Goal: Task Accomplishment & Management: Use online tool/utility

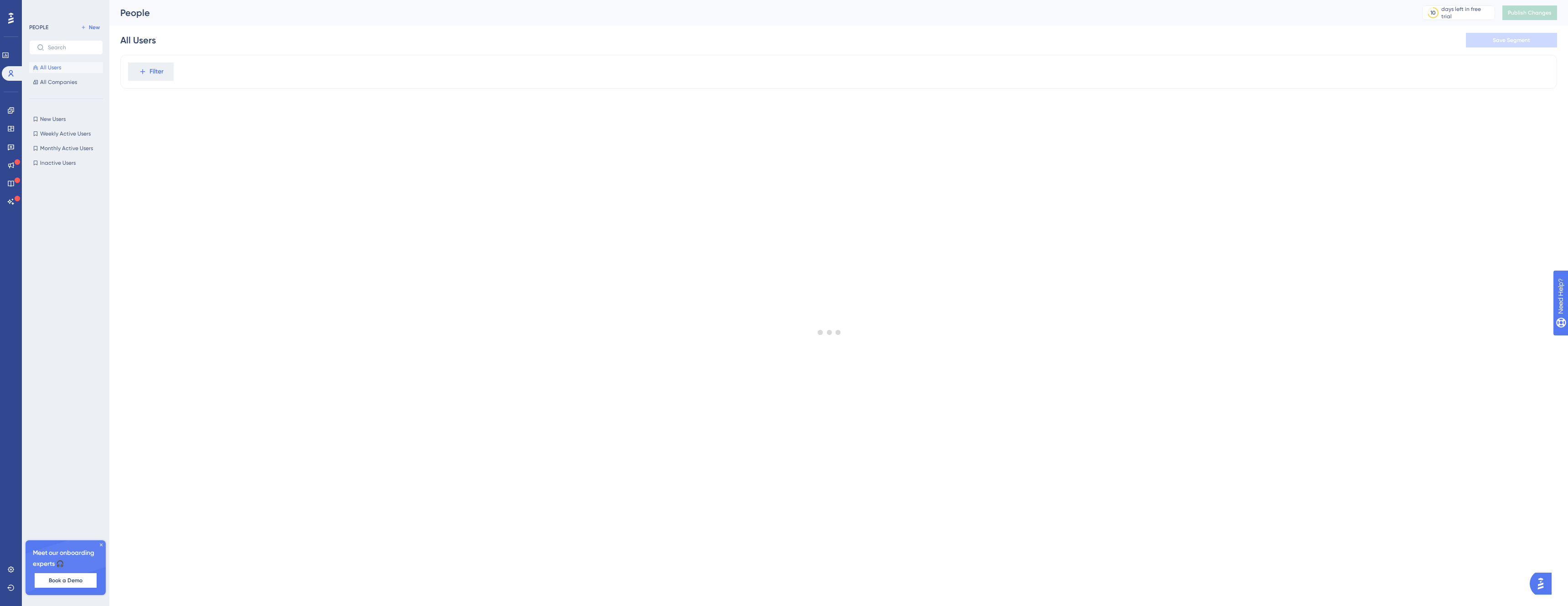
click at [66, 70] on button "All Users" at bounding box center [66, 67] width 74 height 11
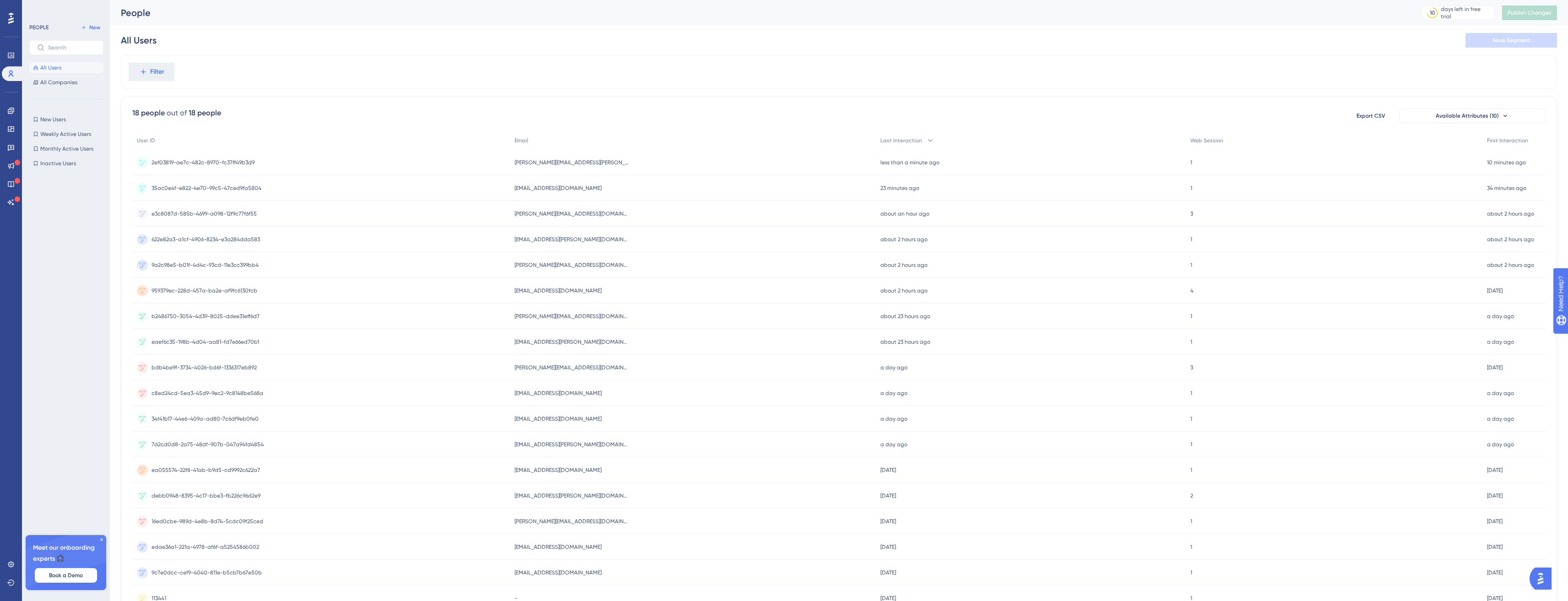
click at [183, 160] on span "2ef03819-ae7c-482c-8970-fc37ff49b3d9" at bounding box center [203, 162] width 103 height 7
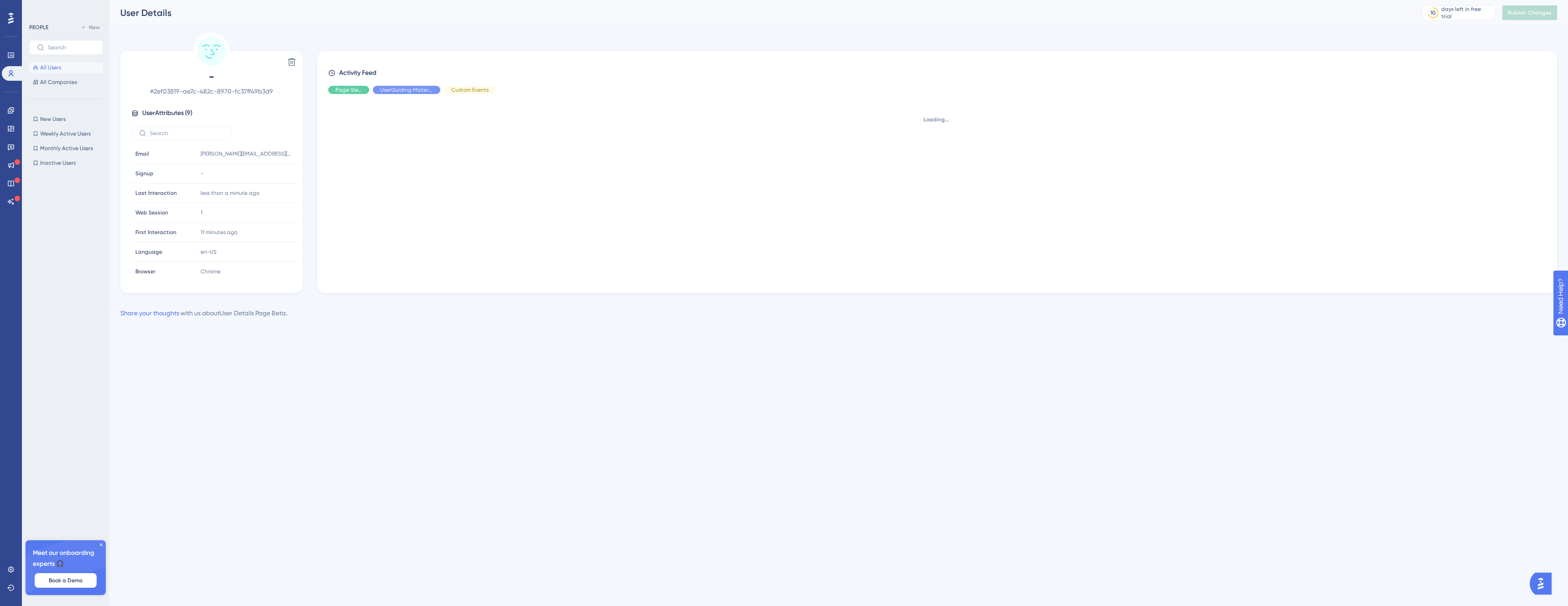
click at [47, 70] on span "All Users" at bounding box center [50, 67] width 21 height 7
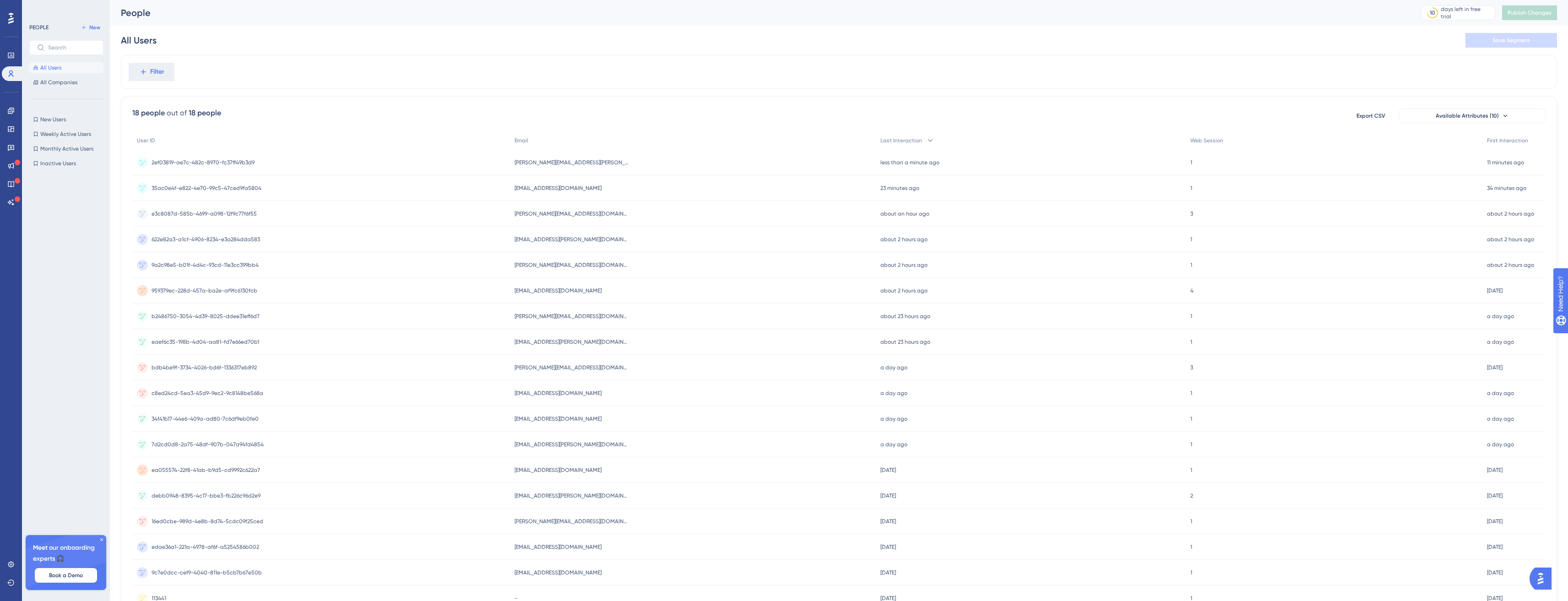
click at [302, 164] on div "2ef03819-ae7c-482c-8970-fc37ff49b3d9 2ef03819-ae7c-482c-8970-fc37ff49b3d9" at bounding box center [321, 162] width 378 height 26
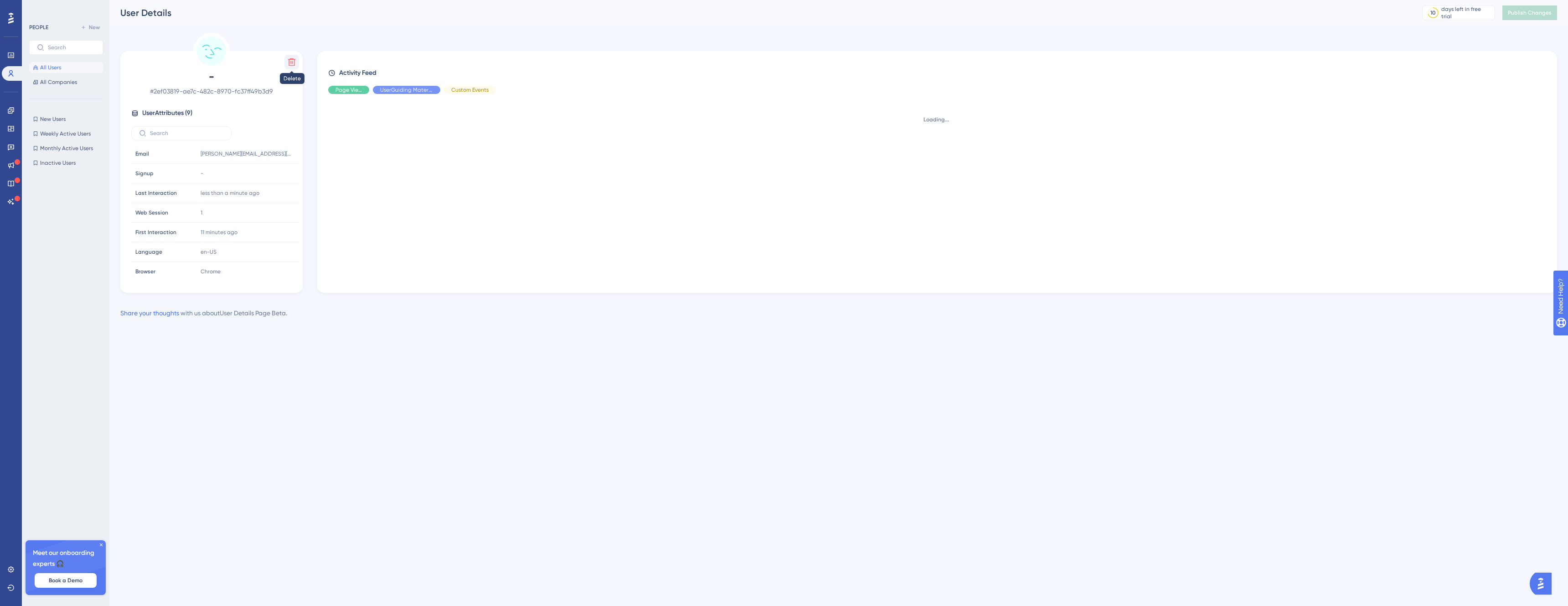
click at [295, 56] on button at bounding box center [292, 62] width 15 height 15
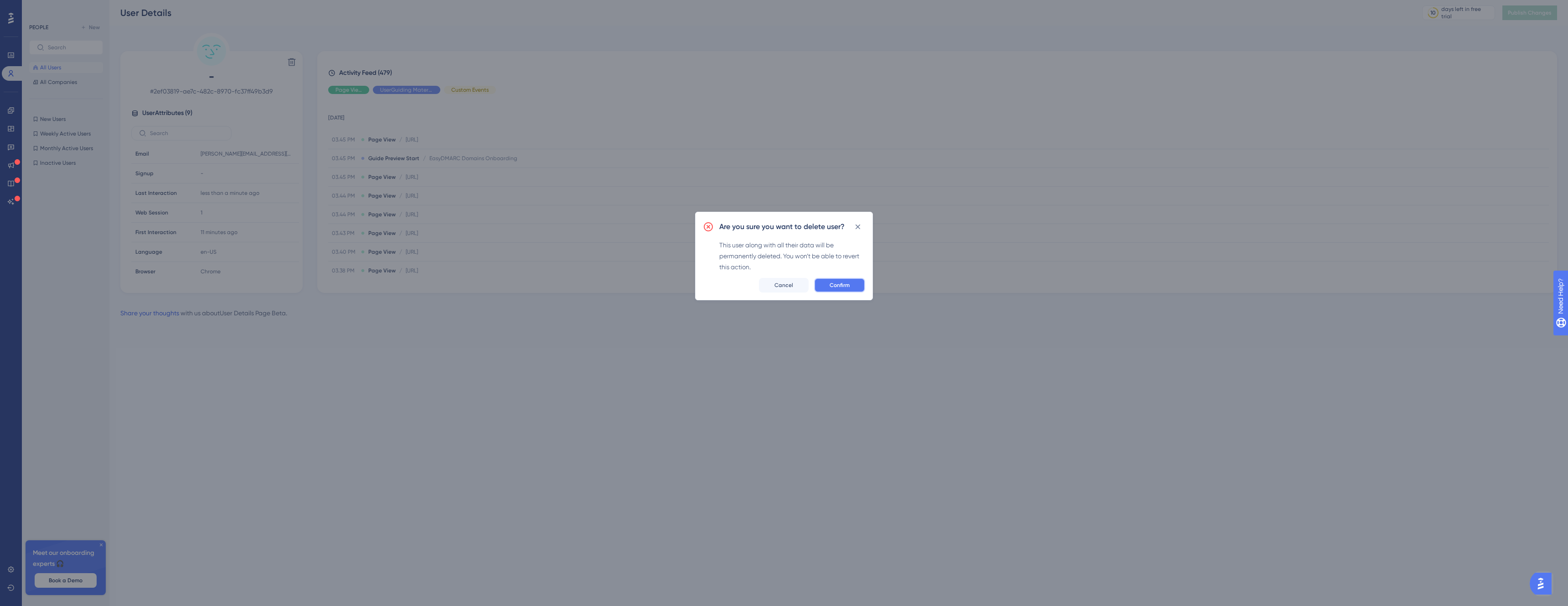
click at [848, 283] on span "Confirm" at bounding box center [840, 285] width 20 height 7
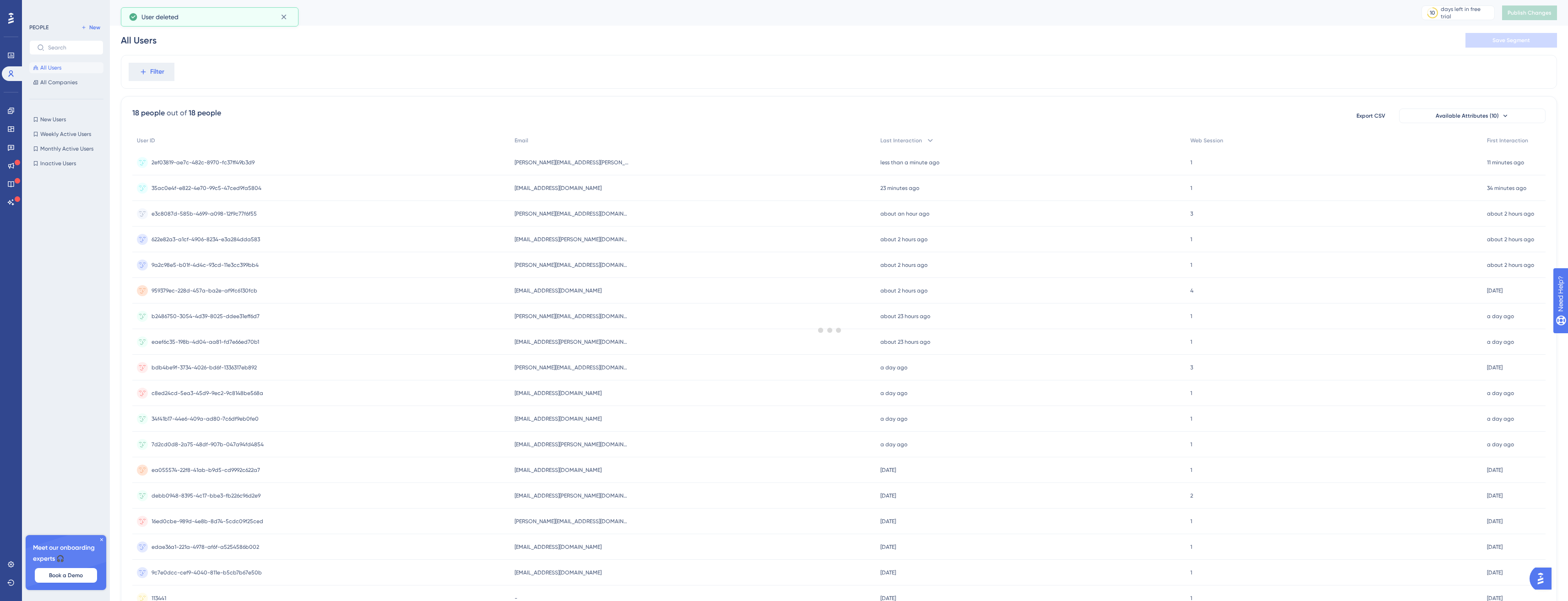
click at [59, 67] on span "All Users" at bounding box center [51, 67] width 21 height 7
click at [309, 161] on div "2ef03819-ae7c-482c-8970-fc37ff49b3d9 2ef03819-ae7c-482c-8970-fc37ff49b3d9" at bounding box center [321, 162] width 379 height 26
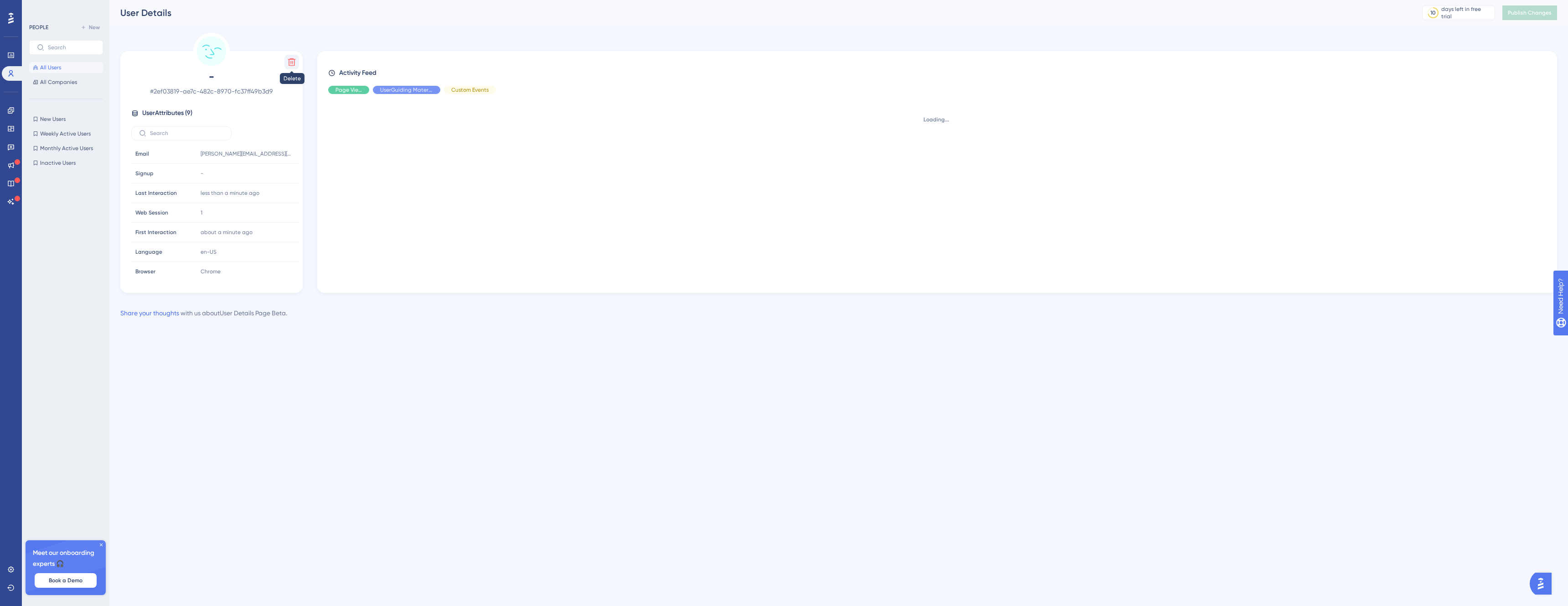
click at [289, 62] on icon at bounding box center [292, 62] width 8 height 8
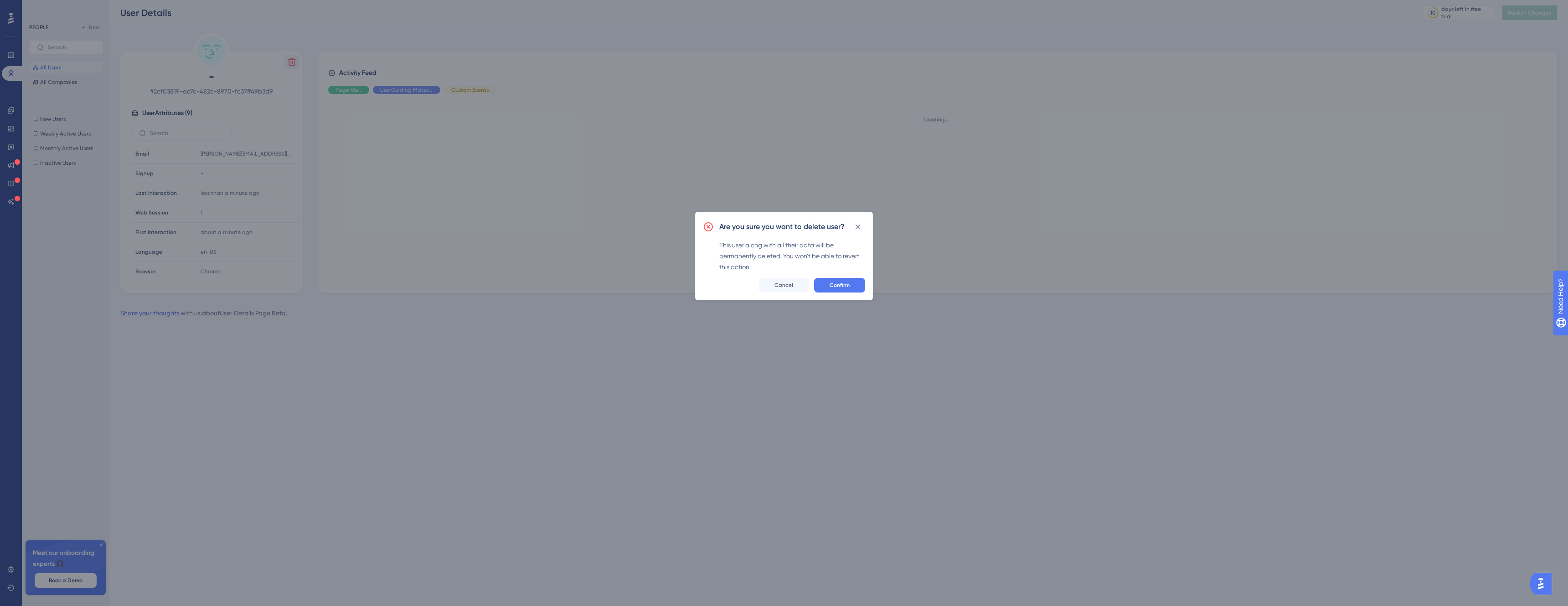
click at [844, 277] on div "Are you sure you want to delete user? This user along with all their data will …" at bounding box center [784, 256] width 178 height 89
drag, startPoint x: 848, startPoint y: 291, endPoint x: 676, endPoint y: 271, distance: 173.2
click at [848, 291] on button "Confirm" at bounding box center [840, 285] width 51 height 15
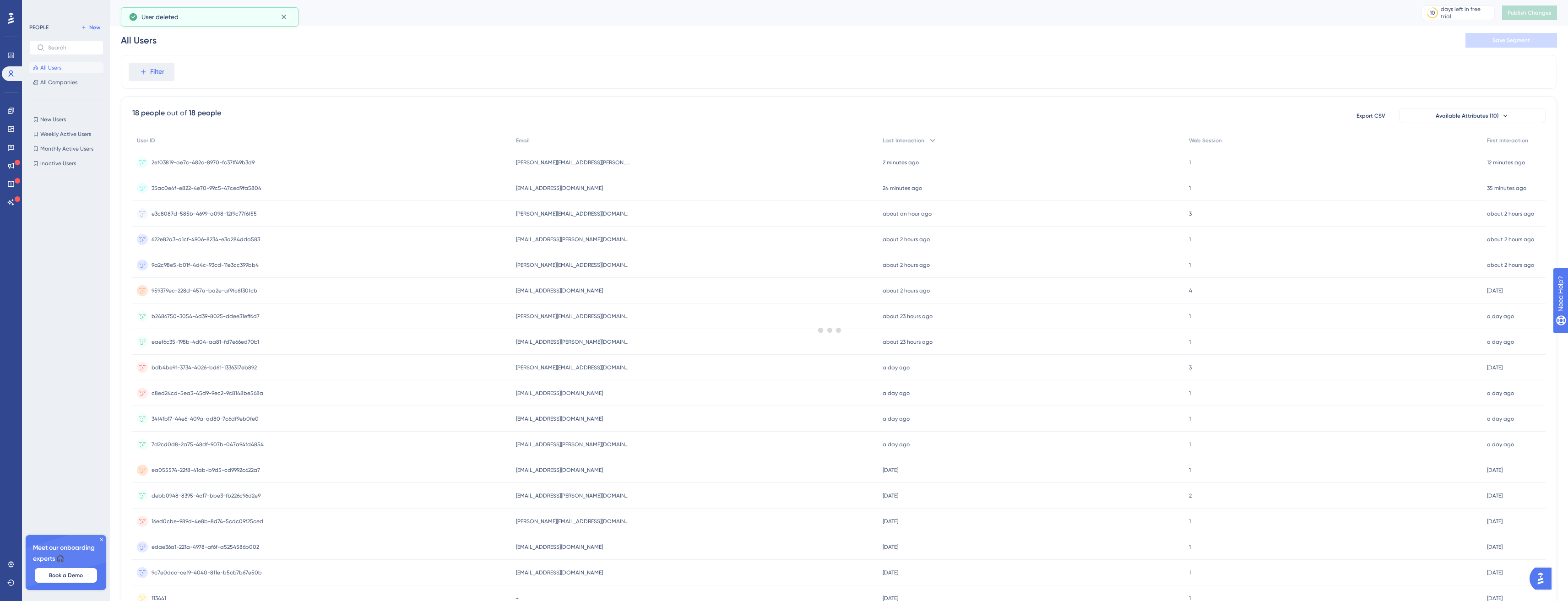
scroll to position [0, 4]
click at [61, 67] on button "All Users" at bounding box center [66, 67] width 74 height 11
drag, startPoint x: 11, startPoint y: 110, endPoint x: 26, endPoint y: 120, distance: 18.0
click at [11, 110] on icon at bounding box center [11, 110] width 7 height 7
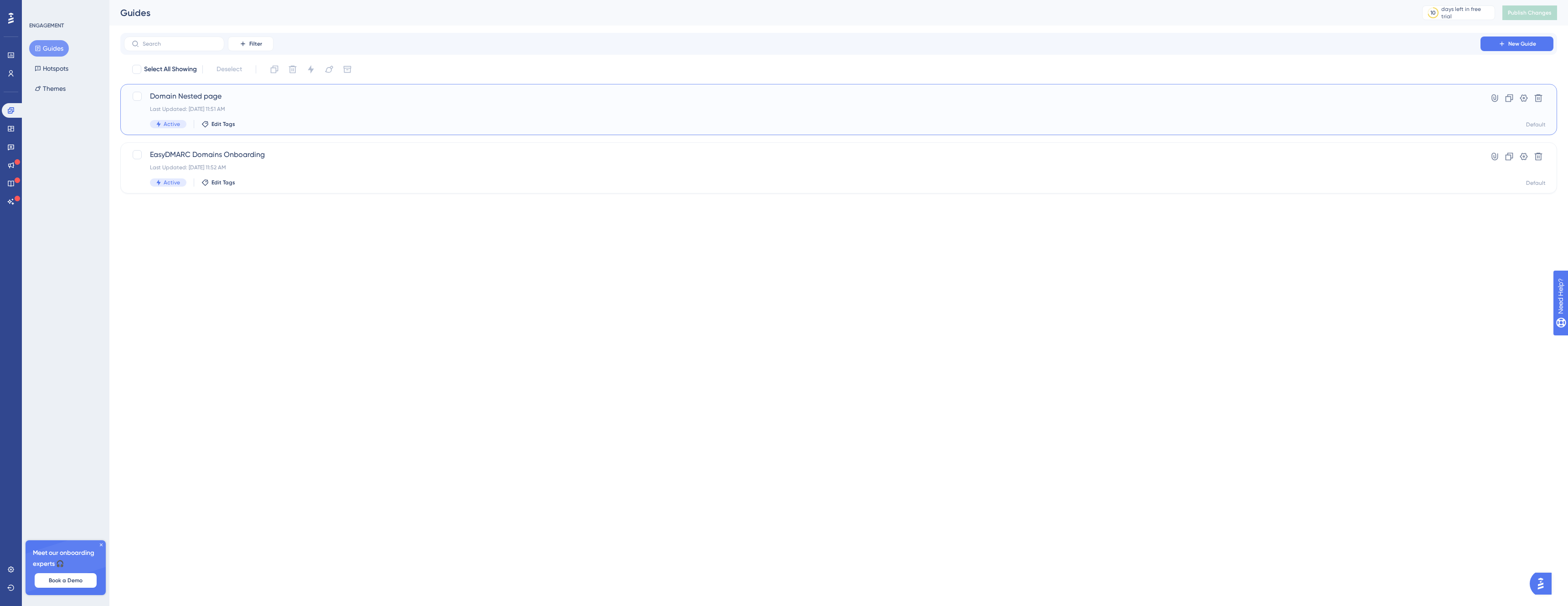
click at [192, 85] on div "Domain Nested page Last Updated: Aug 19 2025, 11:51 AM Active Edit Tags Hyperli…" at bounding box center [838, 109] width 1437 height 51
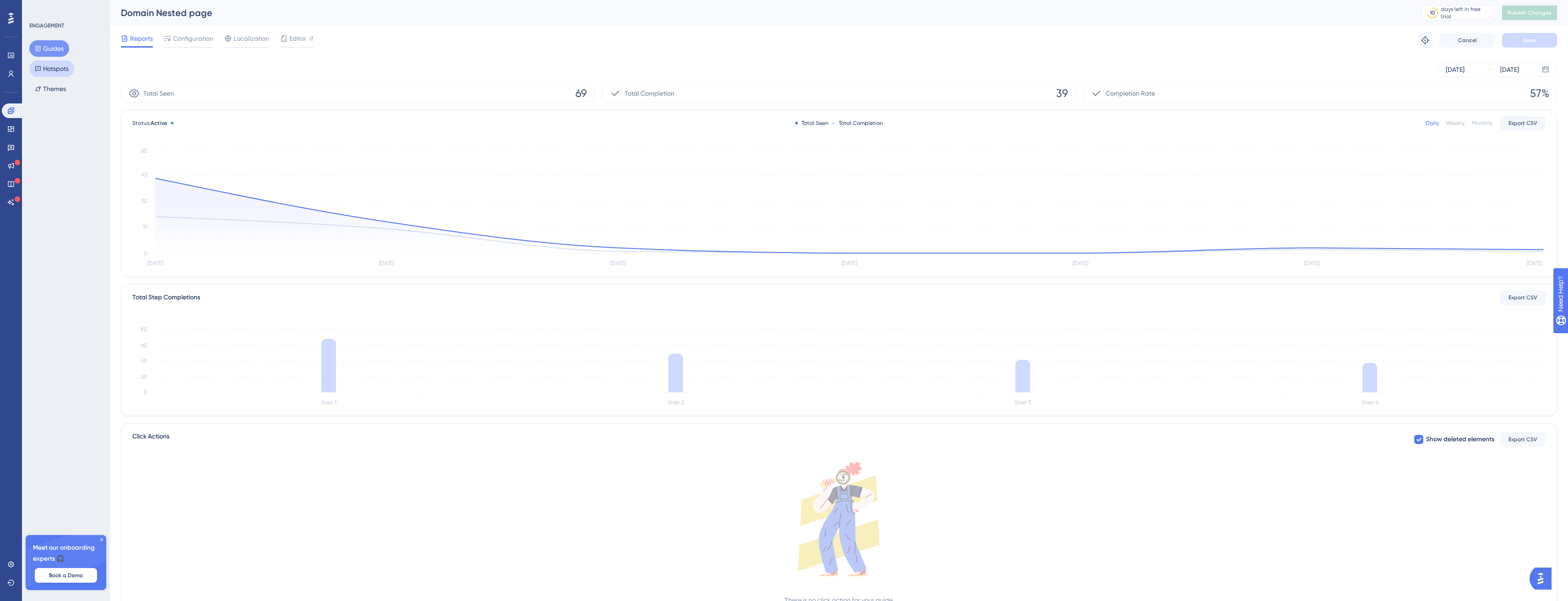
click at [57, 69] on button "Hotspots" at bounding box center [51, 69] width 45 height 16
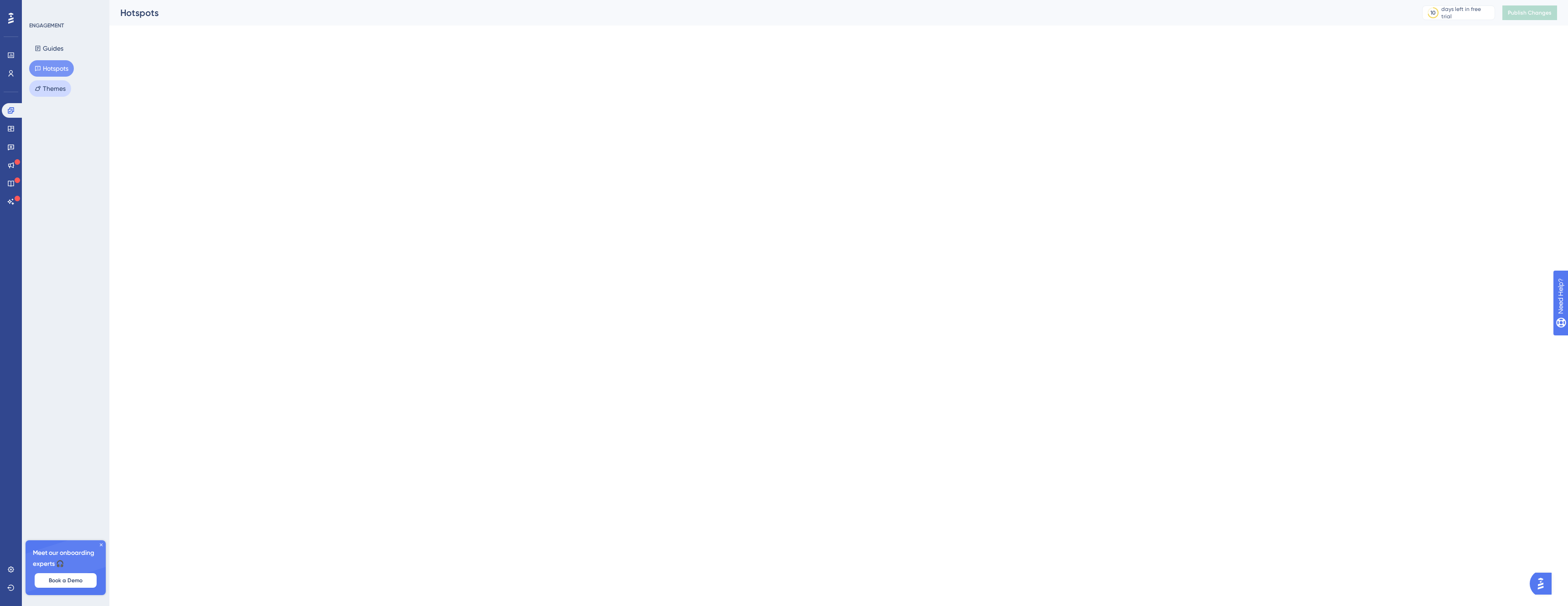
click at [58, 90] on button "Themes" at bounding box center [50, 89] width 42 height 16
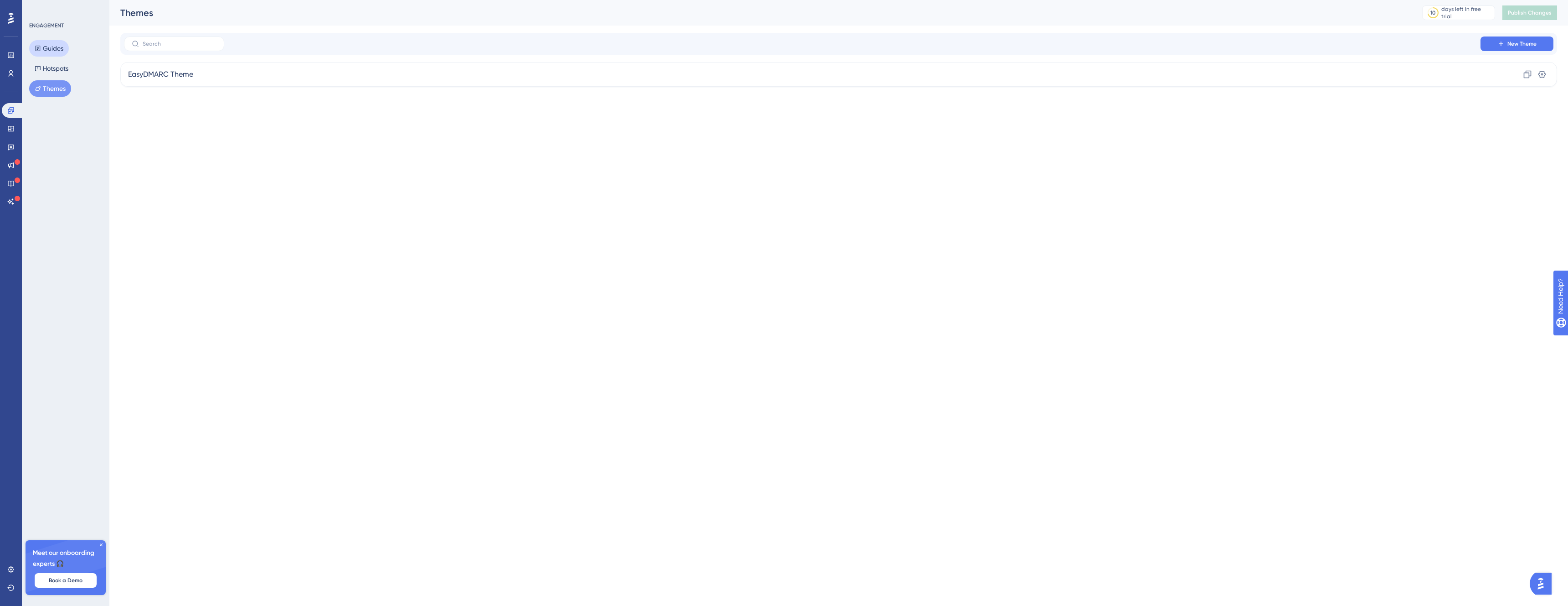
click at [52, 54] on button "Guides" at bounding box center [48, 48] width 40 height 16
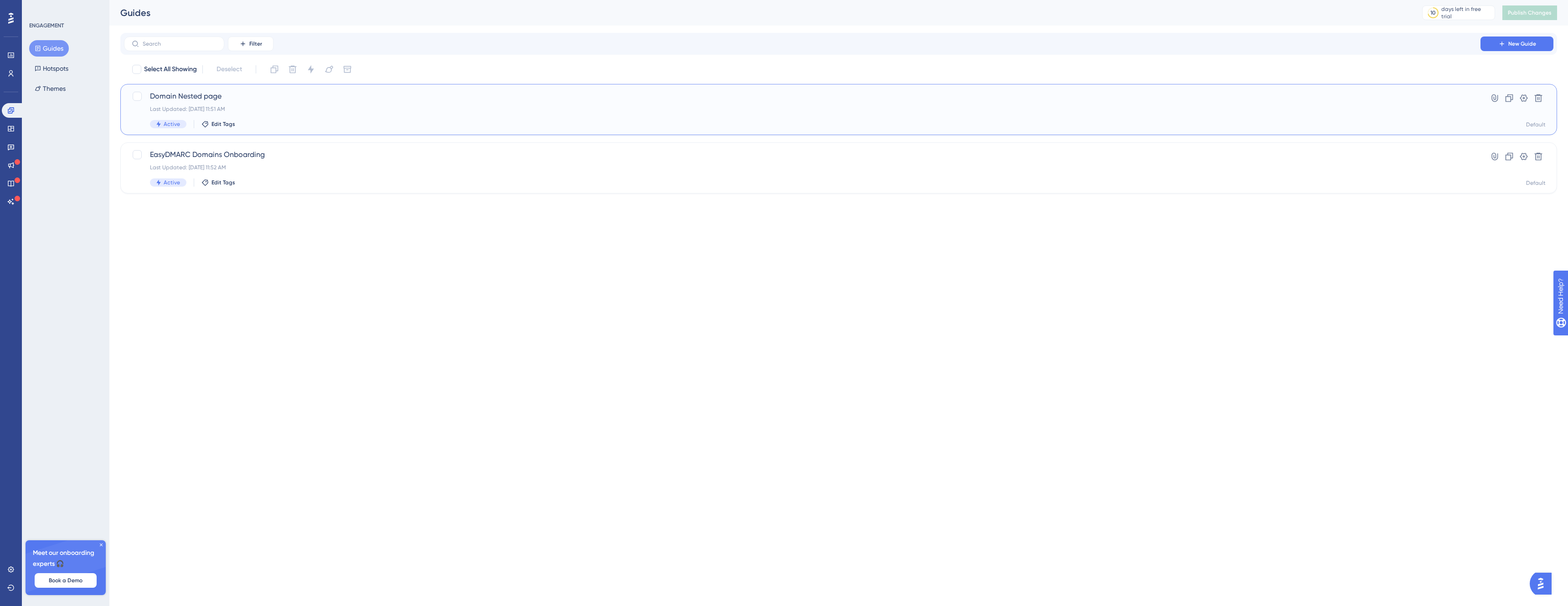
click at [160, 93] on span "Domain Nested page" at bounding box center [802, 96] width 1304 height 11
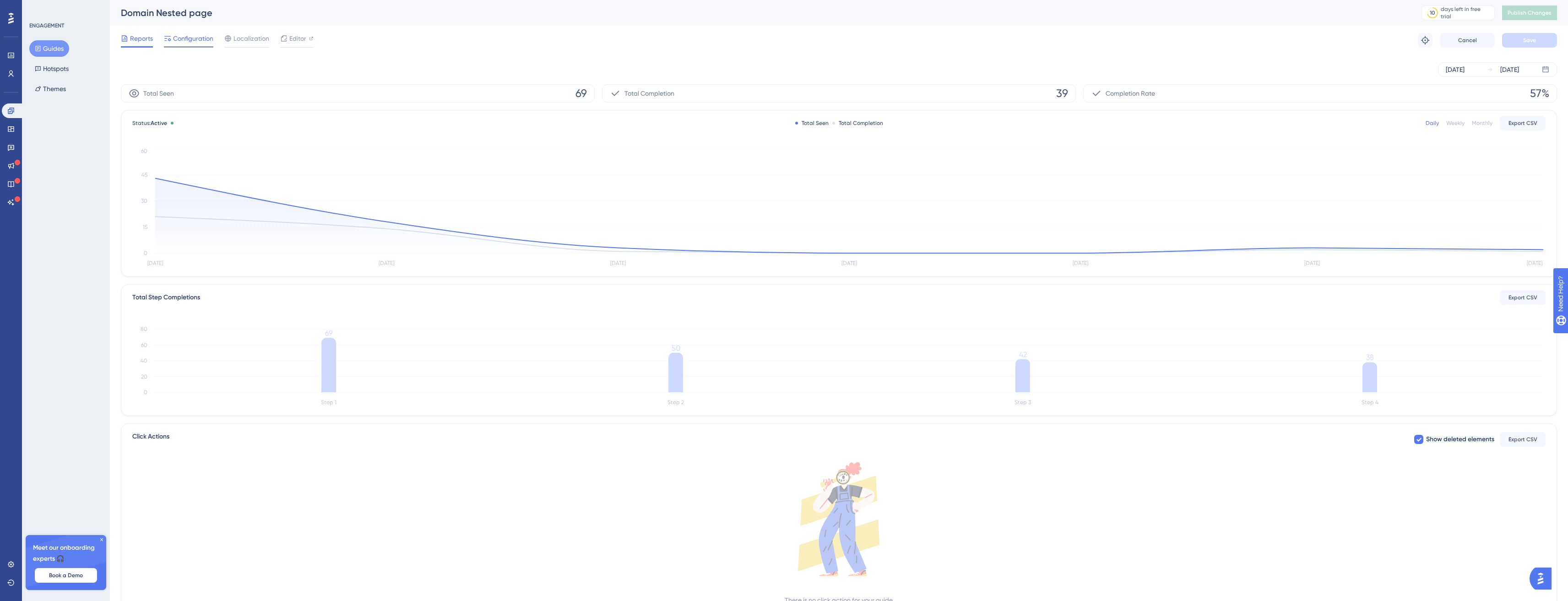
click at [191, 42] on span "Configuration" at bounding box center [193, 38] width 40 height 11
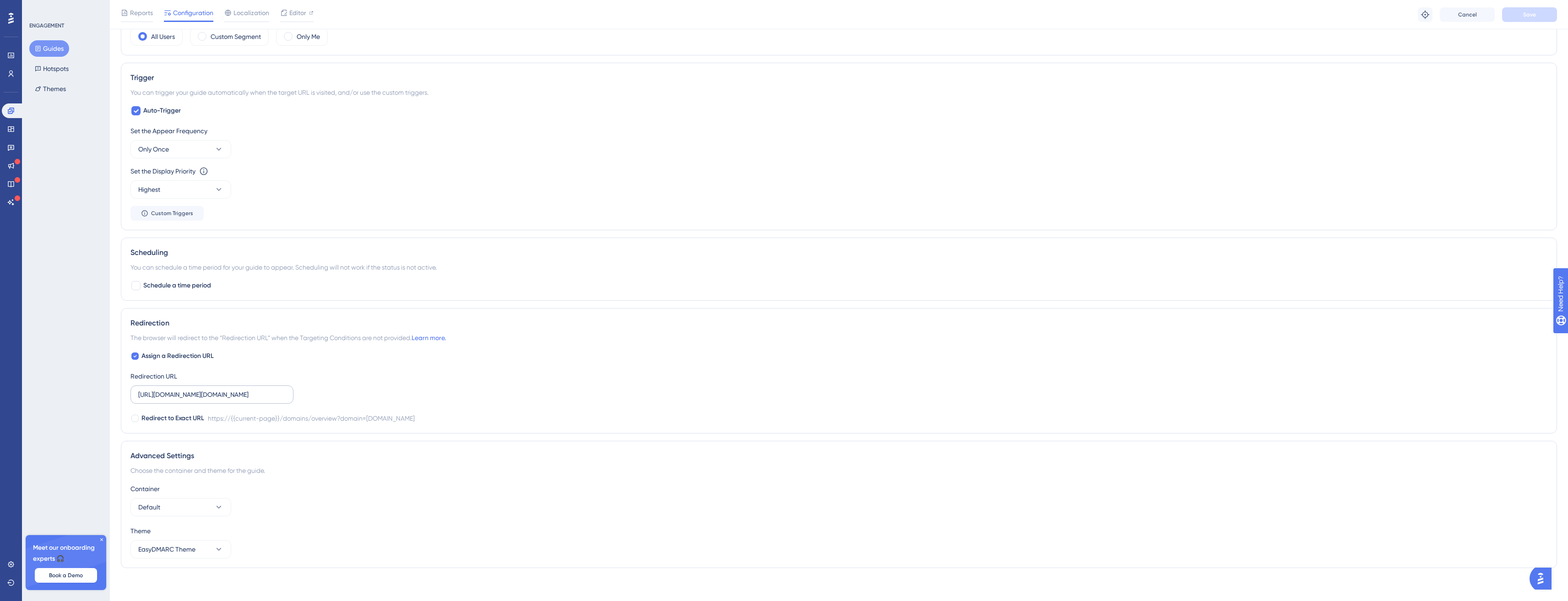
scroll to position [0, 38]
click at [270, 421] on div "https://{{current-page}}/domains/overview?domain=zaxsdcx.am" at bounding box center [311, 418] width 207 height 11
drag, startPoint x: 270, startPoint y: 421, endPoint x: 337, endPoint y: 420, distance: 67.0
click at [337, 420] on div "https://{{current-page}}/domains/overview?domain=zaxsdcx.am" at bounding box center [311, 418] width 207 height 11
click at [13, 108] on icon at bounding box center [11, 110] width 6 height 6
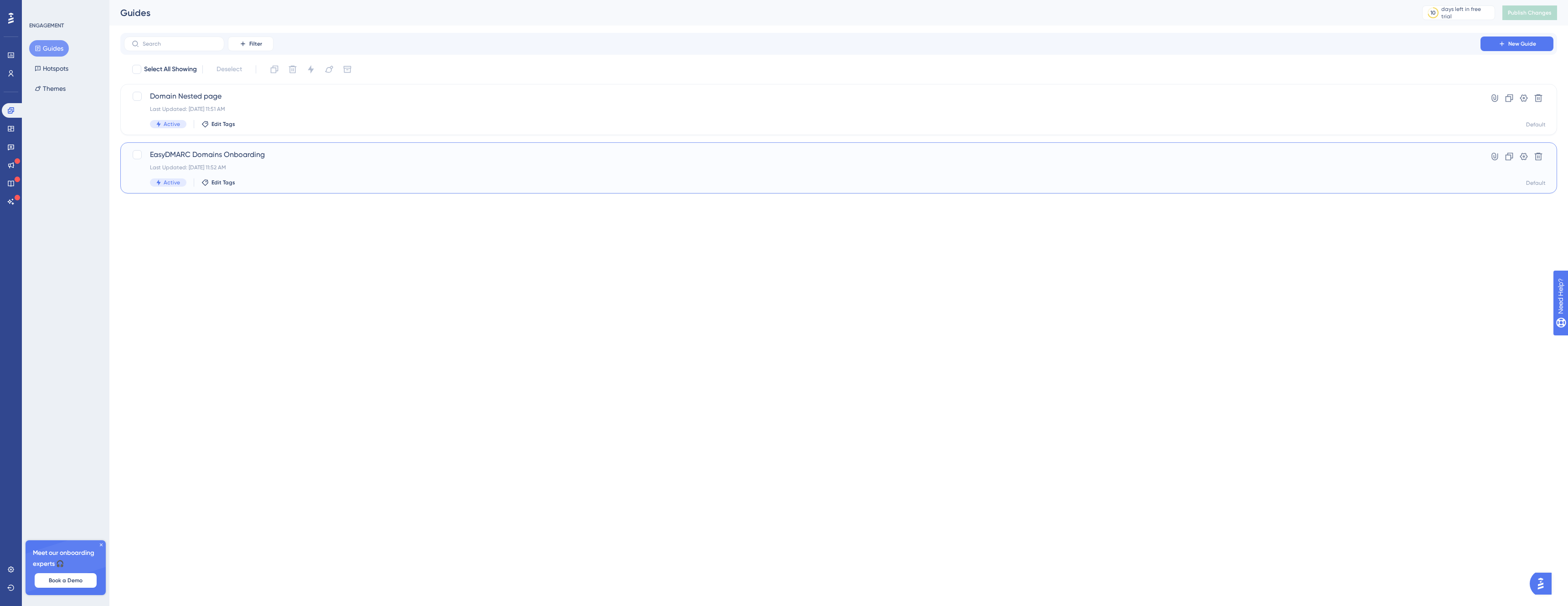
click at [278, 159] on span "EasyDMARC Domains Onboarding" at bounding box center [802, 154] width 1304 height 11
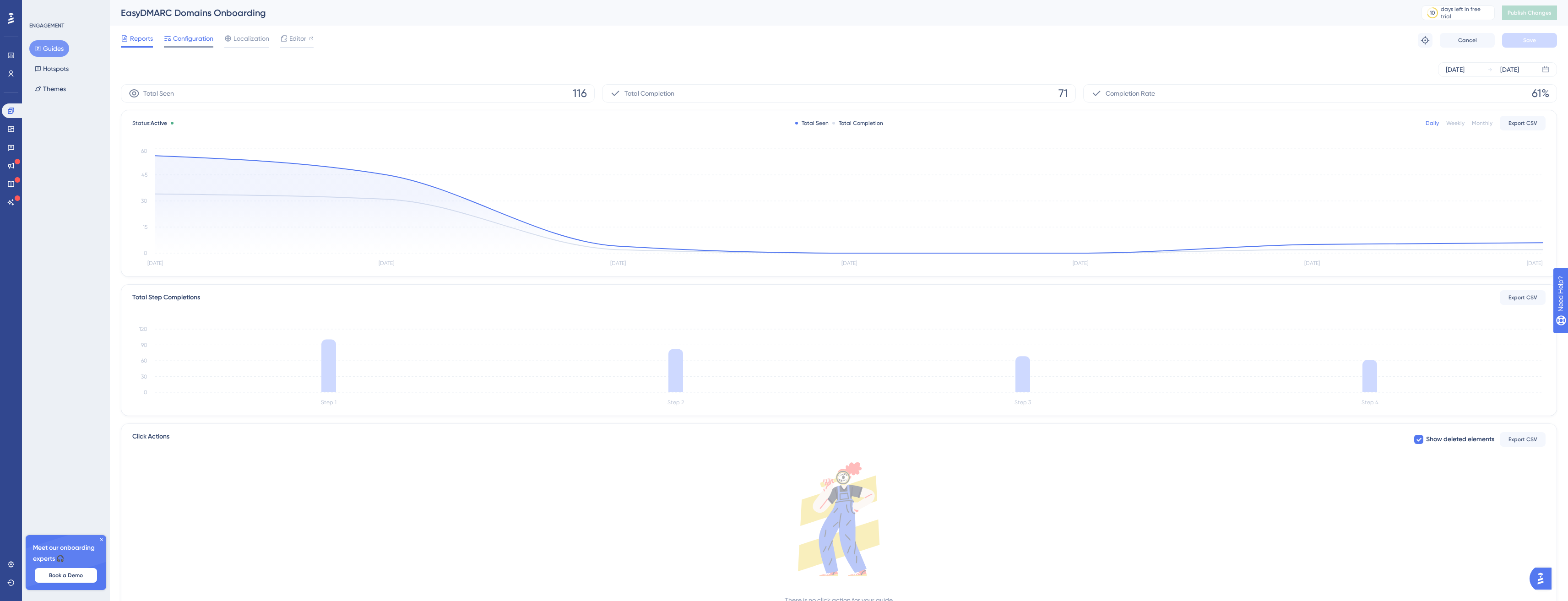
click at [180, 42] on span "Configuration" at bounding box center [193, 38] width 40 height 11
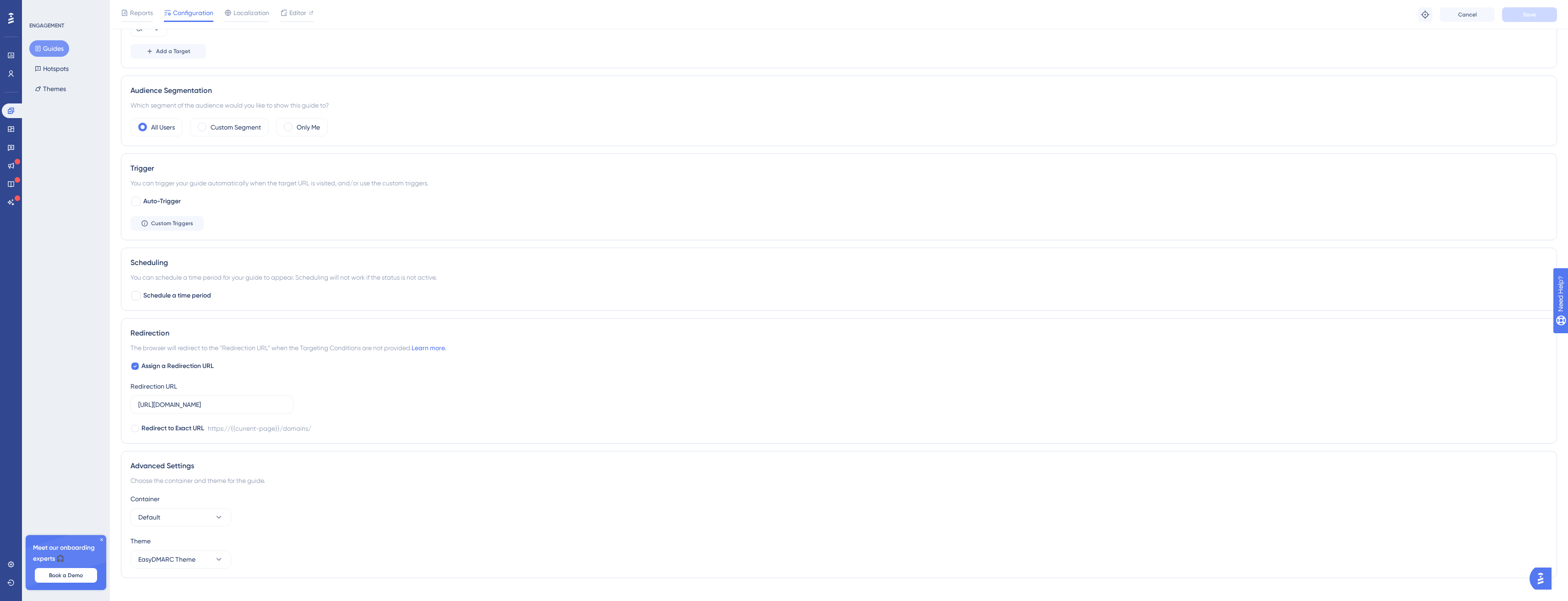
scroll to position [433, 0]
click at [278, 397] on label "https://app.easydmarc.am/domains/" at bounding box center [212, 391] width 163 height 18
click at [278, 396] on input "https://app.easydmarc.am/domains/" at bounding box center [211, 391] width 148 height 10
click at [383, 389] on div "Assign a Redirection URL Redirection URL https://app.easydmarc.am/domains/ Redi…" at bounding box center [839, 383] width 1417 height 73
click at [181, 355] on span "Assign a Redirection URL" at bounding box center [177, 352] width 72 height 11
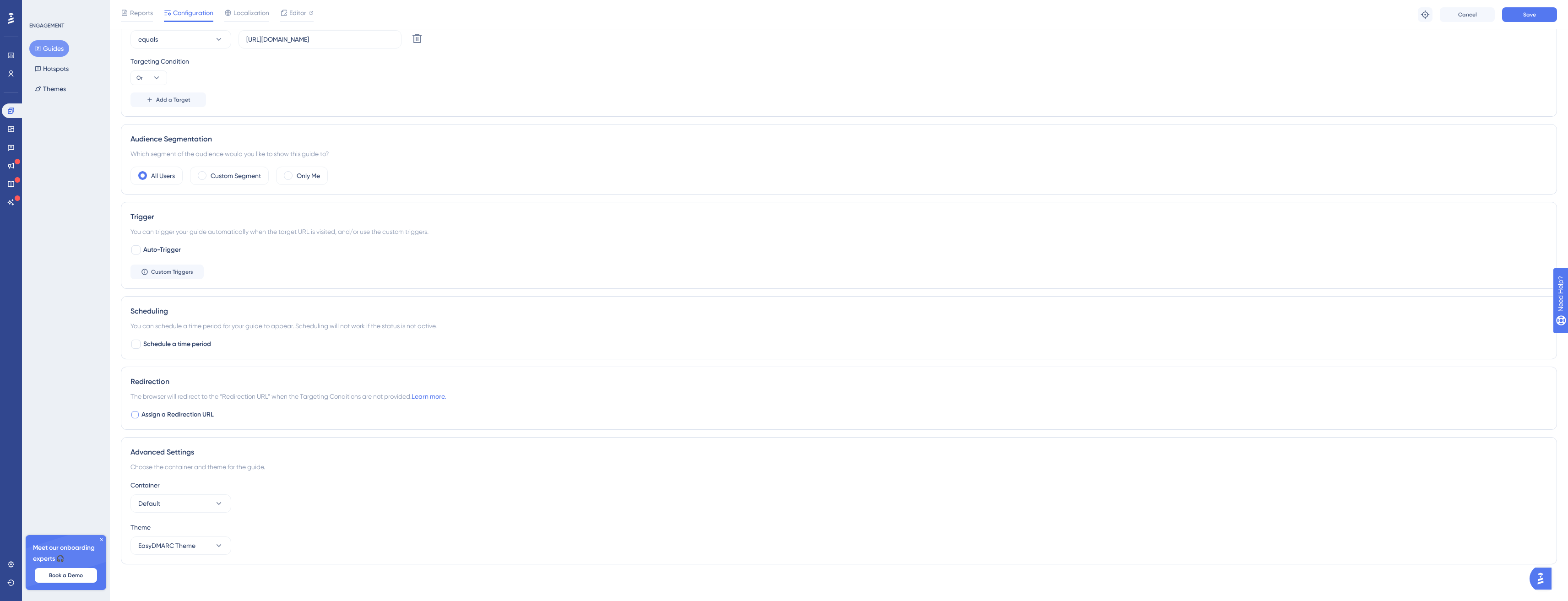
scroll to position [371, 0]
click at [182, 414] on span "Assign a Redirection URL" at bounding box center [177, 415] width 72 height 11
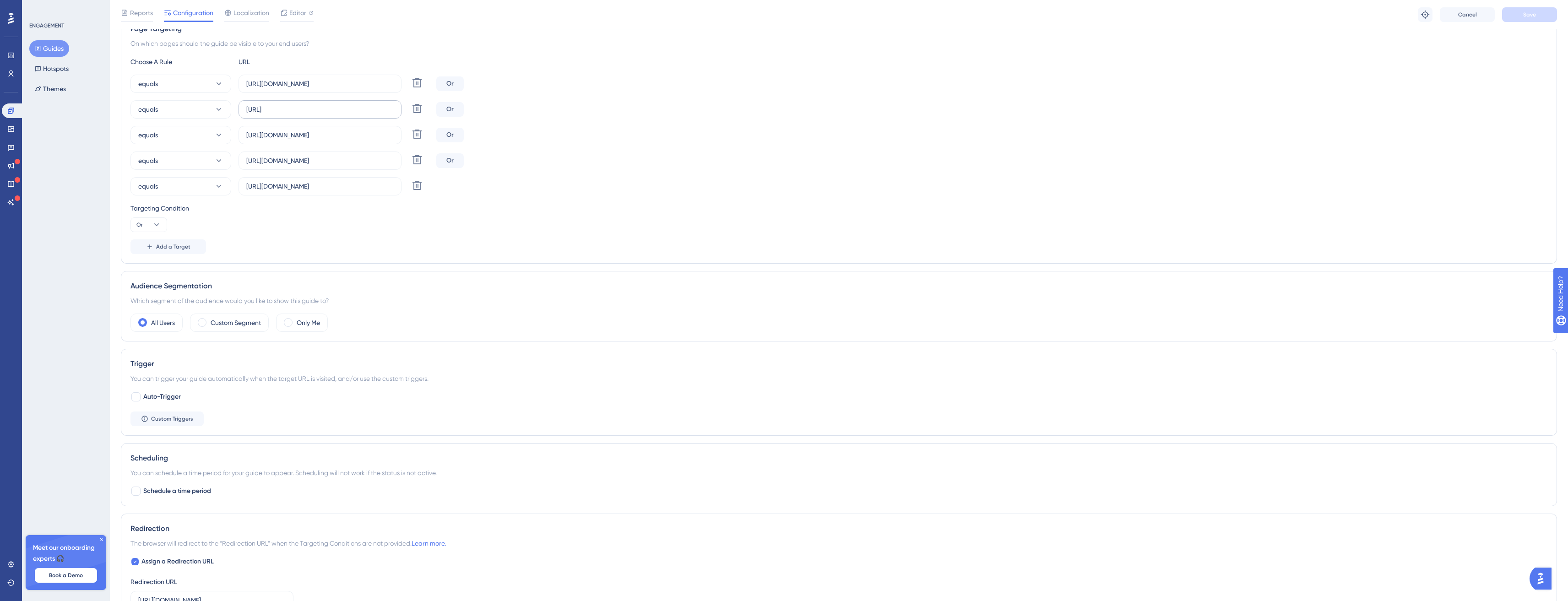
scroll to position [0, 0]
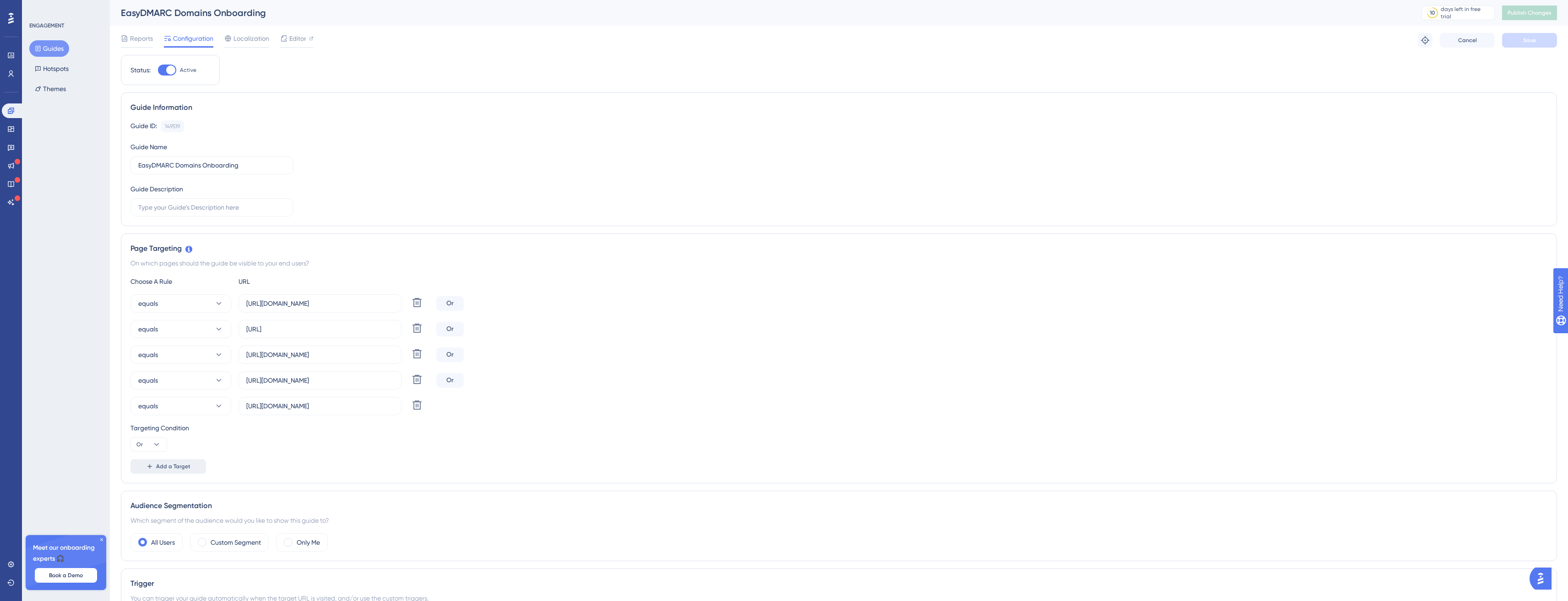
drag, startPoint x: 156, startPoint y: 460, endPoint x: 156, endPoint y: 466, distance: 6.0
click at [156, 465] on div "Choose A Rule URL equals https://app.easydmarc.am/domains Delete Or equals http…" at bounding box center [839, 375] width 1417 height 198
click at [158, 467] on span "Add a Target" at bounding box center [173, 466] width 34 height 7
click at [191, 435] on button "equals" at bounding box center [181, 431] width 101 height 18
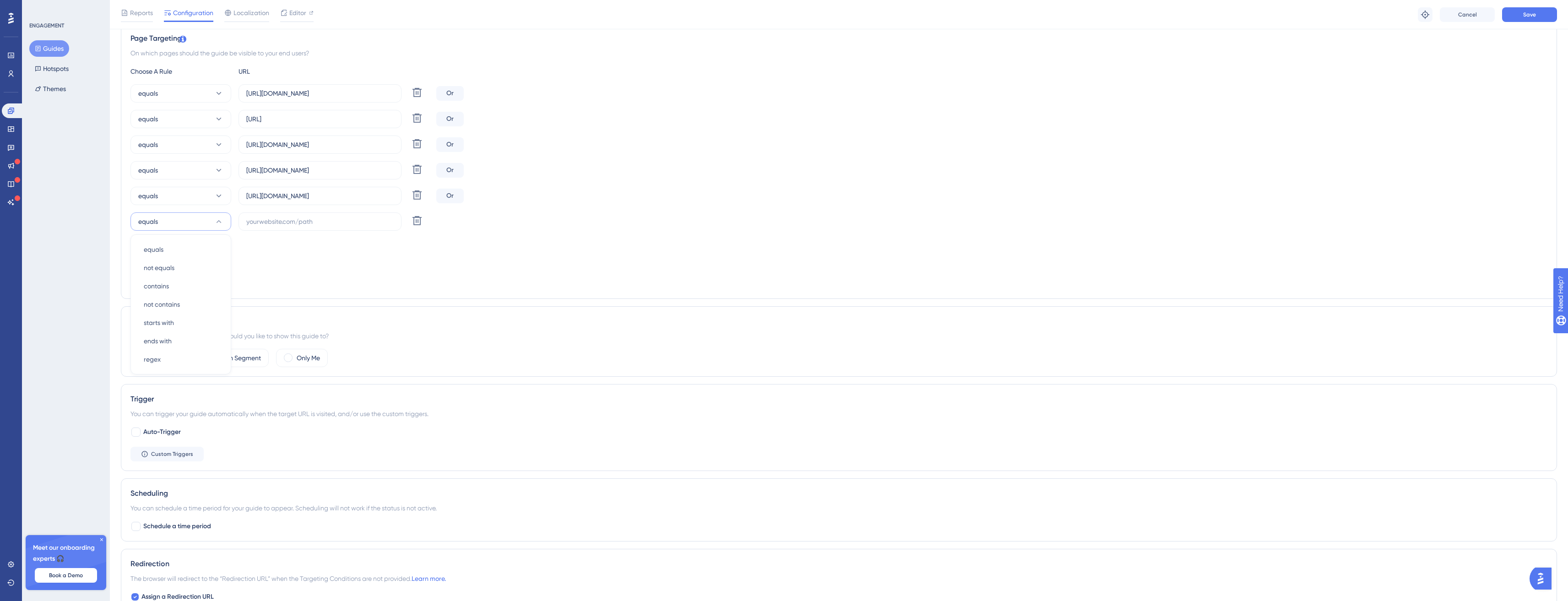
scroll to position [214, 7]
click at [621, 322] on div "Audience Segmentation" at bounding box center [839, 321] width 1417 height 11
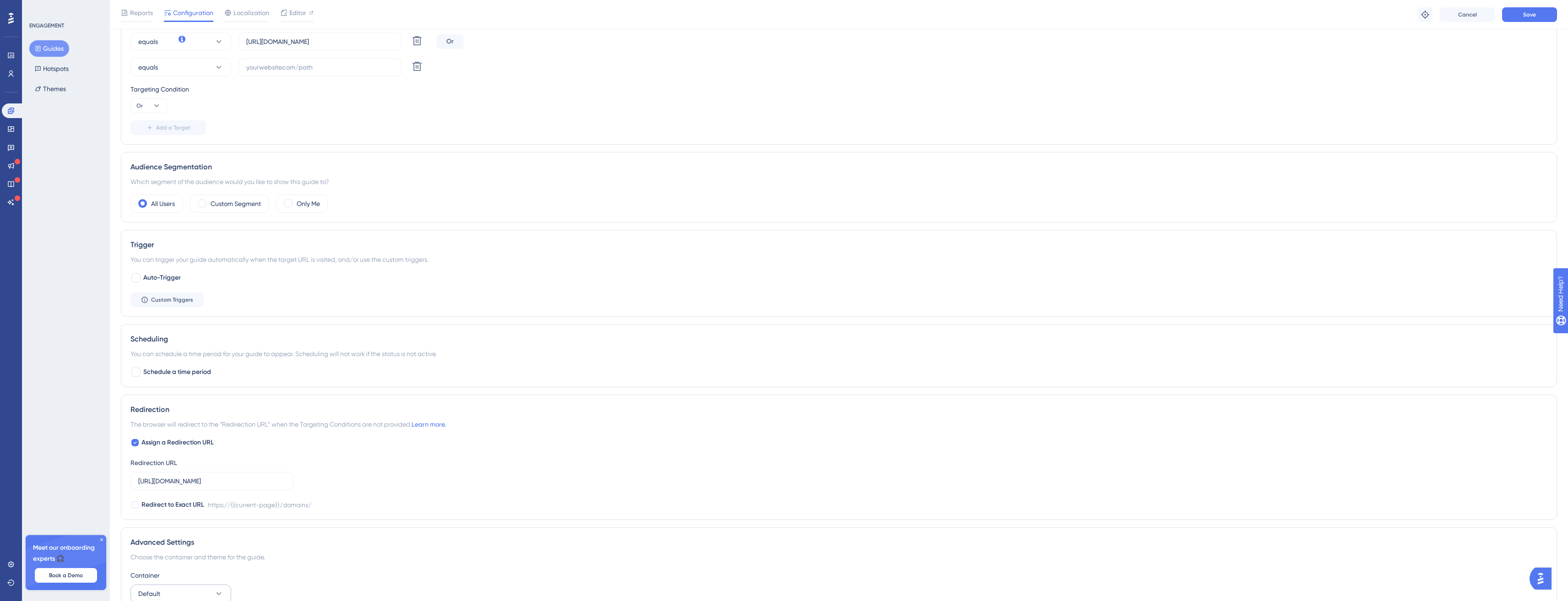
scroll to position [458, 7]
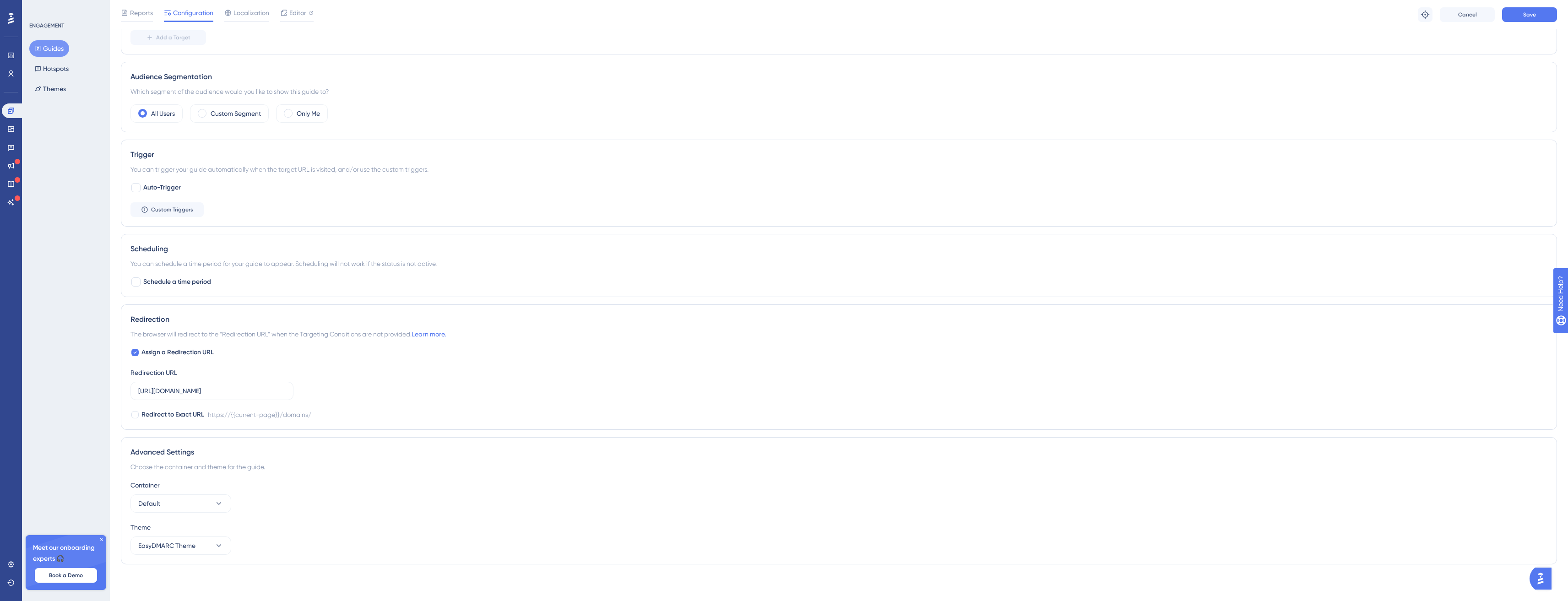
click at [187, 342] on div "Redirection The browser will redirect to the “Redirection URL” when the Targeti…" at bounding box center [839, 367] width 1436 height 125
click at [189, 344] on div "Redirection The browser will redirect to the “Redirection URL” when the Targeti…" at bounding box center [839, 367] width 1436 height 125
click at [189, 348] on span "Assign a Redirection URL" at bounding box center [177, 352] width 72 height 11
checkbox input "false"
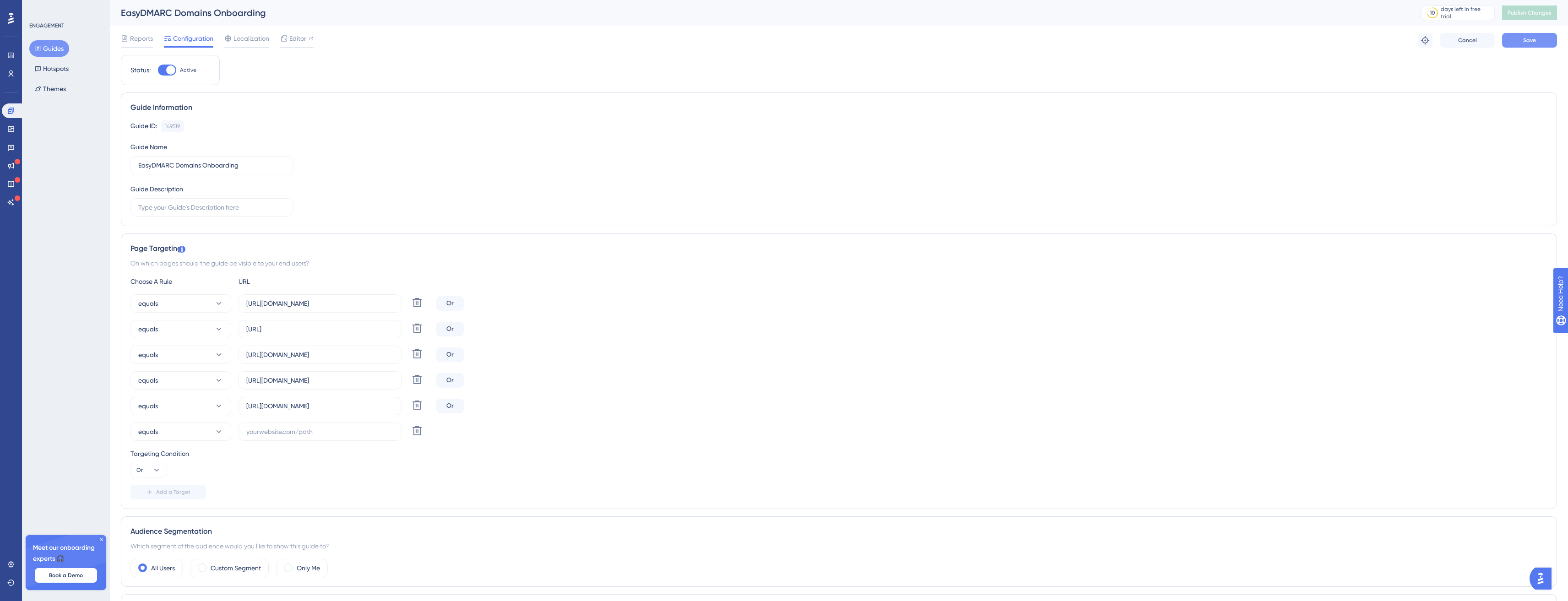
drag, startPoint x: 1533, startPoint y: 31, endPoint x: 1538, endPoint y: 39, distance: 9.4
click at [1533, 32] on div "Reports Configuration Localization Editor Troubleshoot Cancel Save" at bounding box center [839, 40] width 1436 height 29
click at [1538, 39] on button "Save" at bounding box center [1530, 40] width 55 height 15
click at [1526, 11] on span "Publish Changes" at bounding box center [1529, 13] width 44 height 7
click at [1261, 205] on div "Guide ID: 149519 Copy Guide Name EasyDMARC Domains Onboarding Guide Description" at bounding box center [839, 168] width 1417 height 96
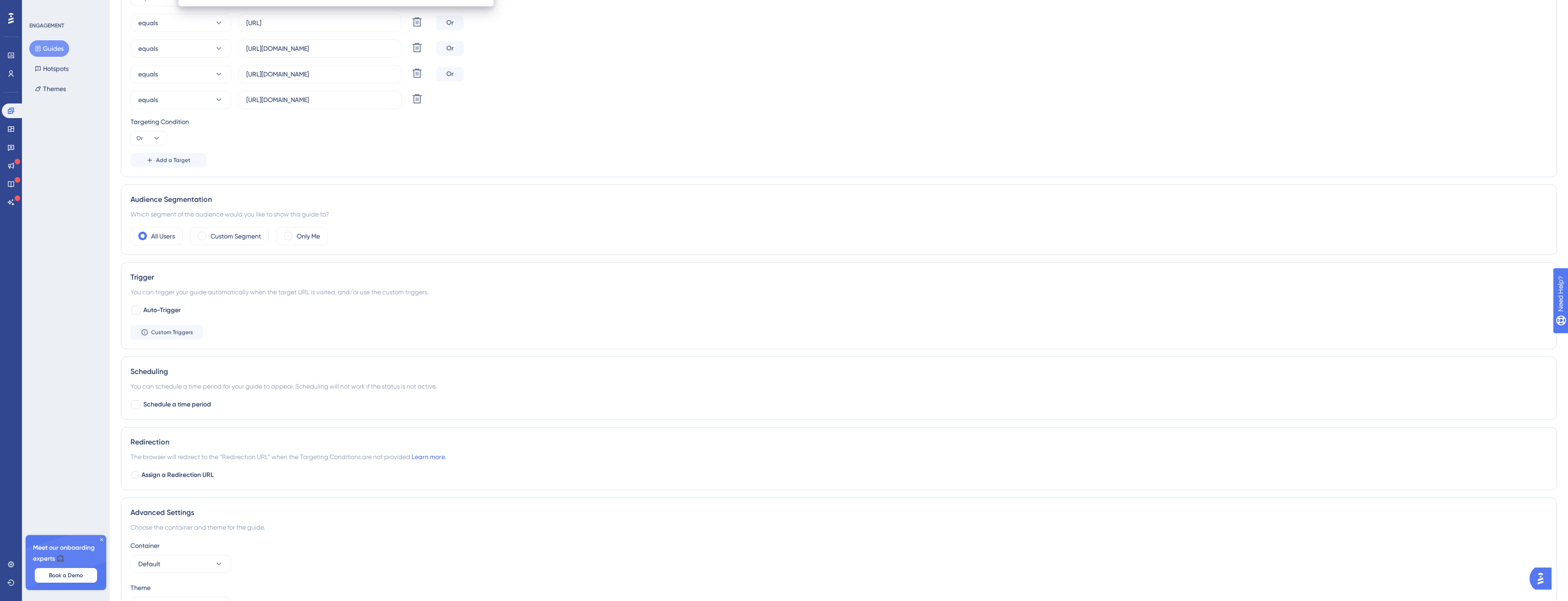
scroll to position [371, 7]
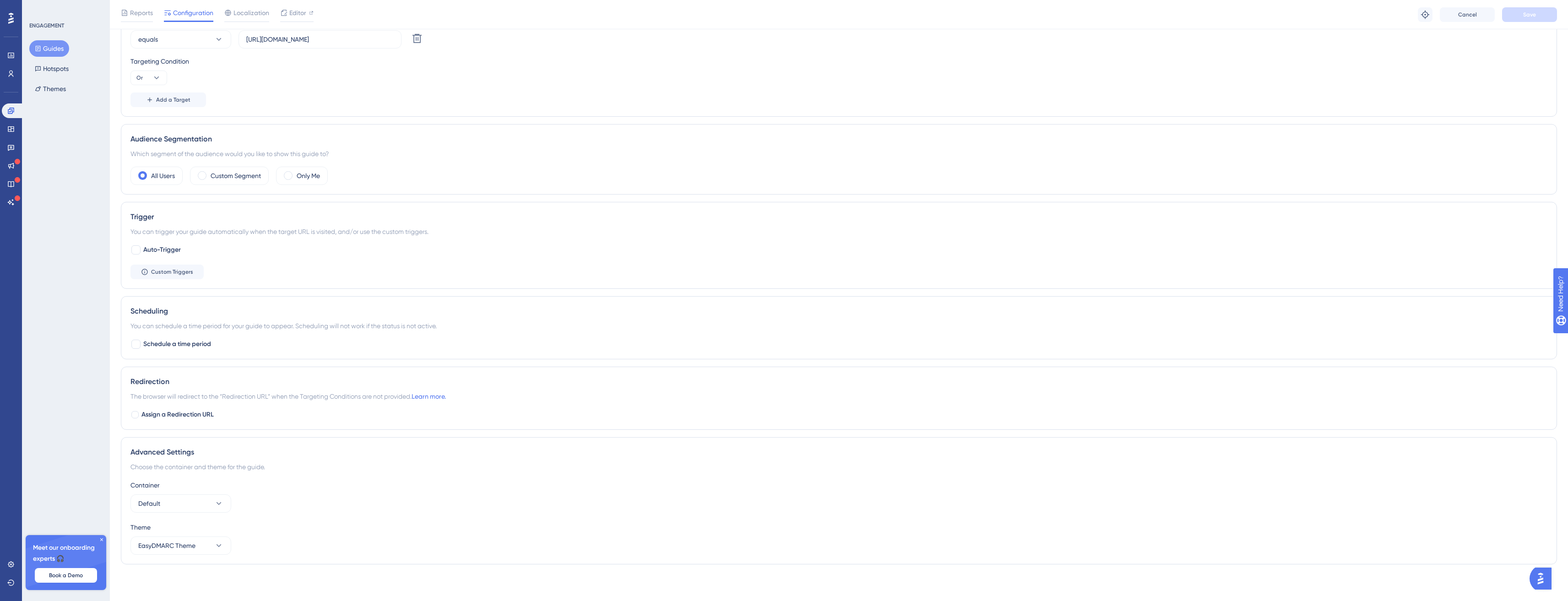
click at [554, 284] on div "Trigger You can trigger your guide automatically when the target URL is visited…" at bounding box center [839, 245] width 1436 height 87
click at [12, 107] on icon at bounding box center [11, 110] width 7 height 7
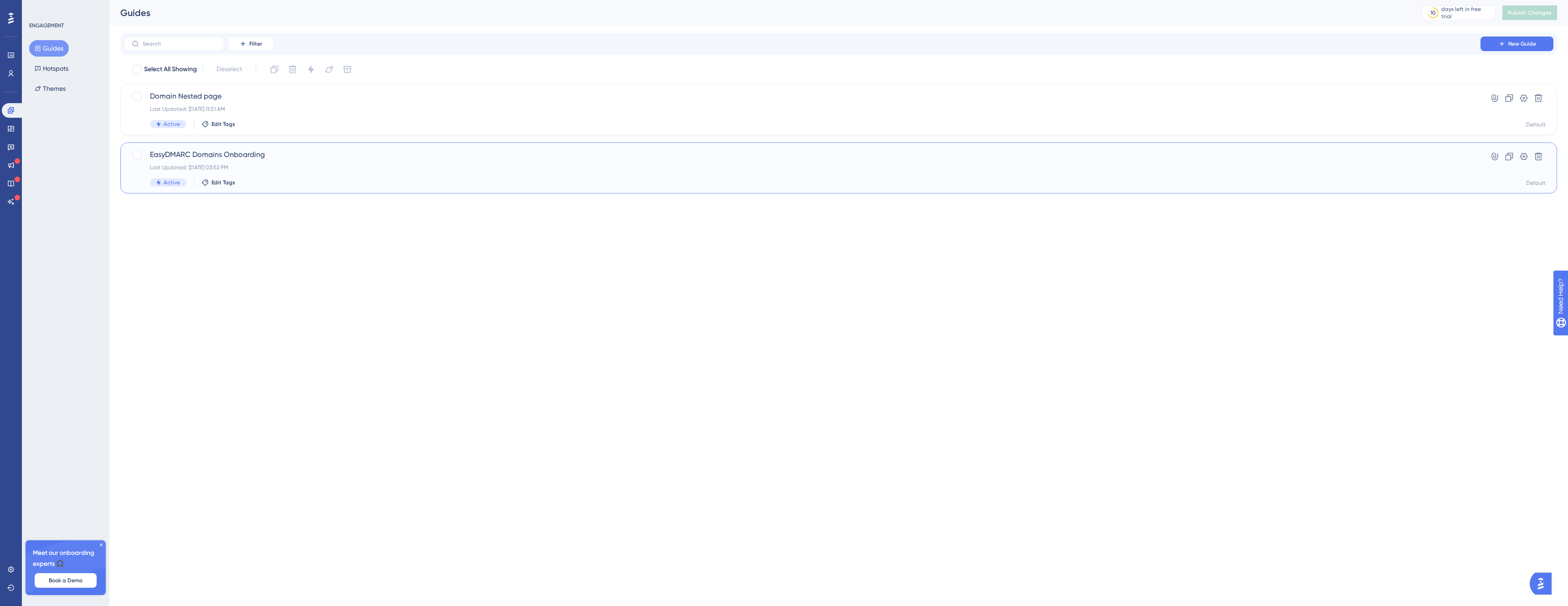
click at [246, 158] on span "EasyDMARC Domains Onboarding" at bounding box center [802, 154] width 1304 height 11
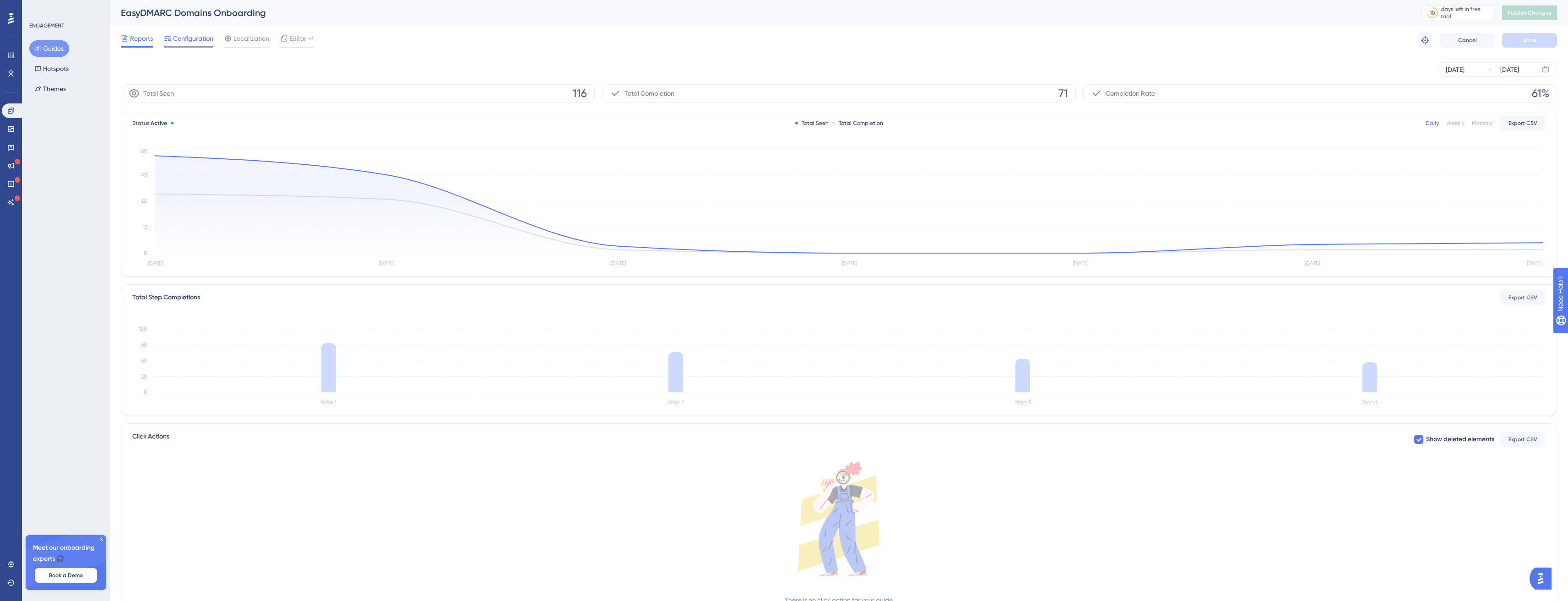
click at [187, 40] on span "Configuration" at bounding box center [193, 38] width 40 height 11
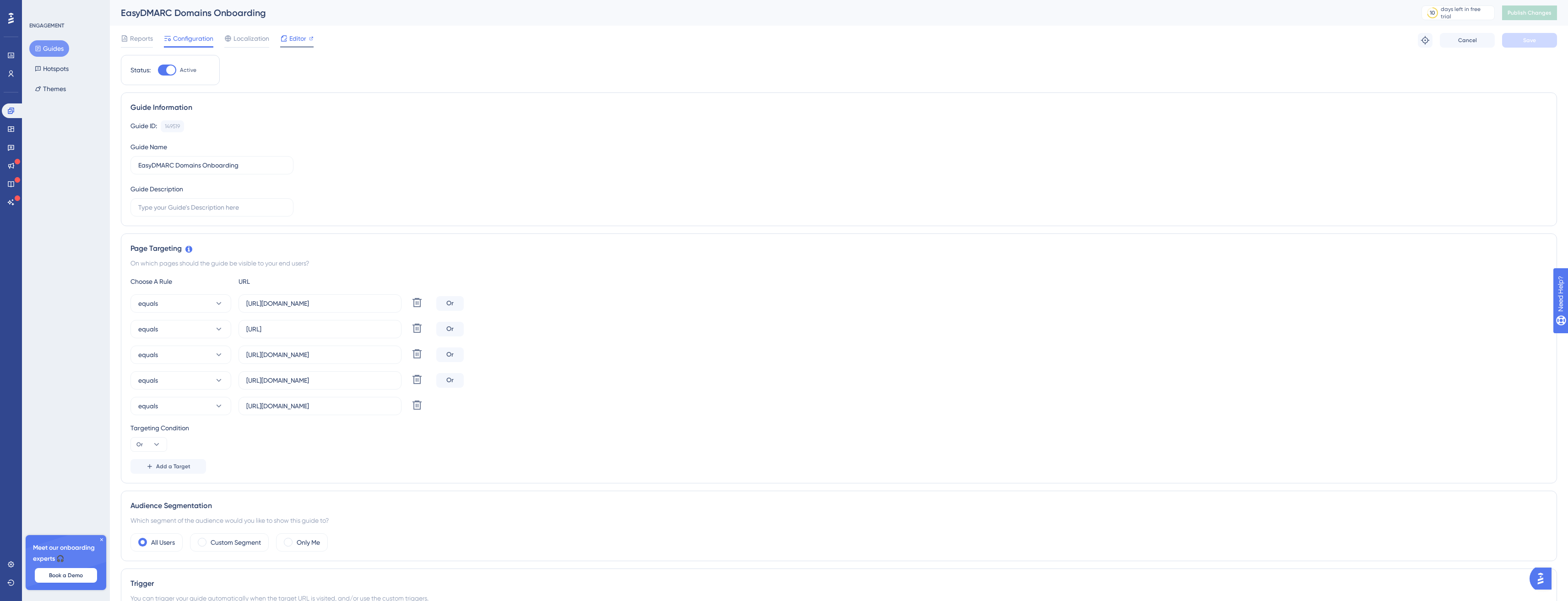
click at [281, 39] on icon at bounding box center [284, 38] width 6 height 6
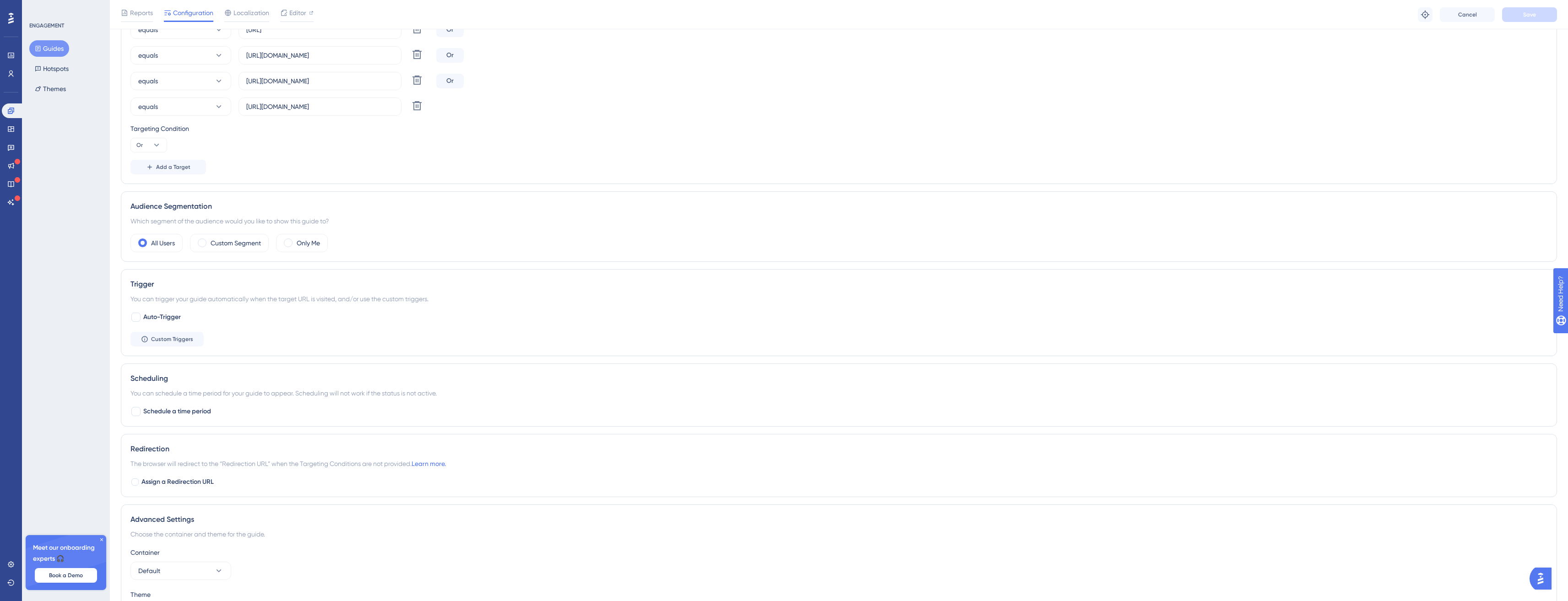
scroll to position [371, 7]
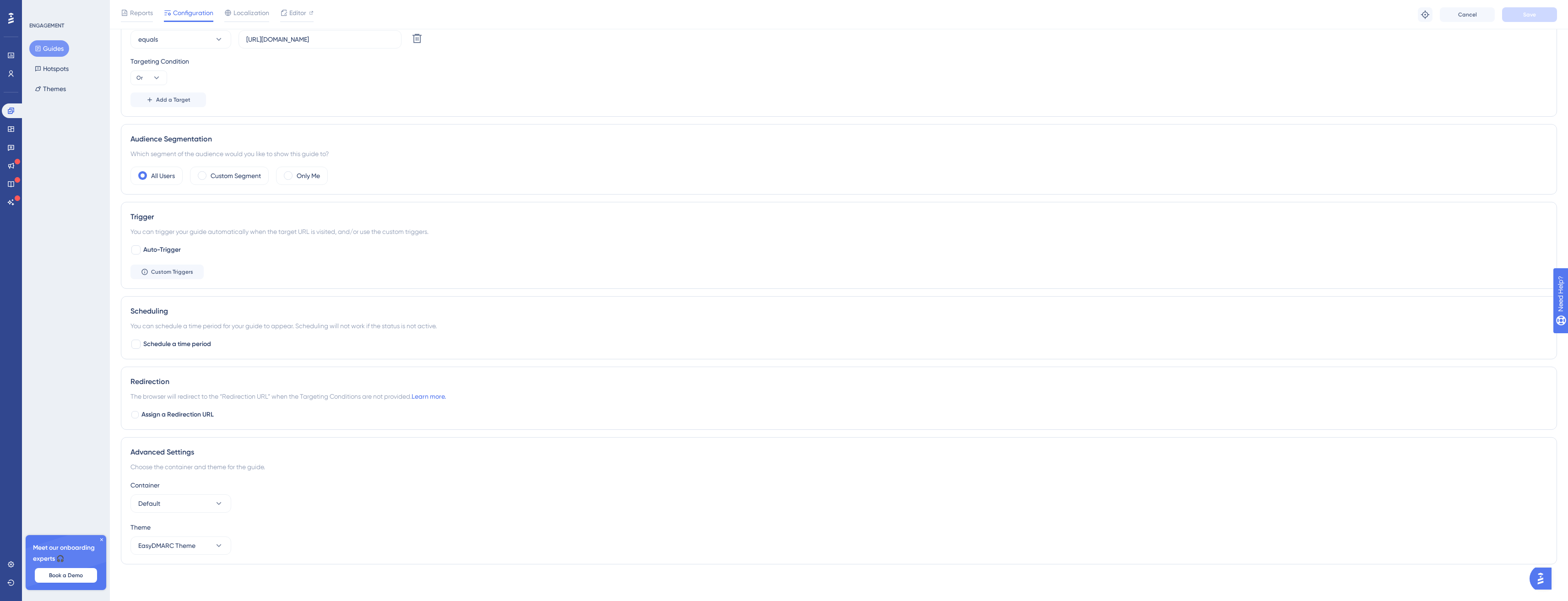
click at [151, 398] on span "The browser will redirect to the “Redirection URL” when the Targeting Condition…" at bounding box center [288, 396] width 315 height 11
drag, startPoint x: 151, startPoint y: 398, endPoint x: 230, endPoint y: 400, distance: 79.0
click at [230, 400] on span "The browser will redirect to the “Redirection URL” when the Targeting Condition…" at bounding box center [288, 396] width 315 height 11
click at [238, 398] on span "The browser will redirect to the “Redirection URL” when the Targeting Condition…" at bounding box center [288, 396] width 315 height 11
drag, startPoint x: 238, startPoint y: 398, endPoint x: 283, endPoint y: 397, distance: 45.0
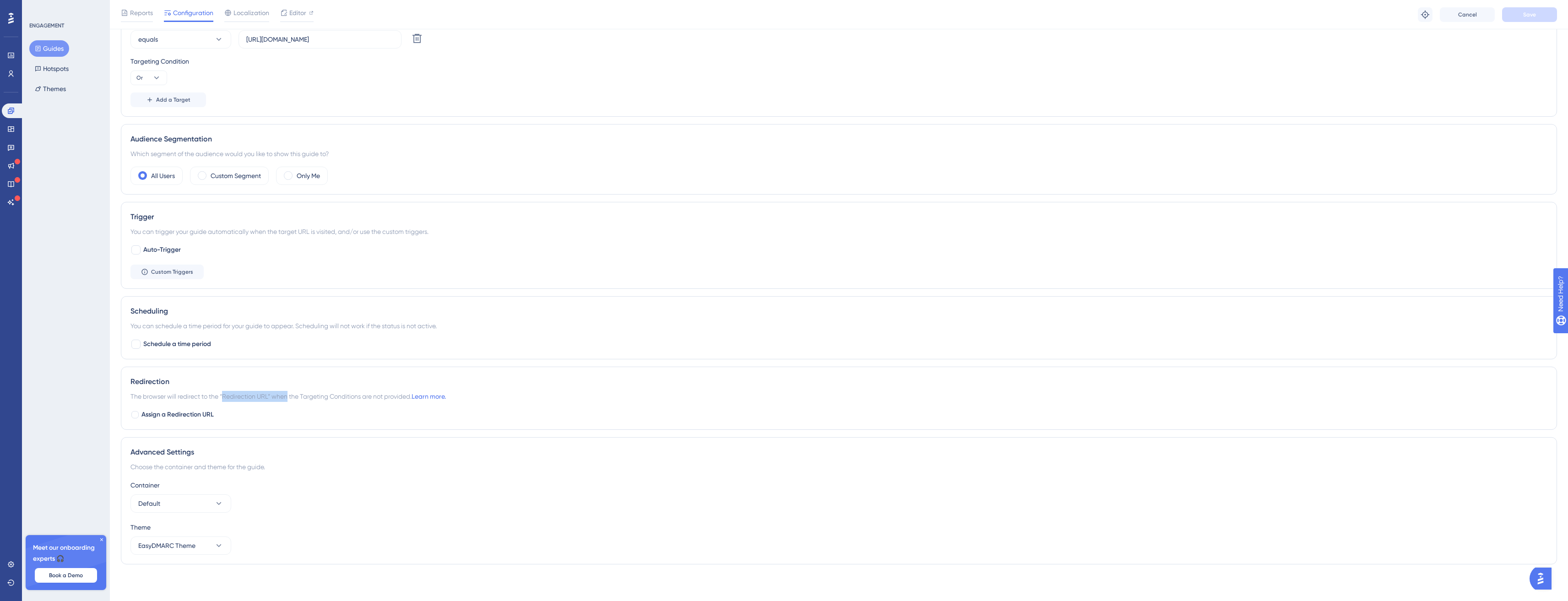
click at [280, 397] on span "The browser will redirect to the “Redirection URL” when the Targeting Condition…" at bounding box center [288, 396] width 315 height 11
click at [314, 396] on span "The browser will redirect to the “Redirection URL” when the Targeting Condition…" at bounding box center [288, 396] width 315 height 11
drag, startPoint x: 314, startPoint y: 396, endPoint x: 364, endPoint y: 402, distance: 50.4
click at [364, 402] on div "Redirection The browser will redirect to the “Redirection URL” when the Targeti…" at bounding box center [839, 398] width 1436 height 63
drag, startPoint x: 364, startPoint y: 398, endPoint x: 355, endPoint y: 402, distance: 9.8
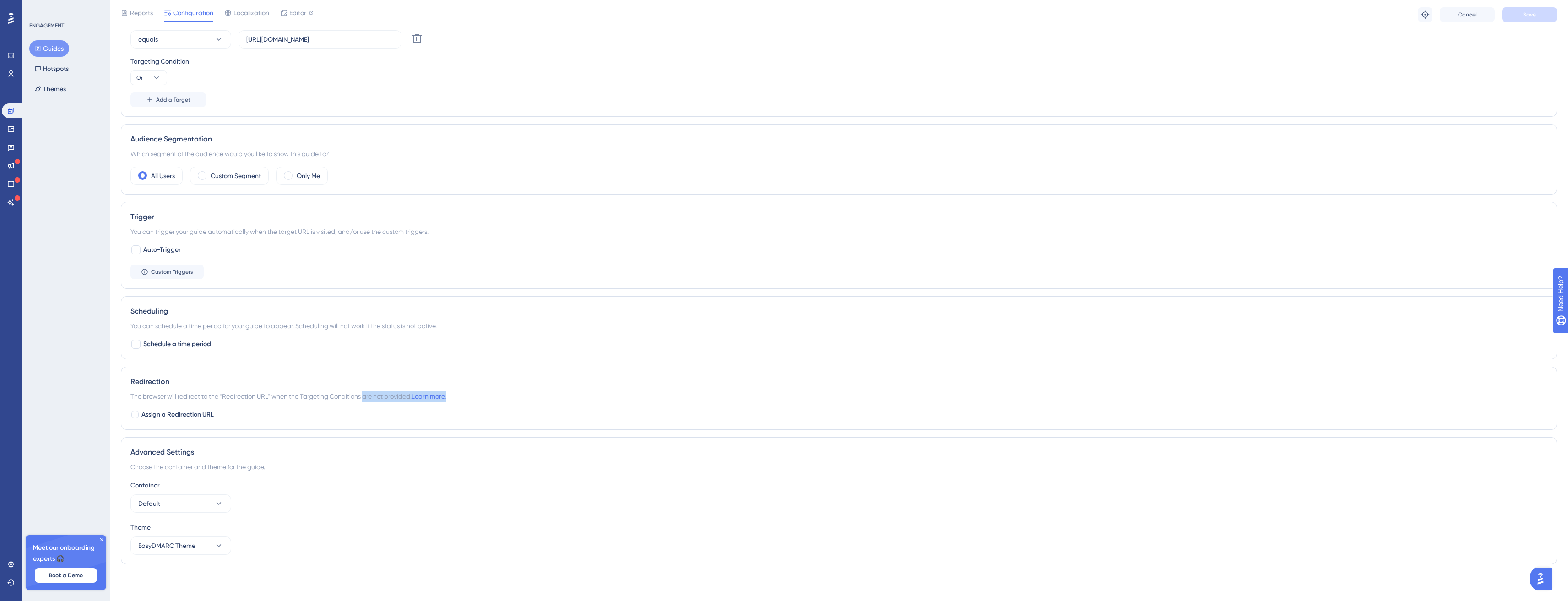
click at [355, 402] on div "Redirection The browser will redirect to the “Redirection URL” when the Targeti…" at bounding box center [839, 398] width 1436 height 63
click at [362, 398] on span "The browser will redirect to the “Redirection URL” when the Targeting Condition…" at bounding box center [288, 396] width 315 height 11
click at [368, 397] on span "The browser will redirect to the “Redirection URL” when the Targeting Condition…" at bounding box center [288, 396] width 315 height 11
click at [369, 397] on span "The browser will redirect to the “Redirection URL” when the Targeting Condition…" at bounding box center [288, 396] width 315 height 11
click at [306, 400] on span "The browser will redirect to the “Redirection URL” when the Targeting Condition…" at bounding box center [288, 396] width 315 height 11
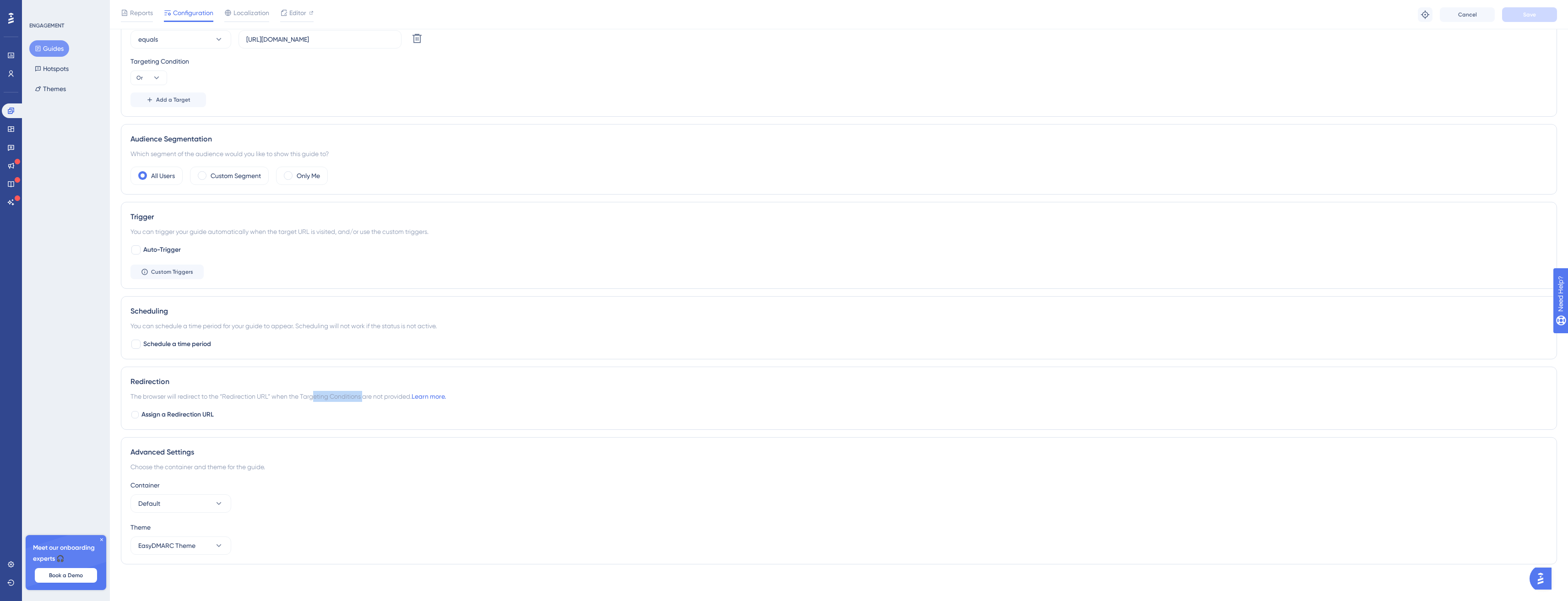
drag, startPoint x: 308, startPoint y: 398, endPoint x: 370, endPoint y: 393, distance: 62.2
click at [360, 396] on span "The browser will redirect to the “Redirection URL” when the Targeting Condition…" at bounding box center [288, 396] width 315 height 11
click at [372, 394] on span "The browser will redirect to the “Redirection URL” when the Targeting Condition…" at bounding box center [288, 396] width 315 height 11
drag, startPoint x: 374, startPoint y: 396, endPoint x: 385, endPoint y: 400, distance: 11.7
click at [379, 398] on span "The browser will redirect to the “Redirection URL” when the Targeting Condition…" at bounding box center [288, 396] width 315 height 11
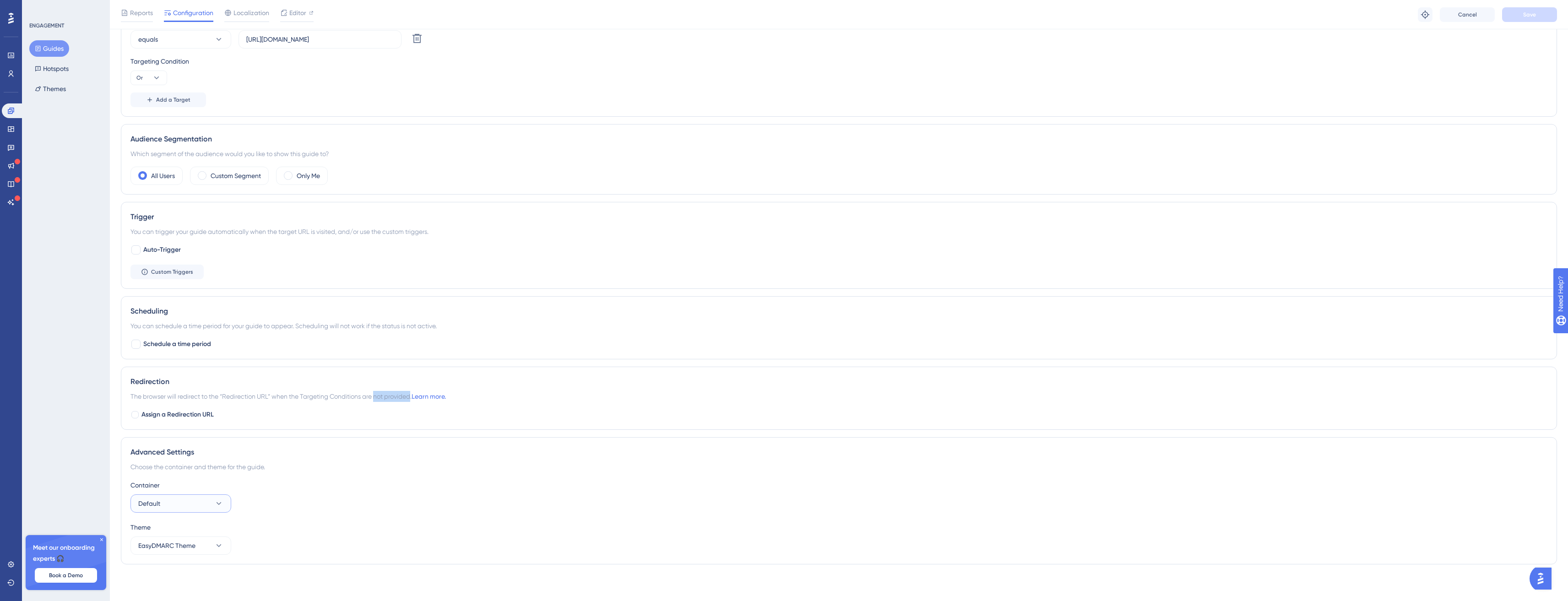
click at [207, 502] on button "Default" at bounding box center [181, 503] width 101 height 18
click at [331, 496] on div "Container Default Default Default" at bounding box center [839, 496] width 1417 height 33
drag, startPoint x: 195, startPoint y: 540, endPoint x: 198, endPoint y: 545, distance: 5.8
click at [195, 540] on button "EasyDMARC Theme" at bounding box center [181, 546] width 101 height 18
click at [350, 508] on div "Container Default" at bounding box center [839, 496] width 1417 height 33
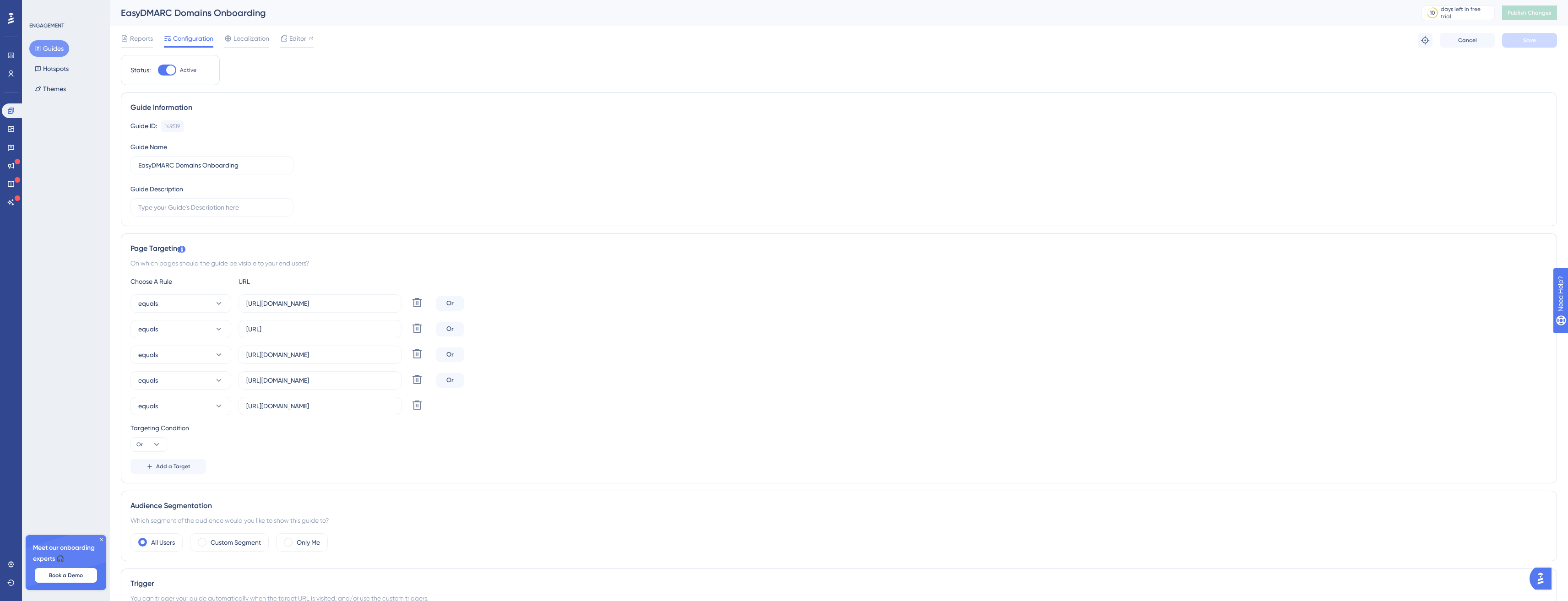
scroll to position [1, 7]
click at [12, 113] on icon at bounding box center [11, 110] width 6 height 6
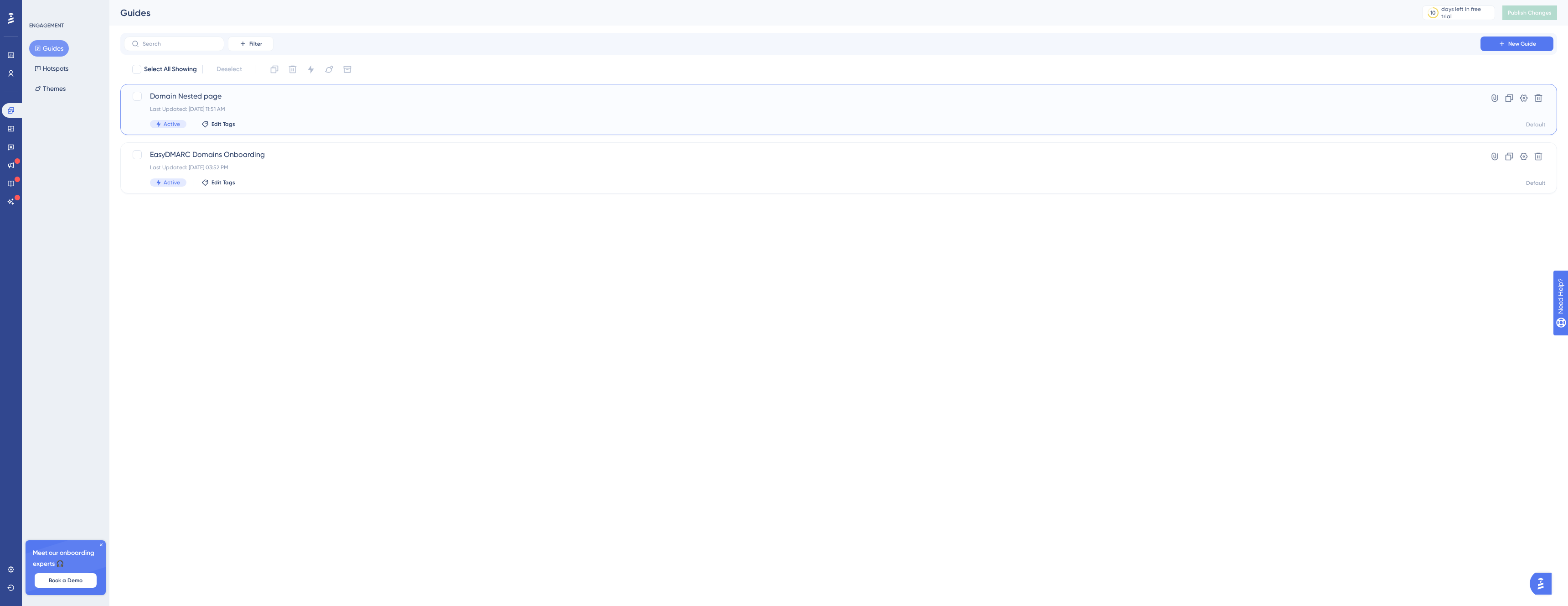
click at [270, 103] on div "Domain Nested page Last Updated: Aug 19 2025, 11:51 AM Active Edit Tags" at bounding box center [802, 109] width 1304 height 38
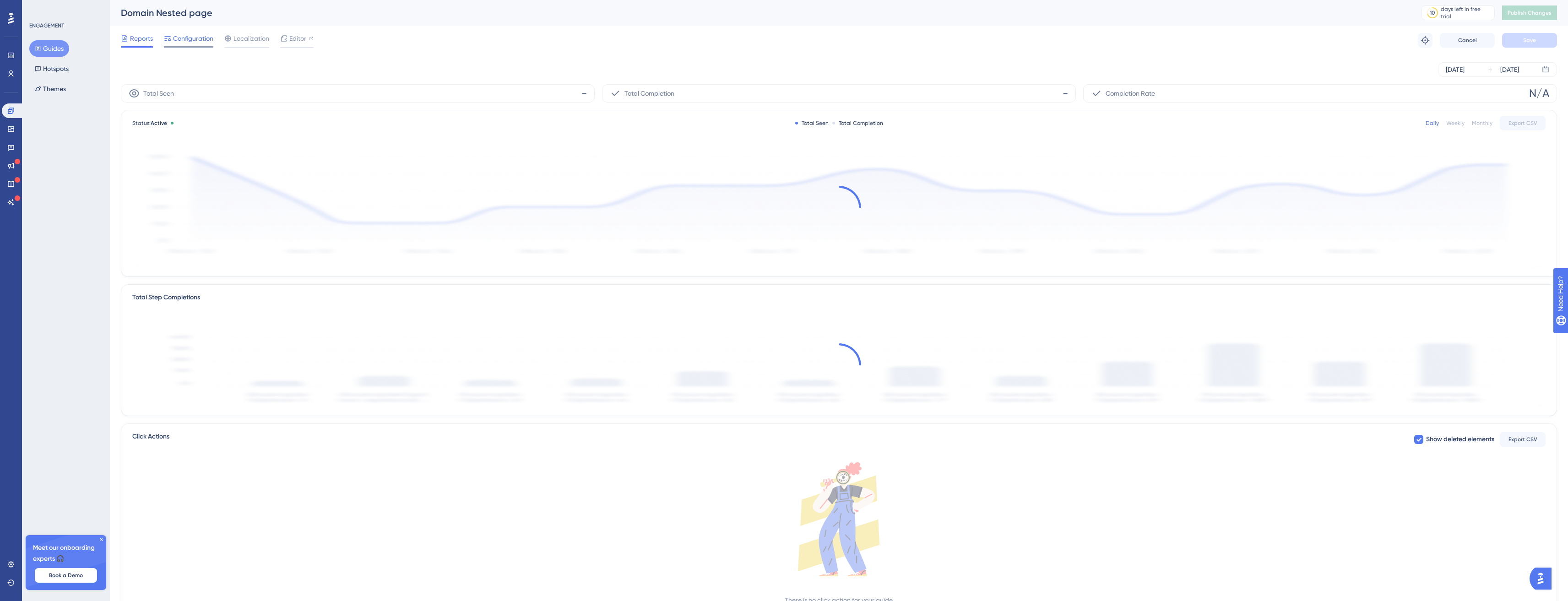
click at [181, 35] on span "Configuration" at bounding box center [193, 38] width 40 height 11
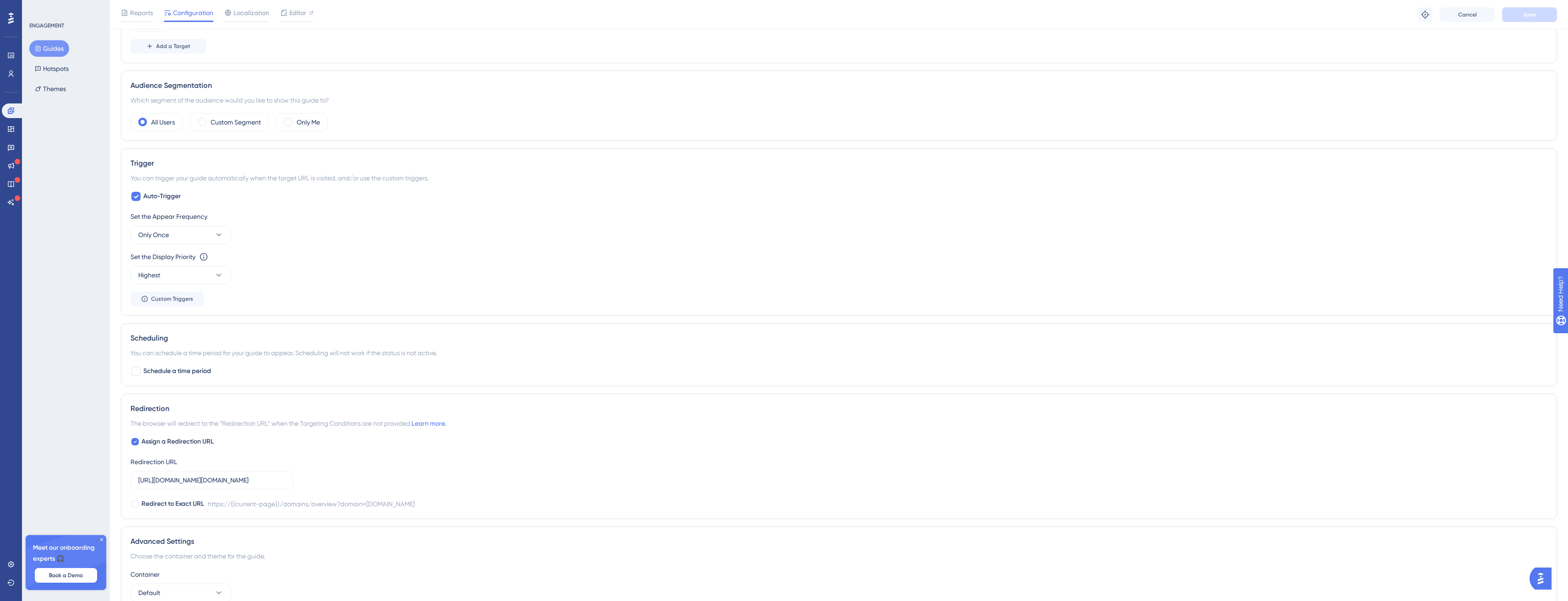
scroll to position [513, 1]
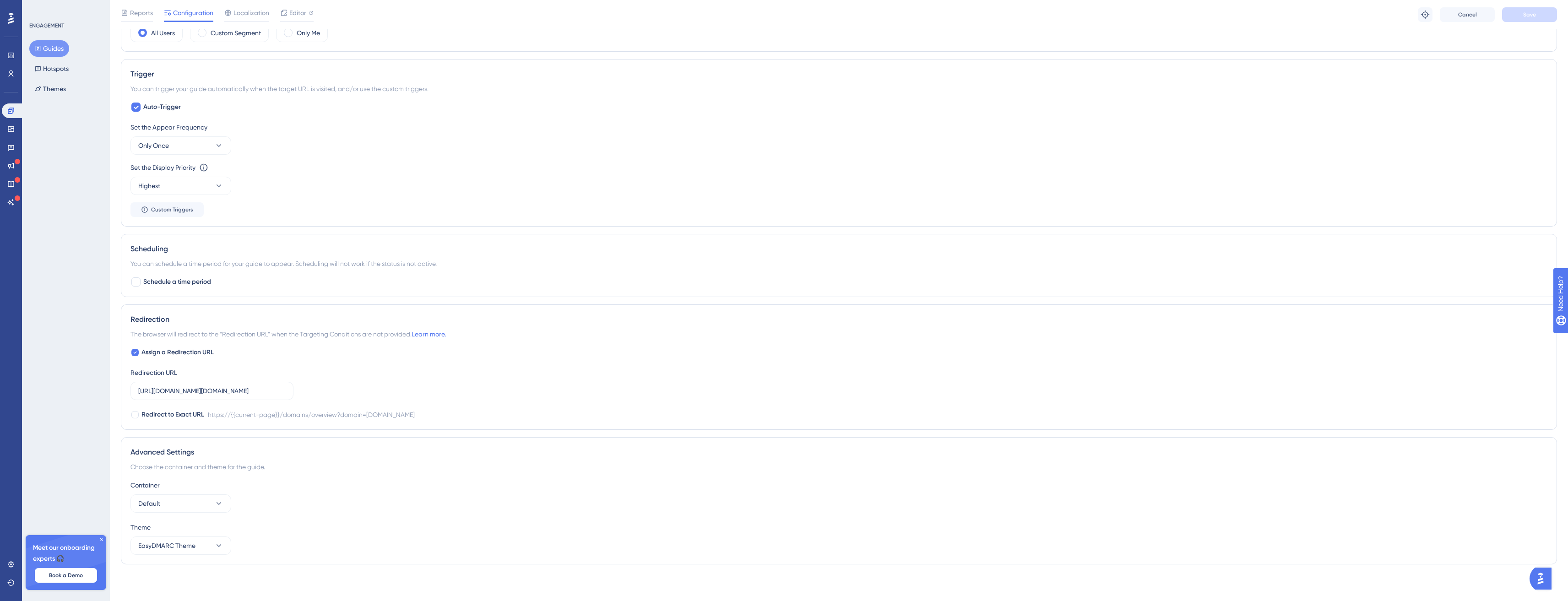
click at [180, 362] on div "Assign a Redirection URL Redirection URL https://app.easydmarc.am/domains/overv…" at bounding box center [839, 383] width 1417 height 73
click at [194, 349] on span "Assign a Redirection URL" at bounding box center [177, 352] width 72 height 11
checkbox input "false"
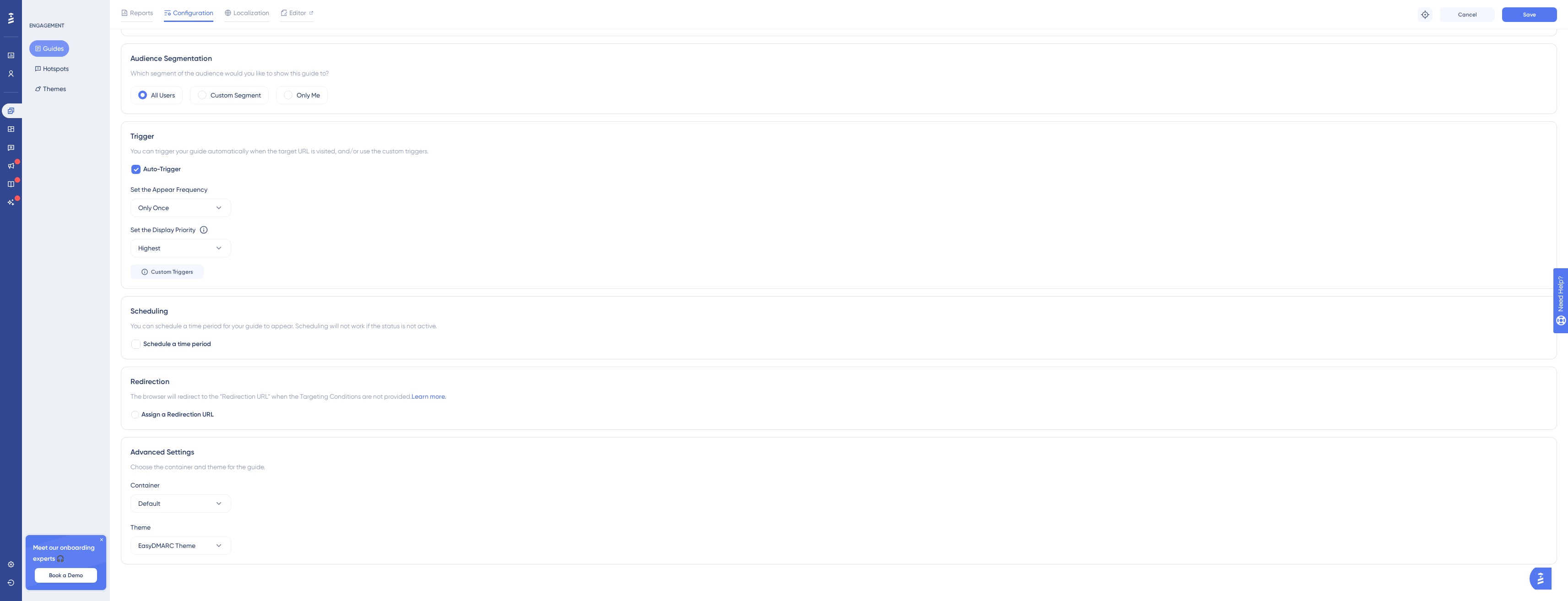
scroll to position [0, 1]
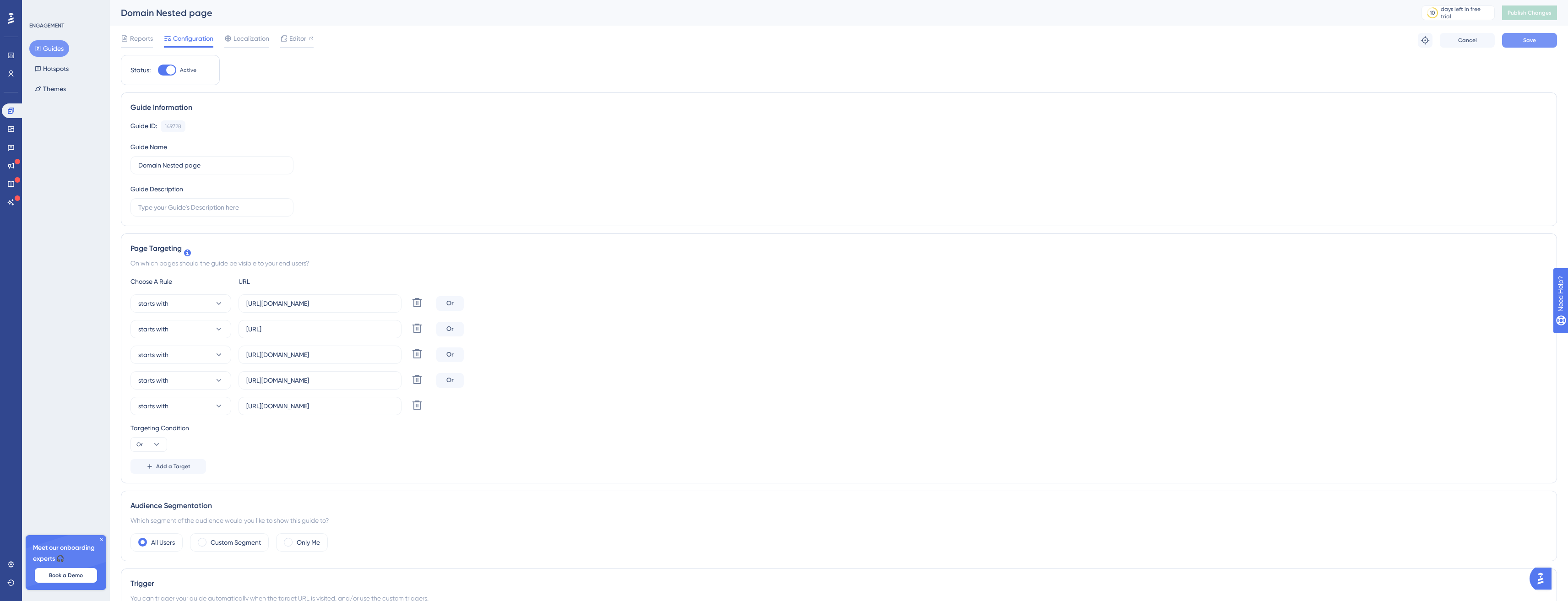
click at [1542, 41] on button "Save" at bounding box center [1530, 40] width 55 height 15
click at [1540, 15] on span "Publish Changes" at bounding box center [1529, 13] width 44 height 7
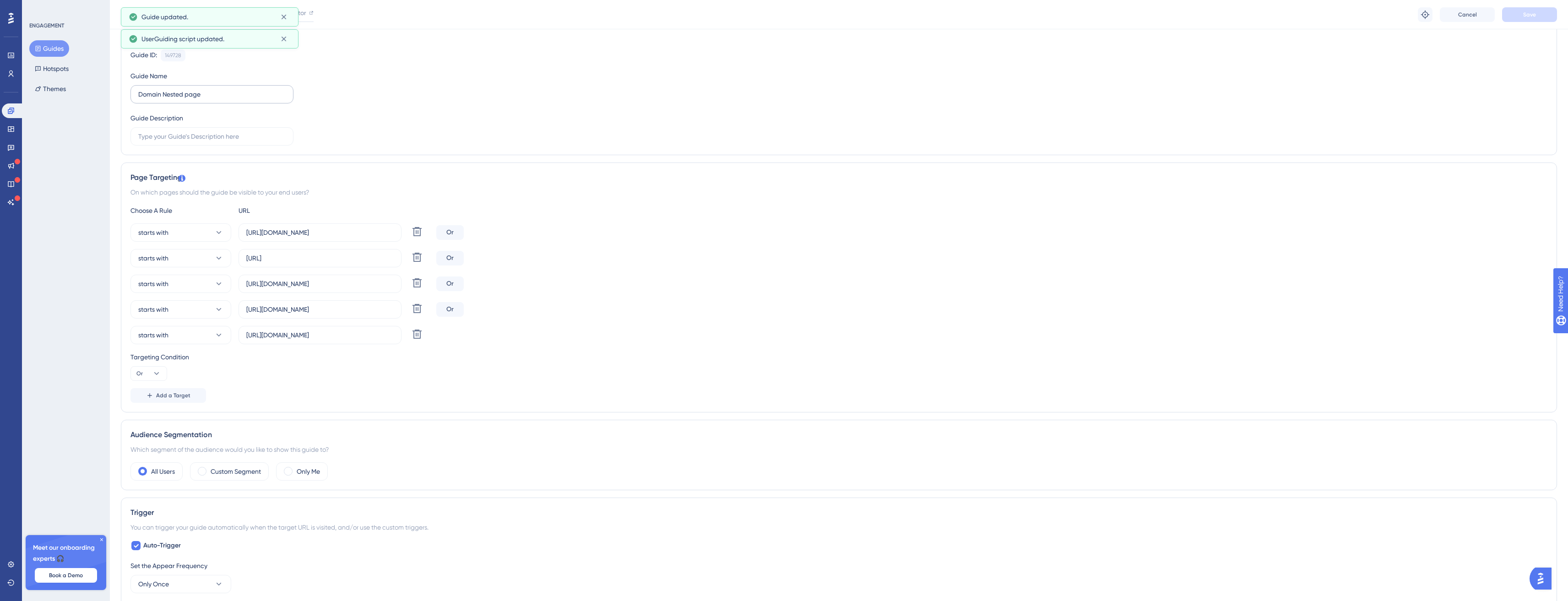
scroll to position [0, 7]
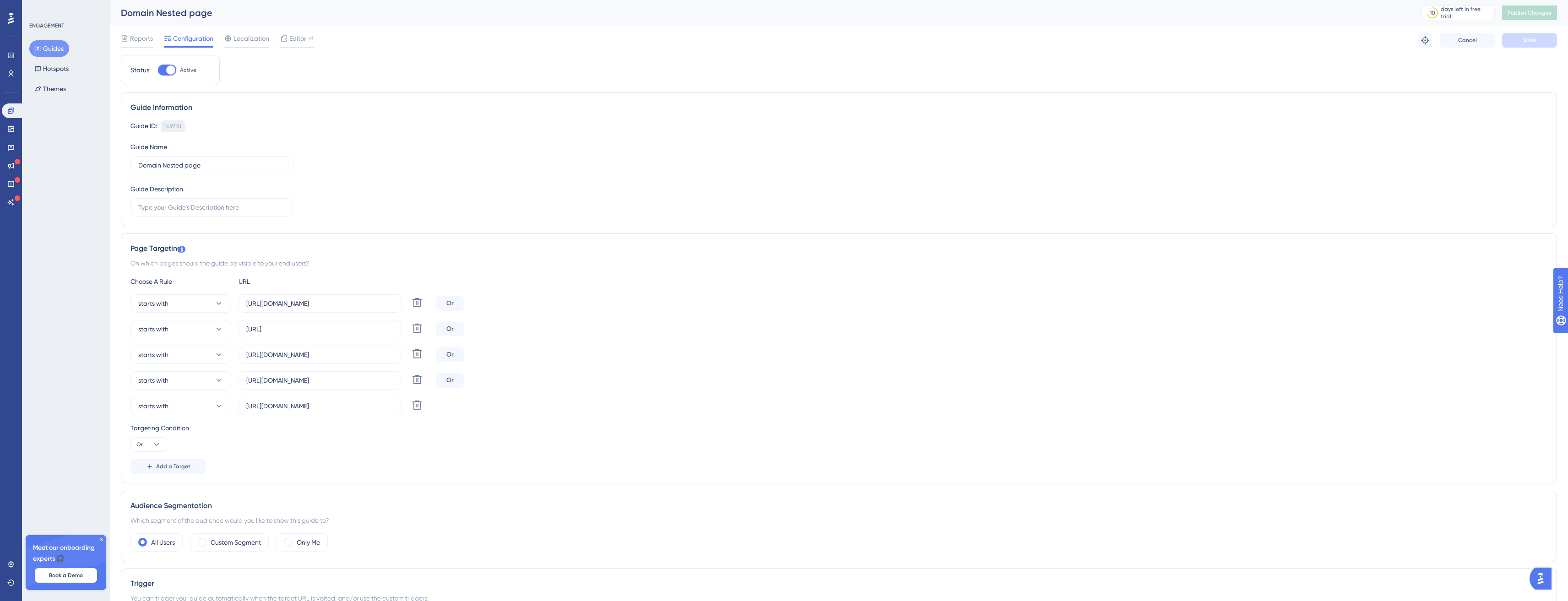
click at [166, 129] on div "149728" at bounding box center [173, 126] width 16 height 7
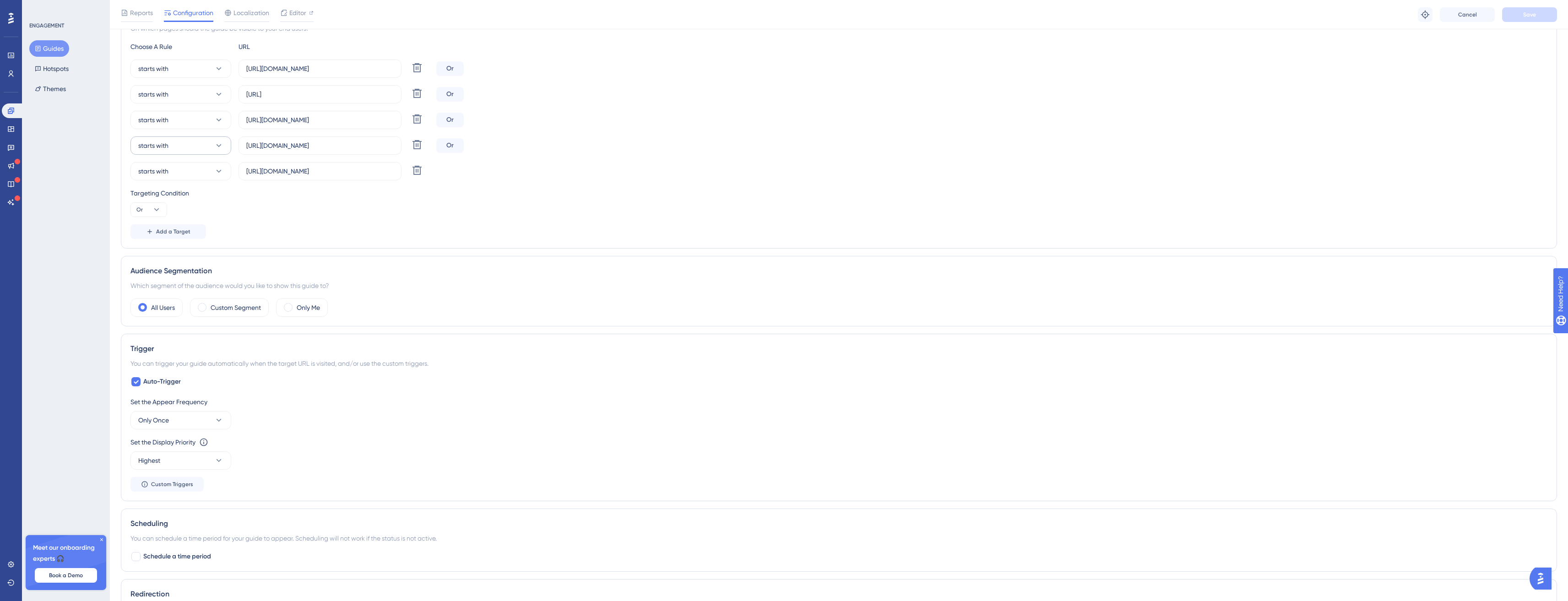
scroll to position [0, 0]
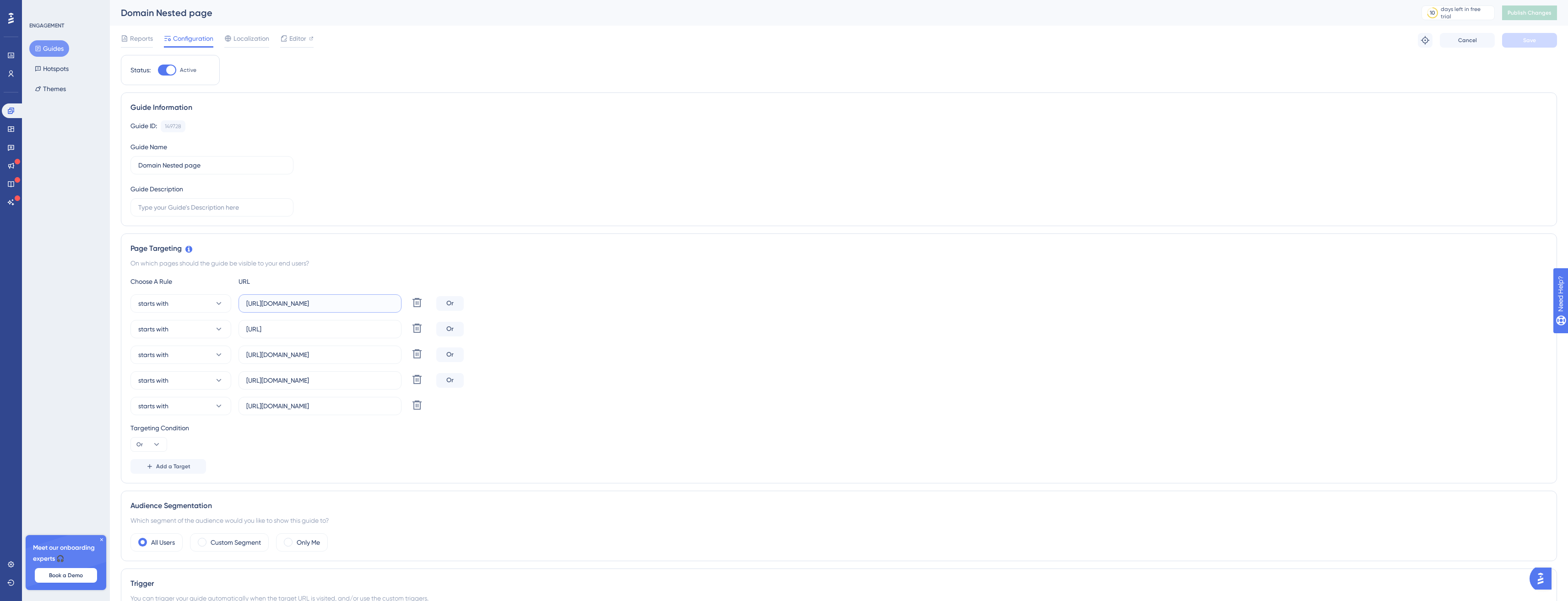
click at [377, 303] on input "https://app.easydmarc.am/domains/" at bounding box center [320, 303] width 148 height 10
click at [350, 301] on input "https://app.easydmarc.am/domains/" at bounding box center [320, 303] width 148 height 10
drag, startPoint x: 350, startPoint y: 301, endPoint x: 381, endPoint y: 302, distance: 31.0
click at [350, 301] on input "https://app.easydmarc.am/domains/" at bounding box center [320, 303] width 148 height 10
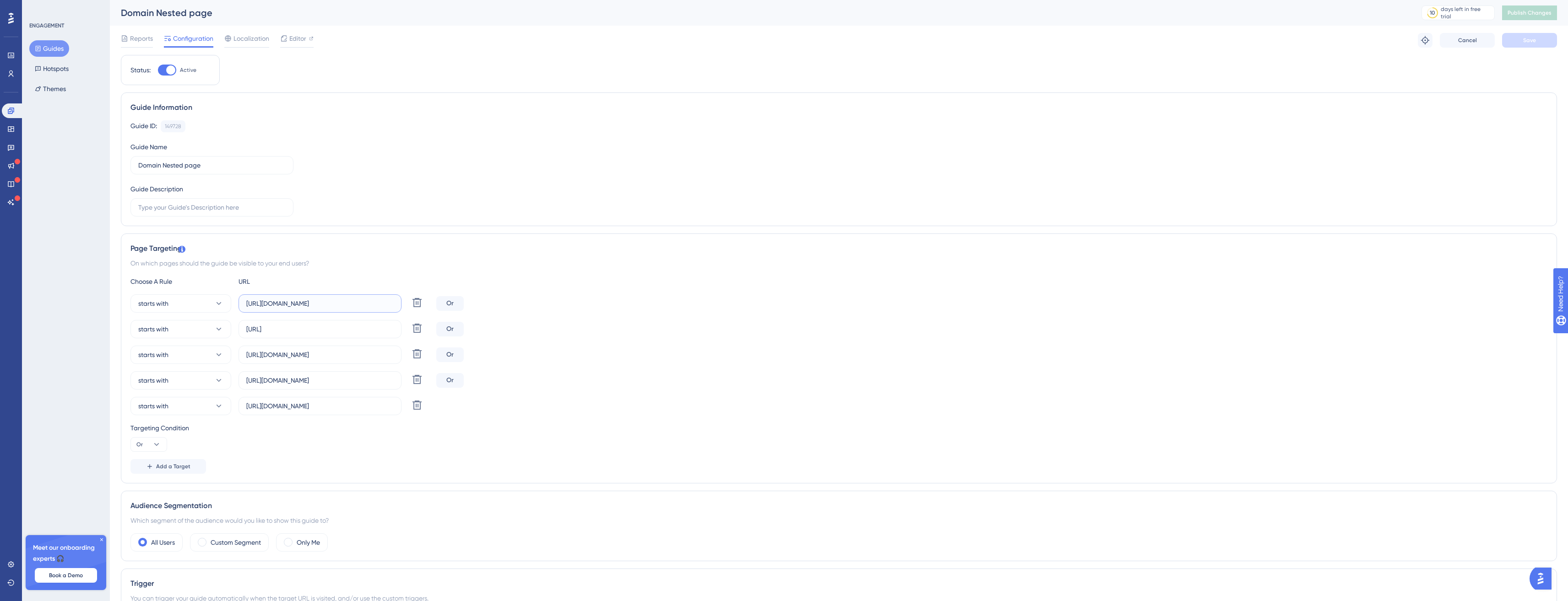
click at [385, 303] on input "https://app.easydmarc.am/domains/" at bounding box center [320, 303] width 148 height 10
drag, startPoint x: 385, startPoint y: 303, endPoint x: 224, endPoint y: 297, distance: 161.1
click at [224, 297] on div "starts with https://app.easydmarc.am/domains/ Delete" at bounding box center [282, 303] width 302 height 18
click at [15, 69] on link at bounding box center [11, 74] width 18 height 15
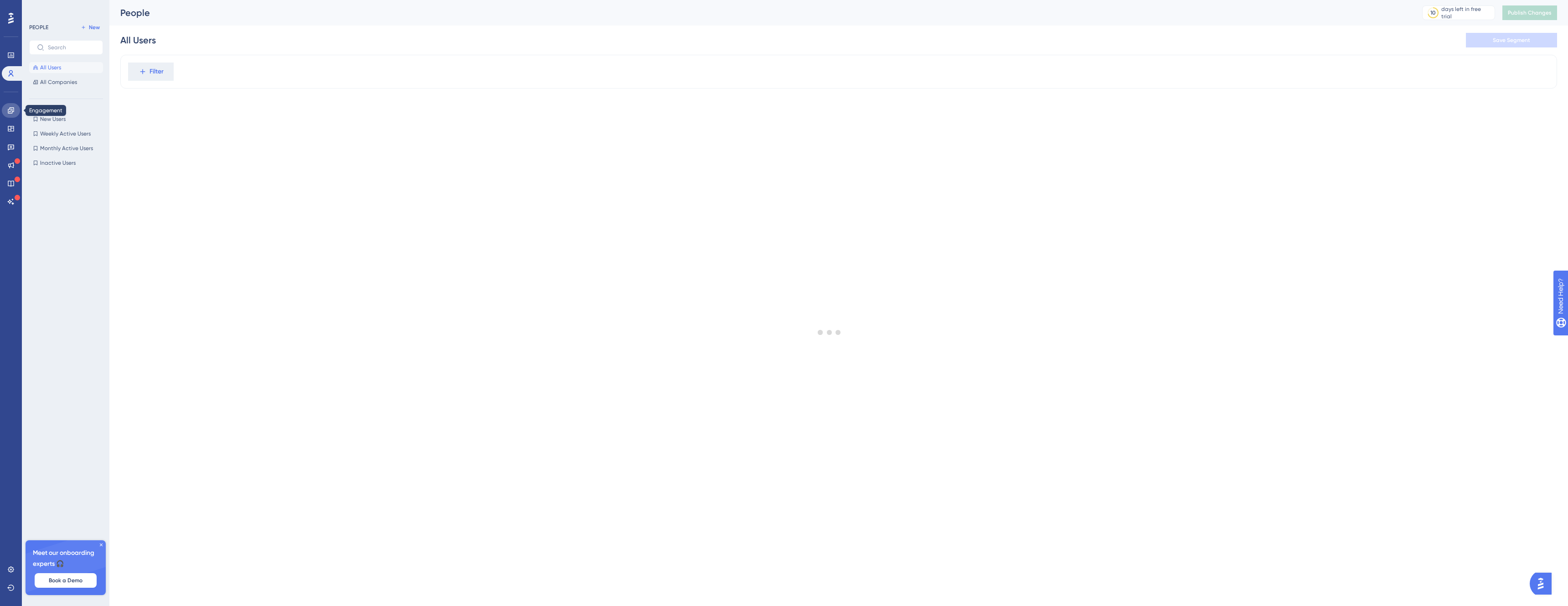
click at [9, 113] on icon at bounding box center [11, 110] width 7 height 7
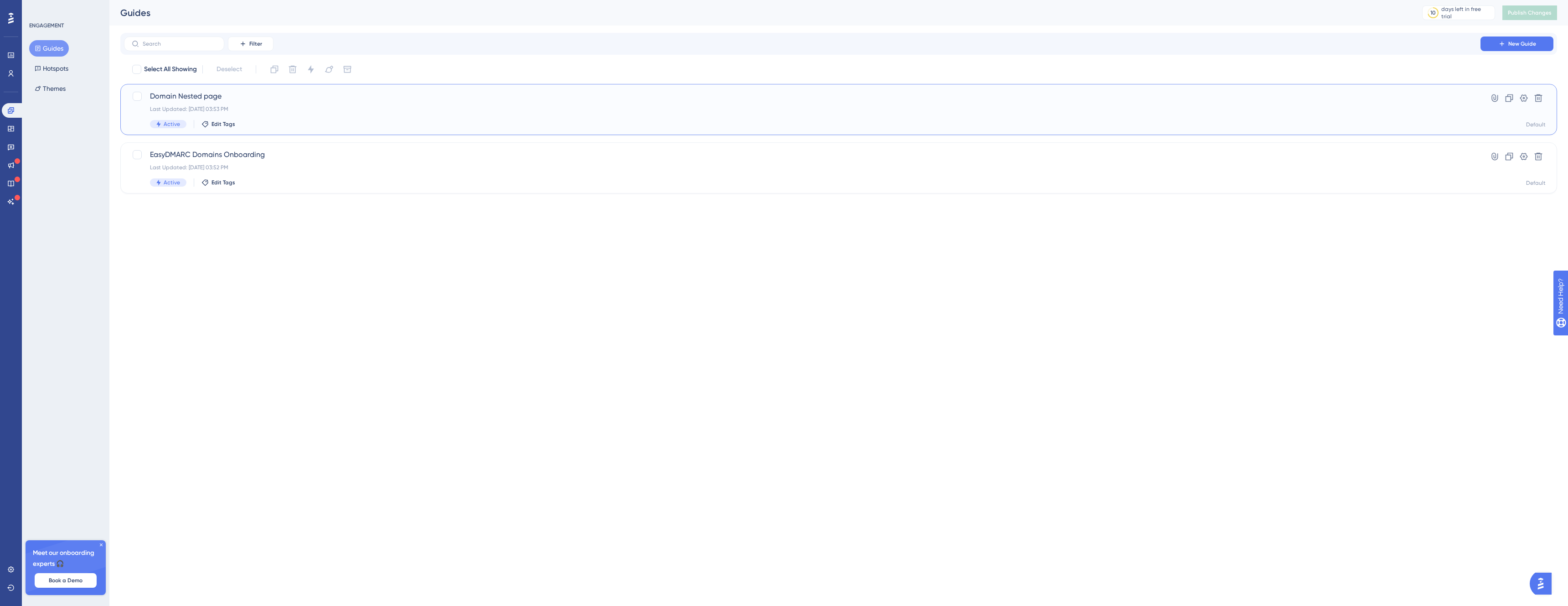
click at [299, 89] on div "Domain Nested page Last Updated: Aug 19 2025, 03:53 PM Active Edit Tags Hyperli…" at bounding box center [838, 109] width 1437 height 51
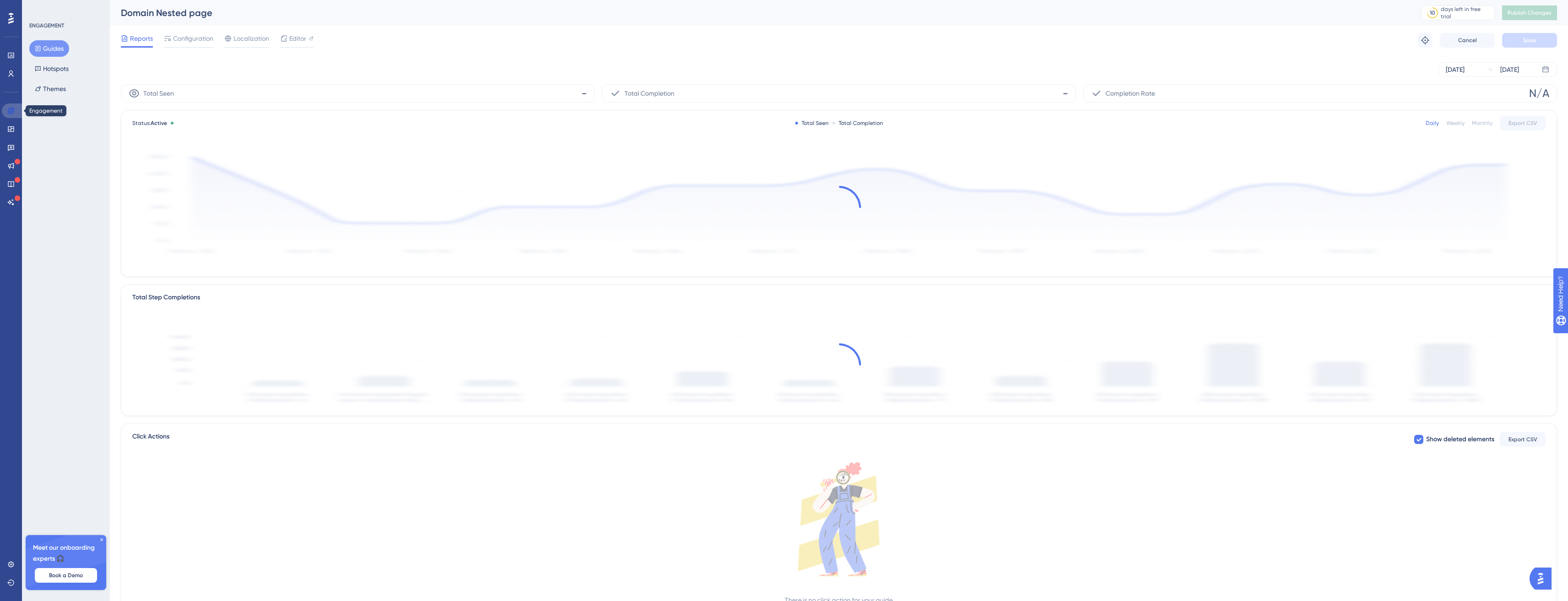
click at [16, 115] on link at bounding box center [13, 111] width 22 height 15
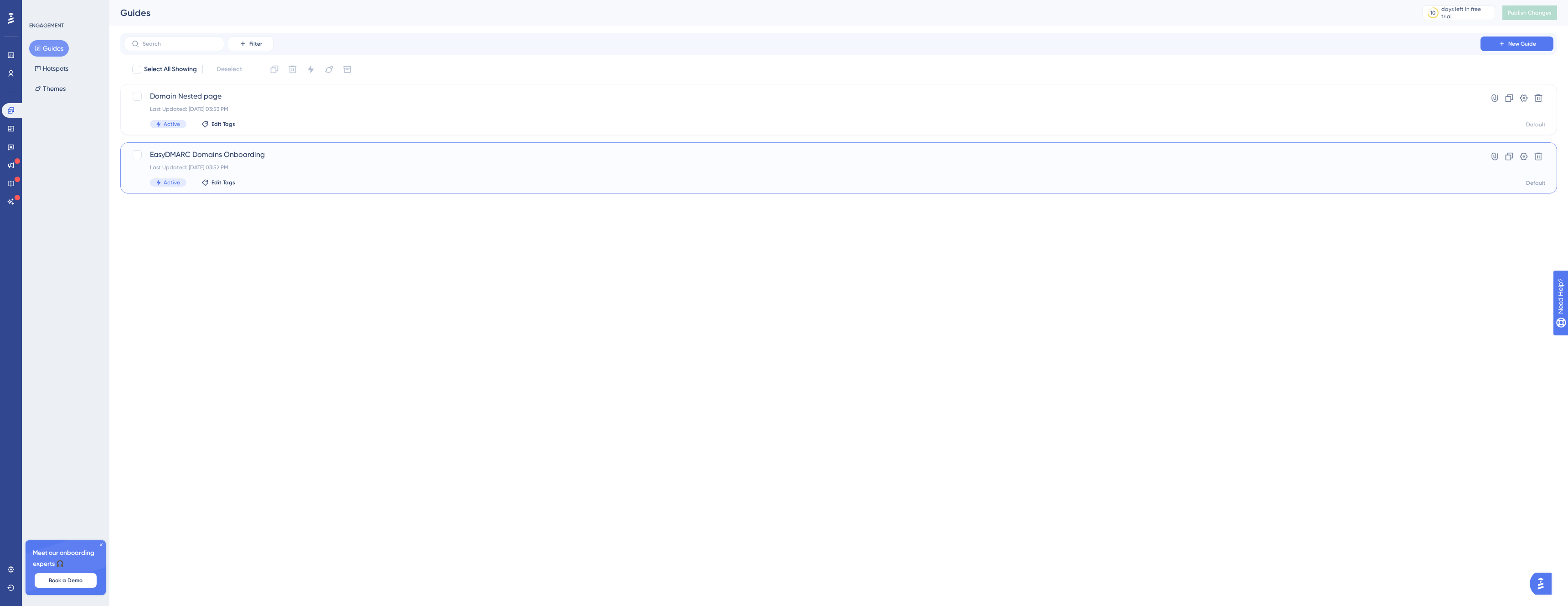
click at [194, 156] on span "EasyDMARC Domains Onboarding" at bounding box center [802, 154] width 1304 height 11
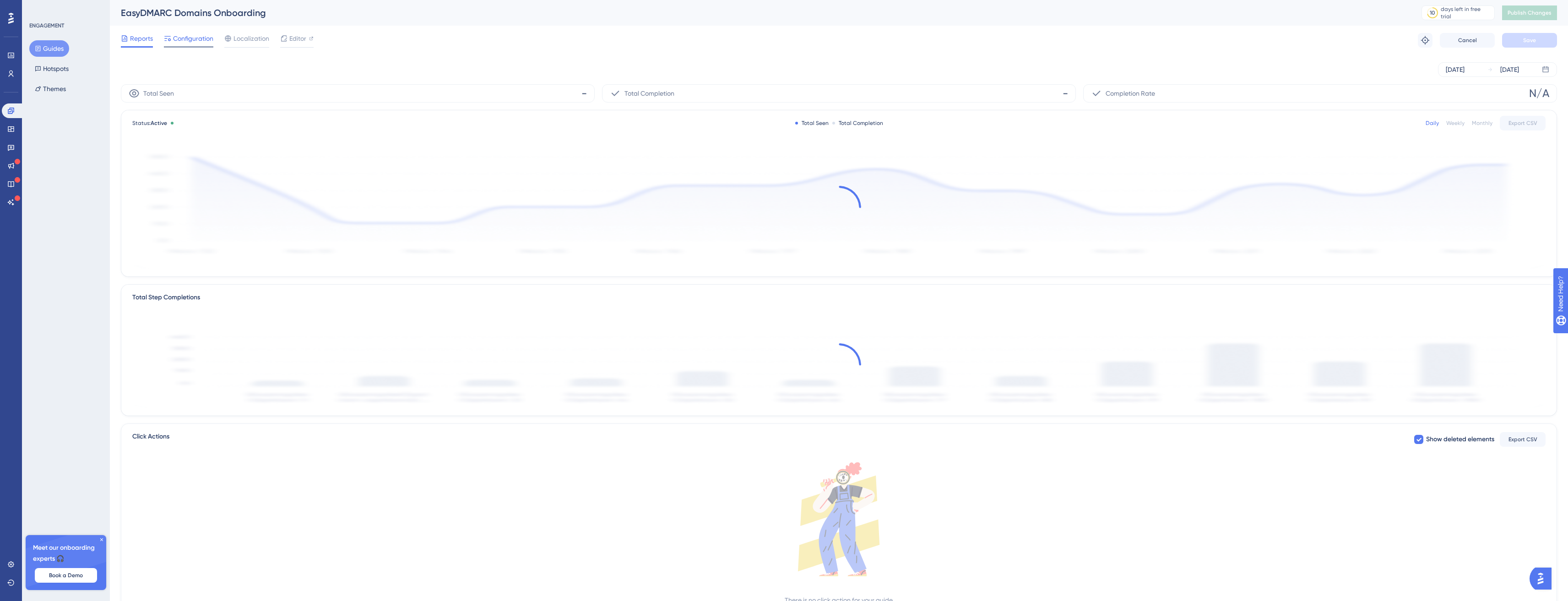
click at [176, 45] on div "Configuration" at bounding box center [188, 40] width 49 height 15
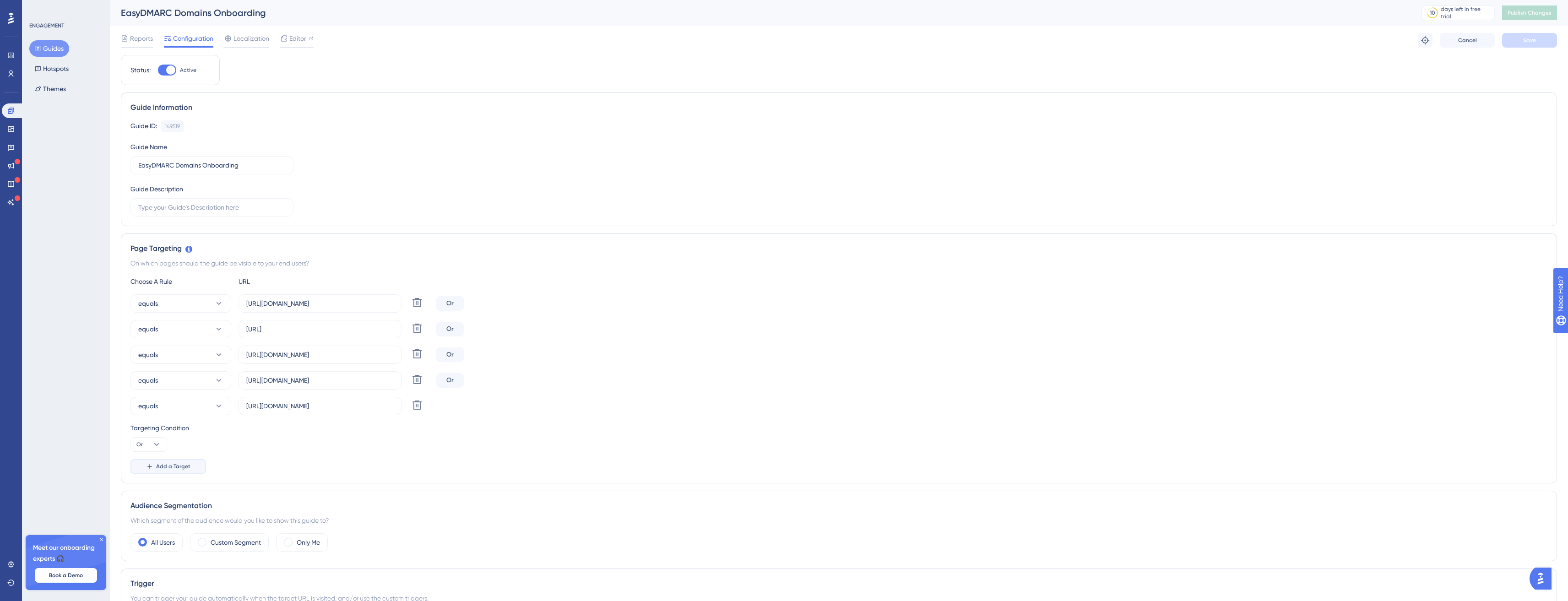
click at [155, 466] on button "Add a Target" at bounding box center [168, 467] width 75 height 15
click at [355, 304] on input "https://app.easydmarc.am/domains" at bounding box center [320, 303] width 148 height 10
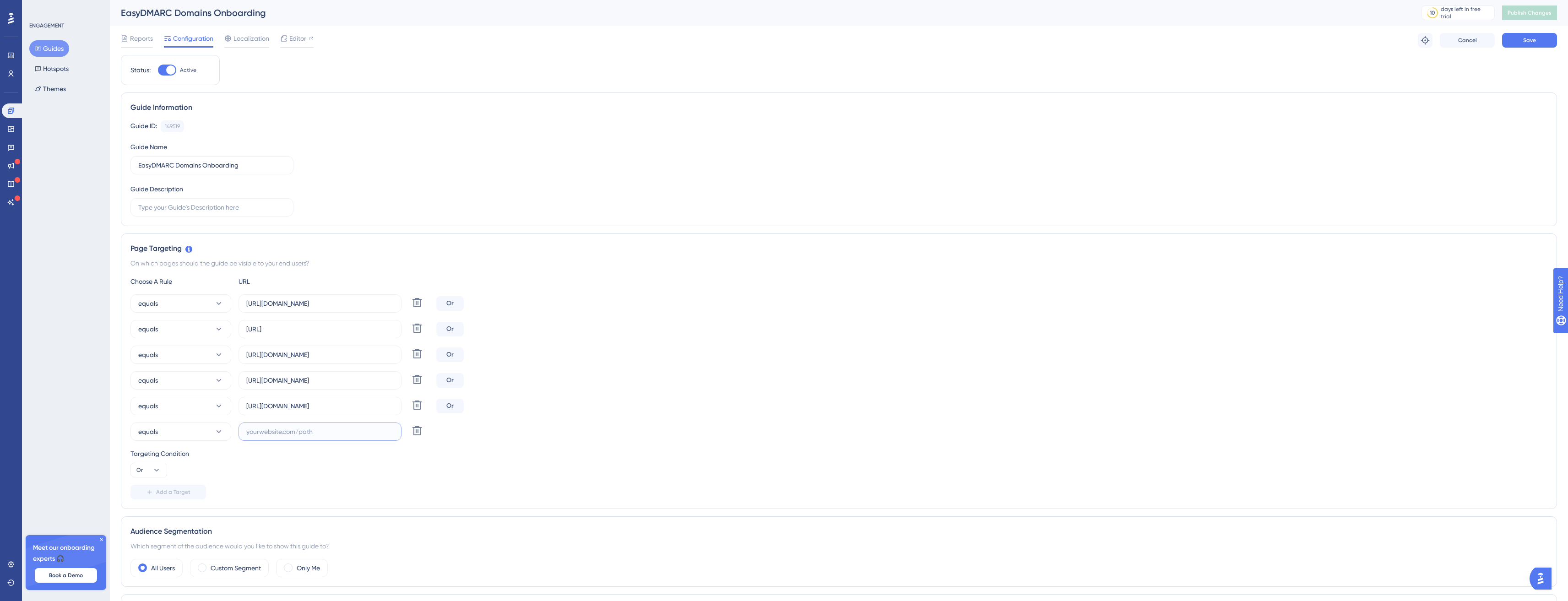
click at [298, 433] on input "text" at bounding box center [320, 431] width 148 height 10
paste input "https://app.easydmarc.am/domains"
type input "https://app.easydmarc.am/domains"
click at [189, 437] on button "equals" at bounding box center [181, 431] width 101 height 18
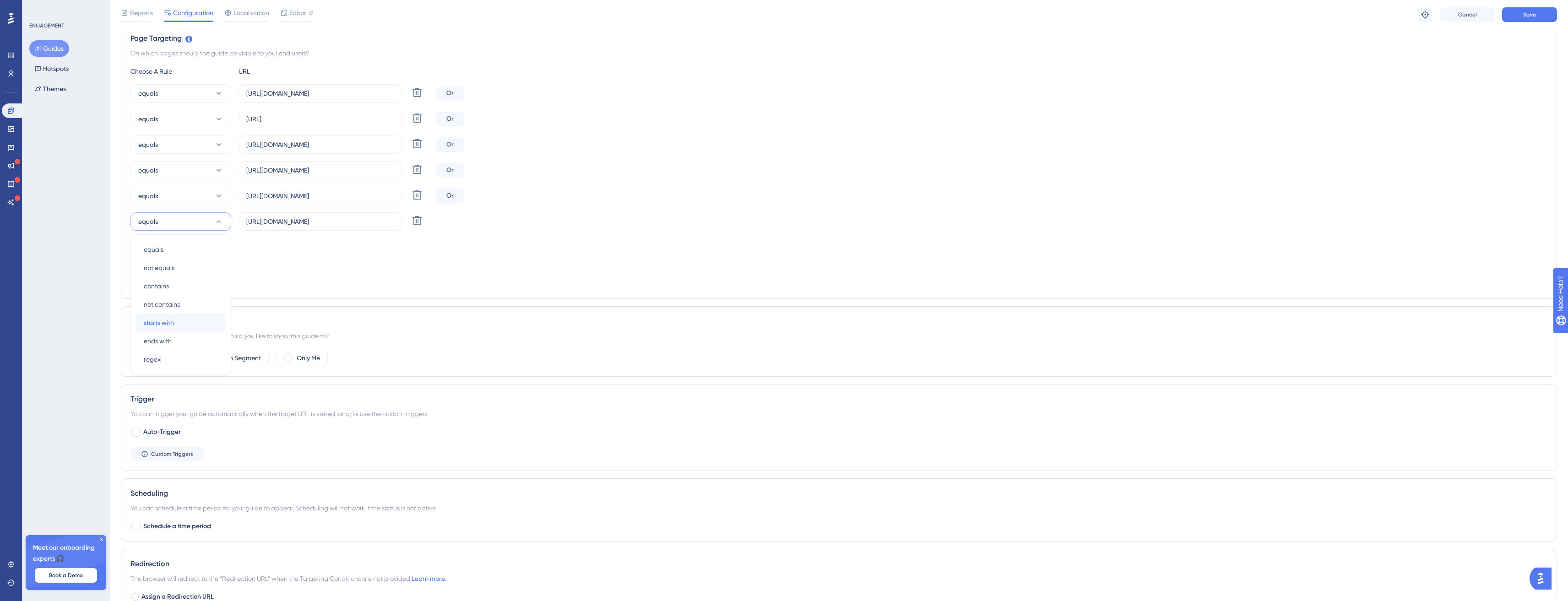
click at [176, 324] on div "starts with starts with" at bounding box center [181, 323] width 74 height 18
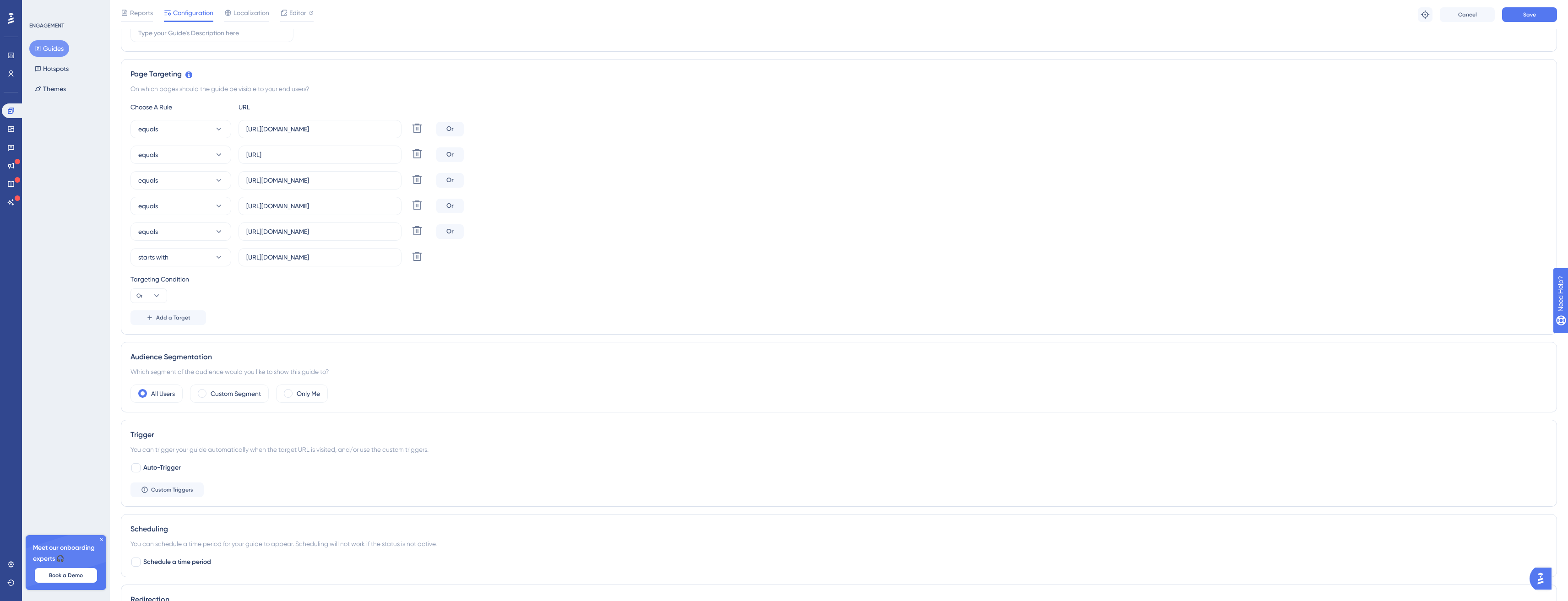
scroll to position [177, 0]
click at [374, 263] on label "https://app.easydmarc.am/domains" at bounding box center [320, 258] width 163 height 18
click at [374, 263] on input "https://app.easydmarc.am/domains" at bounding box center [320, 258] width 148 height 10
type input "https://app.easydmarc.am/domains?"
click at [167, 316] on span "Add a Target" at bounding box center [173, 319] width 34 height 7
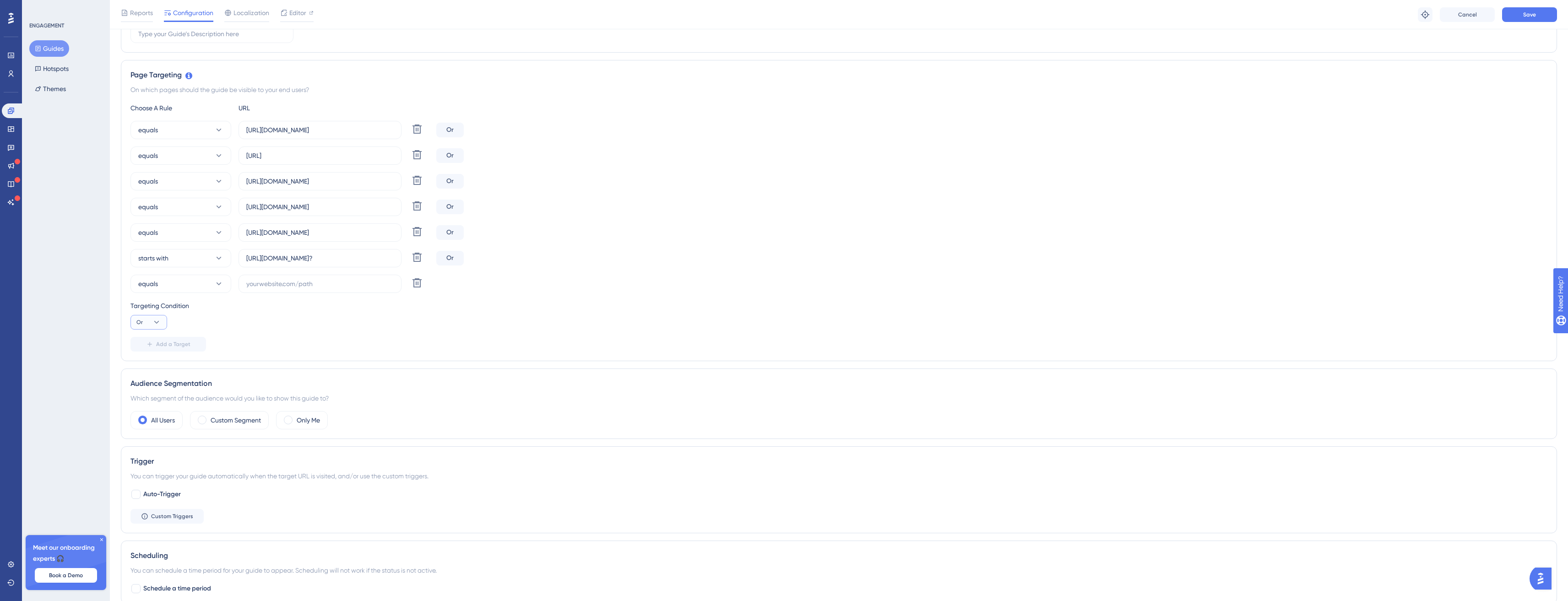
click at [152, 322] on icon at bounding box center [157, 323] width 9 height 9
click at [143, 353] on span "And" at bounding box center [146, 348] width 12 height 11
click at [144, 331] on div "Choose A Rule URL equals https://app.easydmarc.am/domains Delete And equals htt…" at bounding box center [839, 227] width 1417 height 249
click at [148, 327] on button "And" at bounding box center [149, 323] width 36 height 15
drag, startPoint x: 150, startPoint y: 347, endPoint x: 150, endPoint y: 356, distance: 9.0
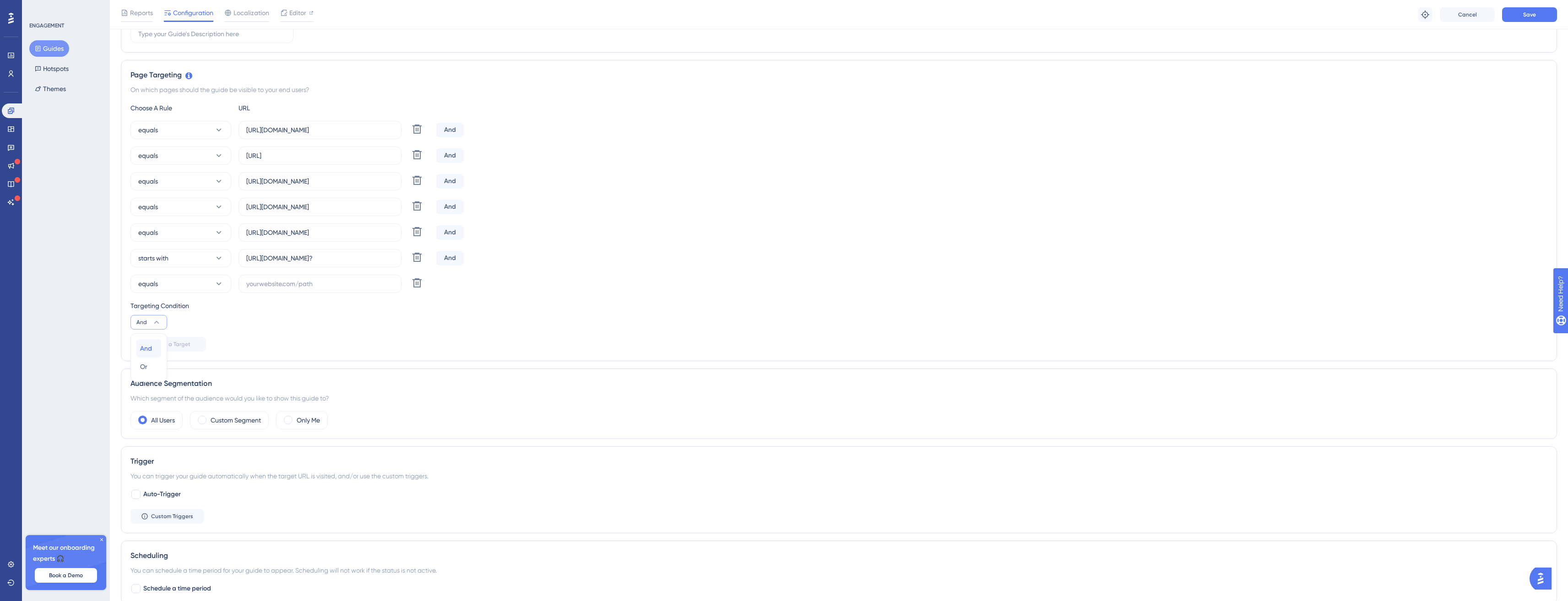
click at [150, 348] on span "And" at bounding box center [146, 348] width 12 height 11
click at [150, 316] on button "And" at bounding box center [149, 323] width 36 height 15
click at [146, 368] on span "Or" at bounding box center [143, 367] width 7 height 11
drag, startPoint x: 383, startPoint y: 161, endPoint x: 199, endPoint y: 138, distance: 185.4
click at [199, 138] on div "equals https://app.easydmarc.am/domains Delete Or equals http://app.easy.local:…" at bounding box center [839, 207] width 1417 height 172
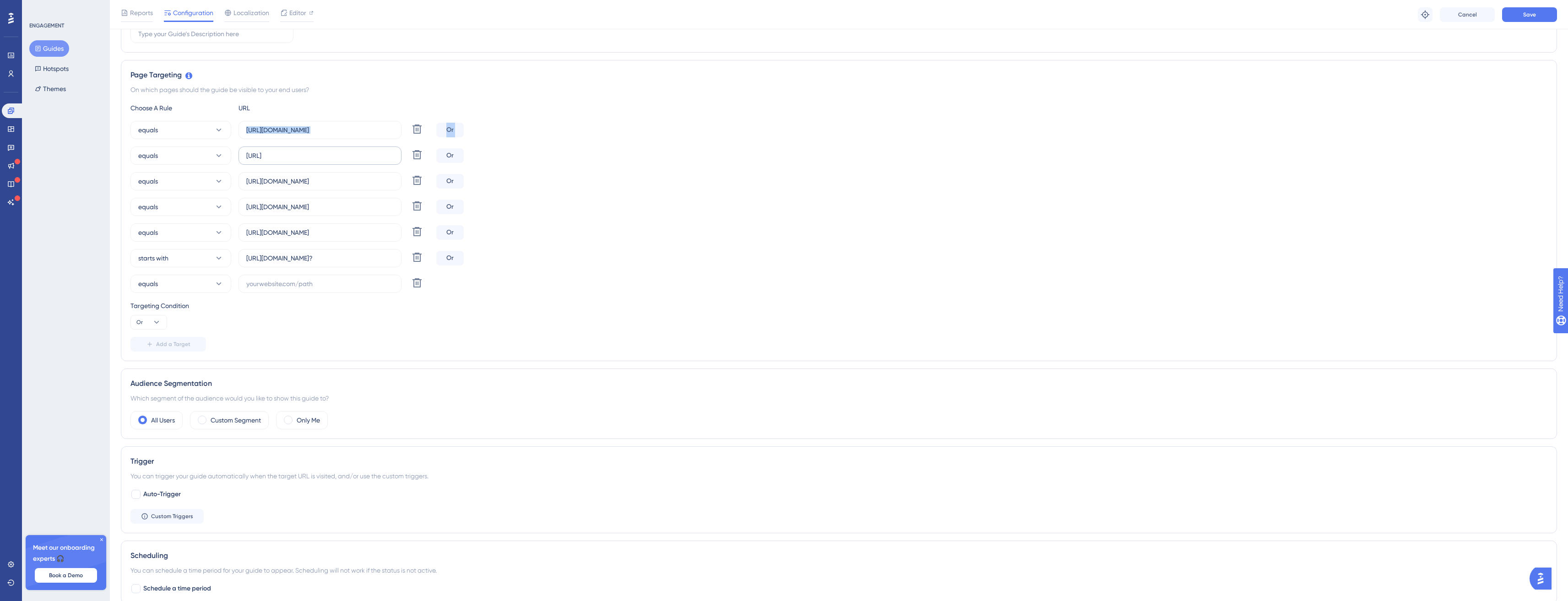
click at [337, 161] on label "http://app.easy.local:3010/domains" at bounding box center [320, 155] width 163 height 18
click at [337, 161] on input "http://app.easy.local:3010/domains" at bounding box center [320, 156] width 148 height 10
click at [337, 161] on label "http://app.easy.local:3010/domains" at bounding box center [320, 155] width 163 height 18
click at [337, 161] on input "http://app.easy.local:3010/domains" at bounding box center [320, 156] width 148 height 10
click at [337, 161] on label "http://app.easy.local:3010/domains" at bounding box center [320, 155] width 163 height 18
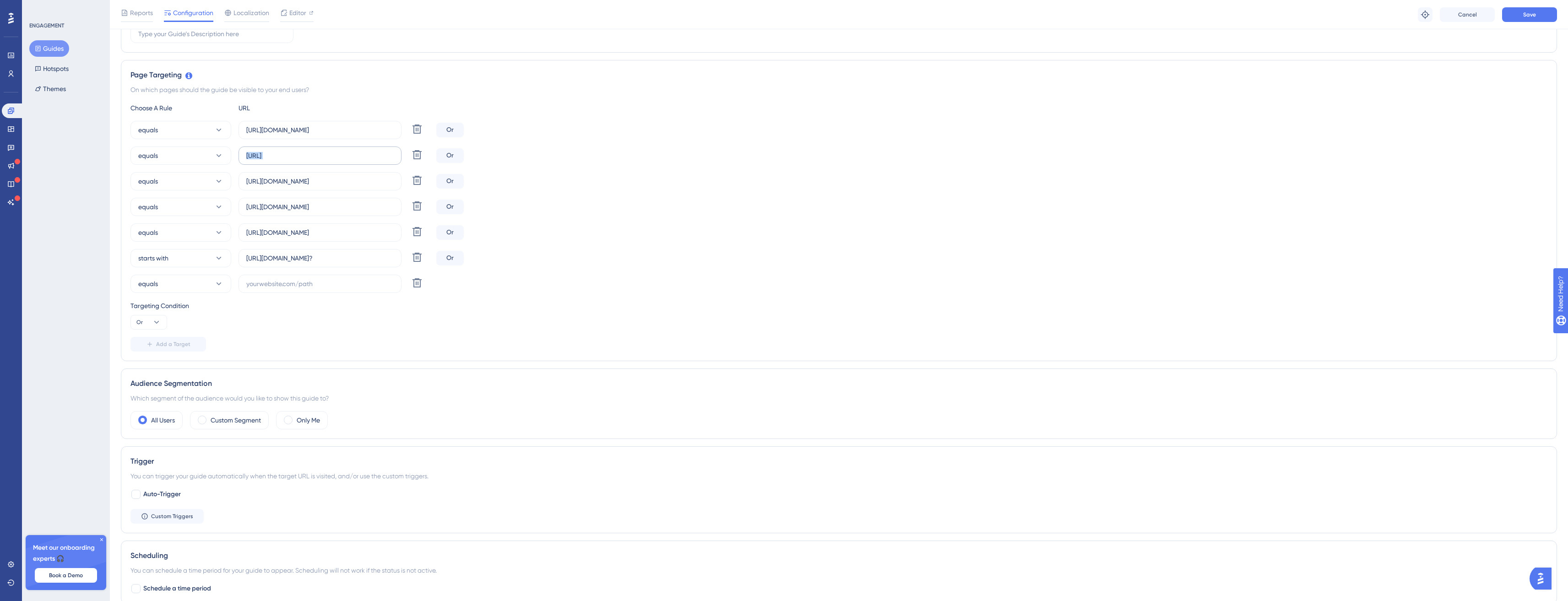
click at [337, 161] on input "http://app.easy.local:3010/domains" at bounding box center [320, 156] width 148 height 10
copy div "Delete"
click at [315, 154] on input "http://app.easy.local:3010/domains" at bounding box center [320, 156] width 148 height 10
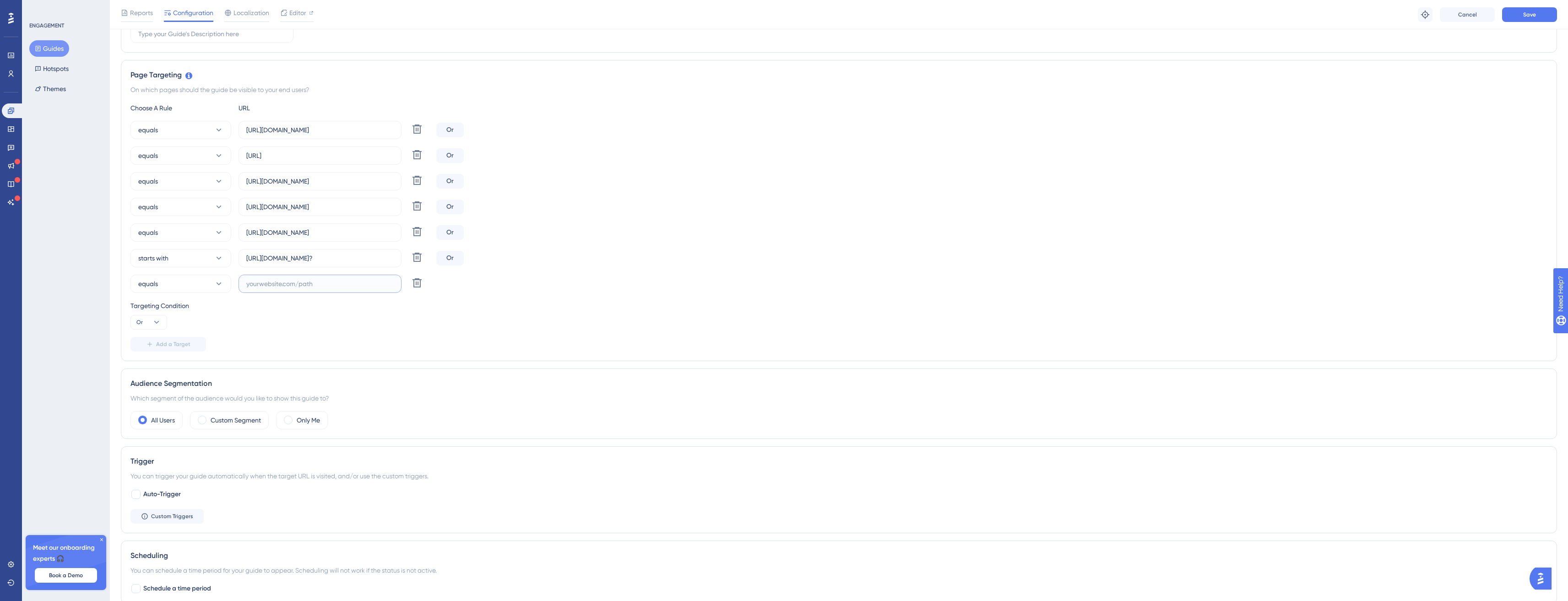
click at [298, 282] on input "text" at bounding box center [320, 284] width 148 height 10
paste input "http://app.easy.local:3010/domains"
type input "http://app.easy.local:3010/domains"
click at [158, 278] on button "equals" at bounding box center [181, 284] width 101 height 18
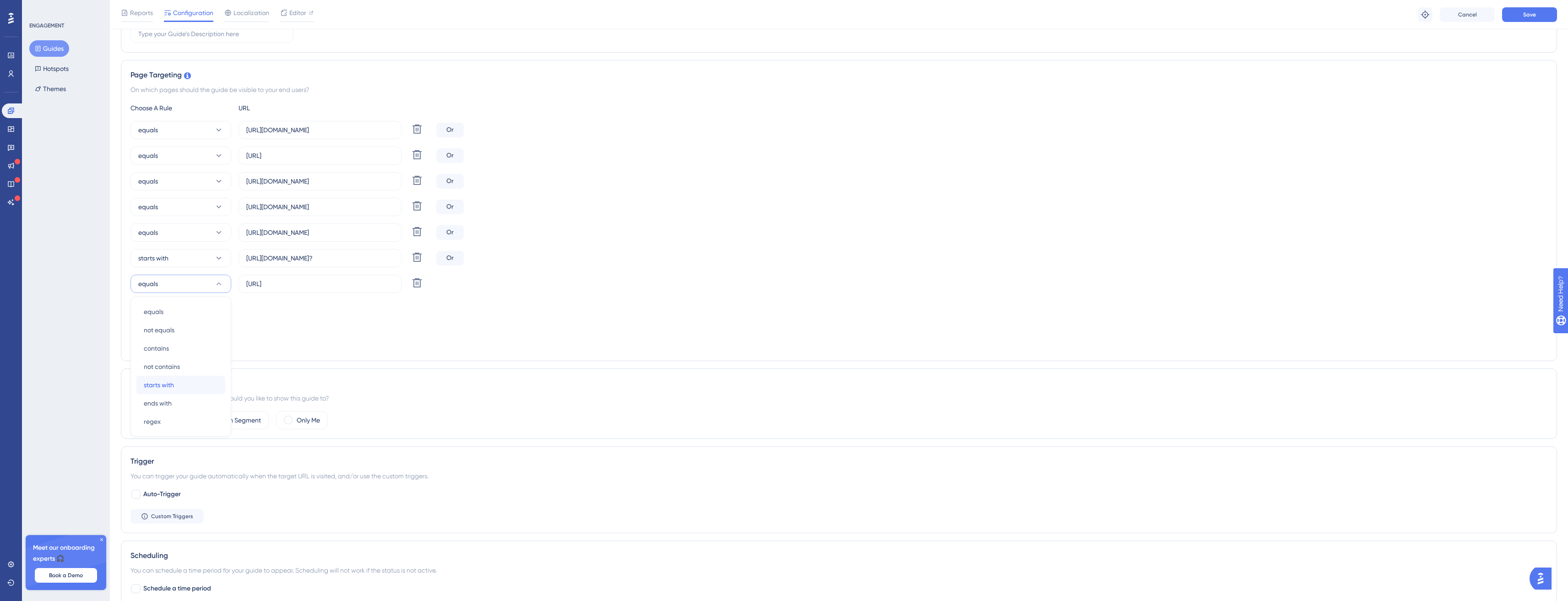
click at [176, 386] on div "starts with starts with" at bounding box center [181, 385] width 74 height 18
click at [364, 286] on input "http://app.easy.local:3010/domains" at bounding box center [320, 284] width 148 height 10
click at [364, 286] on input "http://app.easy.local:3010/domains" at bounding box center [320, 284] width 148 height 10
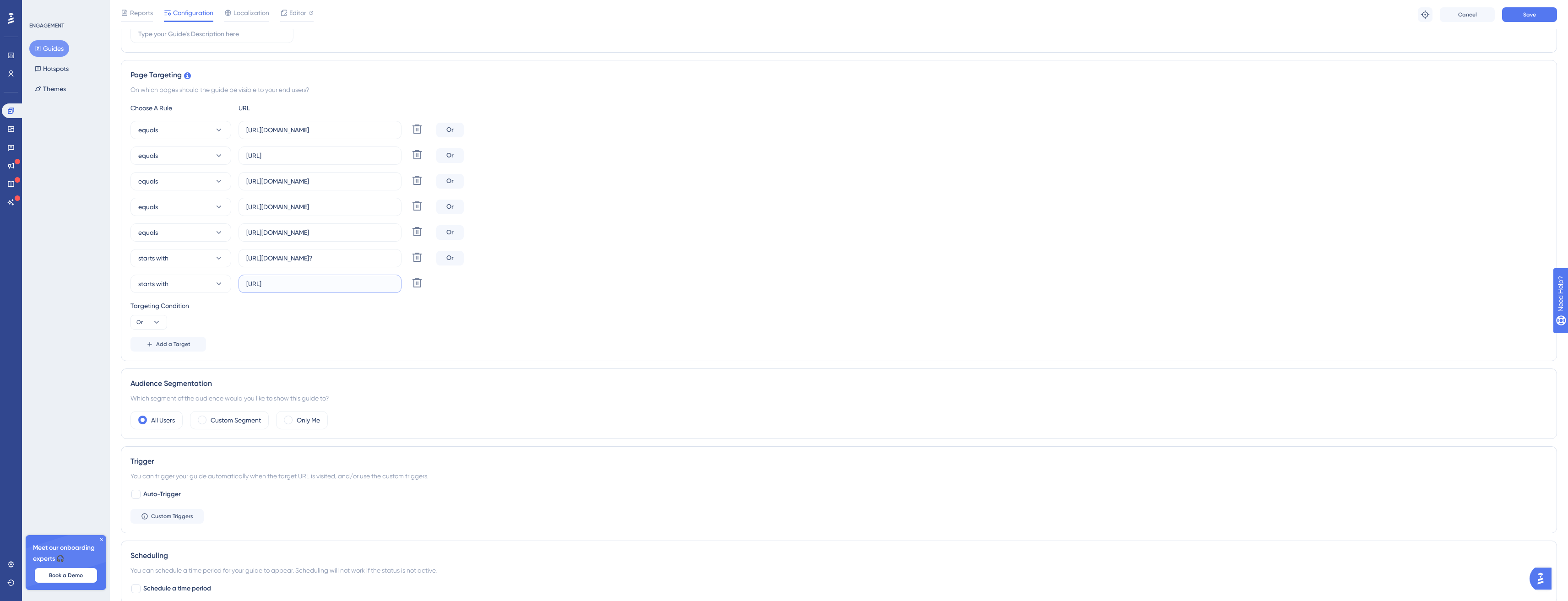
paste input "http://app.easy.local:3010/domains"
click at [366, 277] on label "http://app.easy.local:3010/domains" at bounding box center [320, 284] width 163 height 18
click at [366, 279] on input "http://app.easy.local:3010/domains" at bounding box center [320, 284] width 148 height 10
type input "http://app.easy.local:3010/domains?"
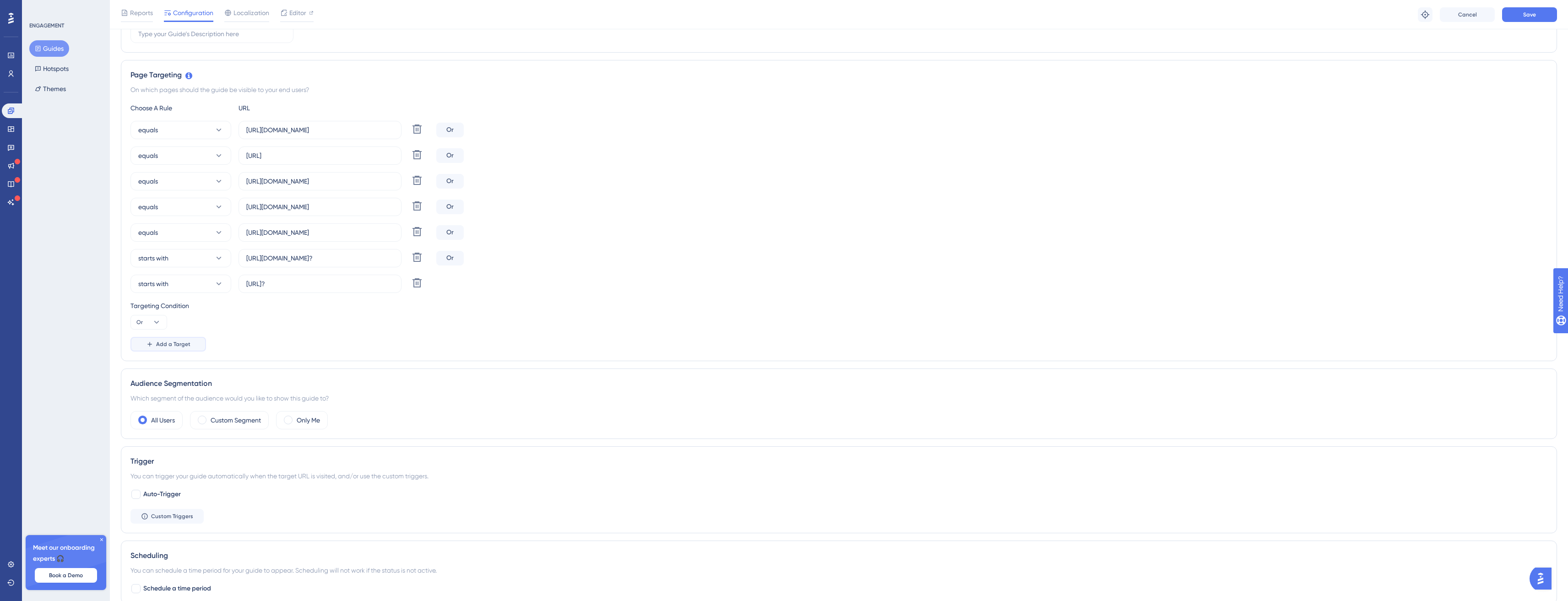
drag, startPoint x: 162, startPoint y: 348, endPoint x: 194, endPoint y: 348, distance: 32.0
click at [164, 348] on span "Add a Target" at bounding box center [173, 344] width 34 height 7
drag, startPoint x: 371, startPoint y: 184, endPoint x: 201, endPoint y: 181, distance: 170.0
click at [201, 181] on div "equals https://app.easydmarc.dev/domains Delete" at bounding box center [282, 181] width 302 height 18
click at [183, 303] on button "equals" at bounding box center [181, 309] width 101 height 18
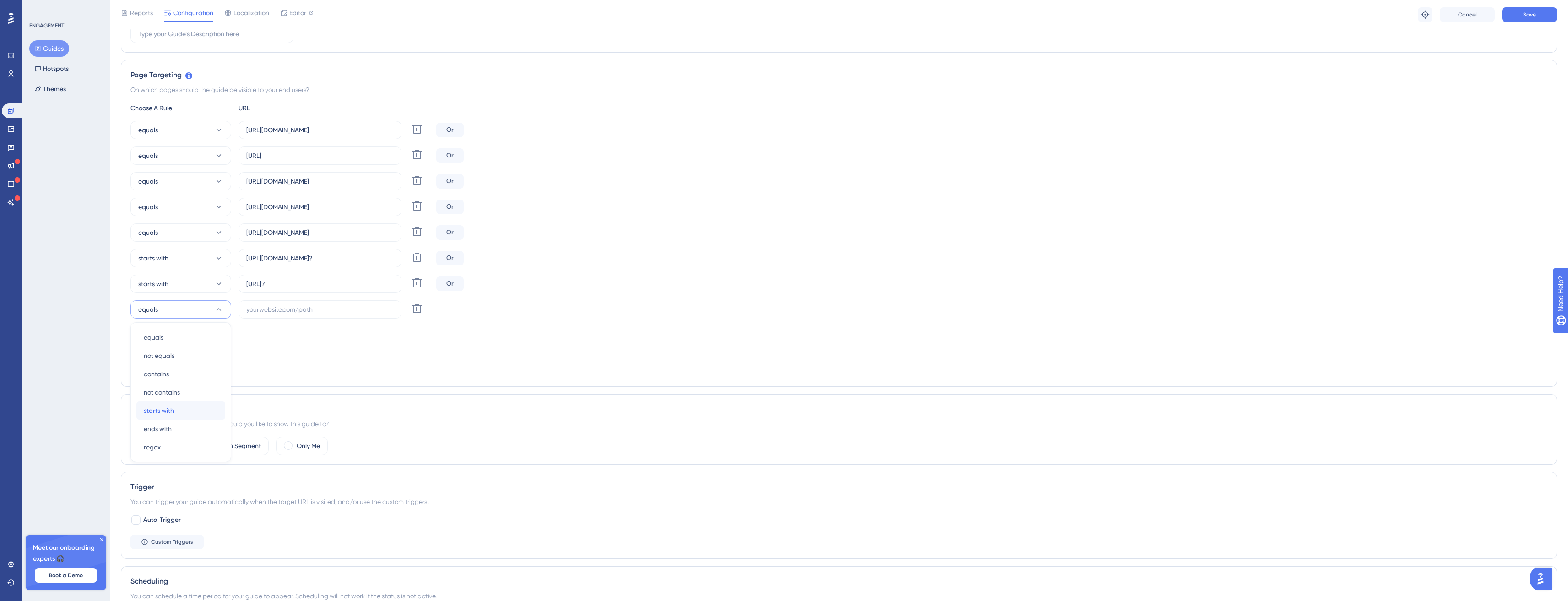
click at [181, 414] on div "starts with starts with" at bounding box center [181, 410] width 74 height 18
click at [308, 307] on input "text" at bounding box center [320, 309] width 148 height 10
paste input "https://app.easydmarc.dev/domains"
type input "https://app.easydmarc.dev/domains?"
click at [186, 371] on span "Add a Target" at bounding box center [173, 370] width 34 height 7
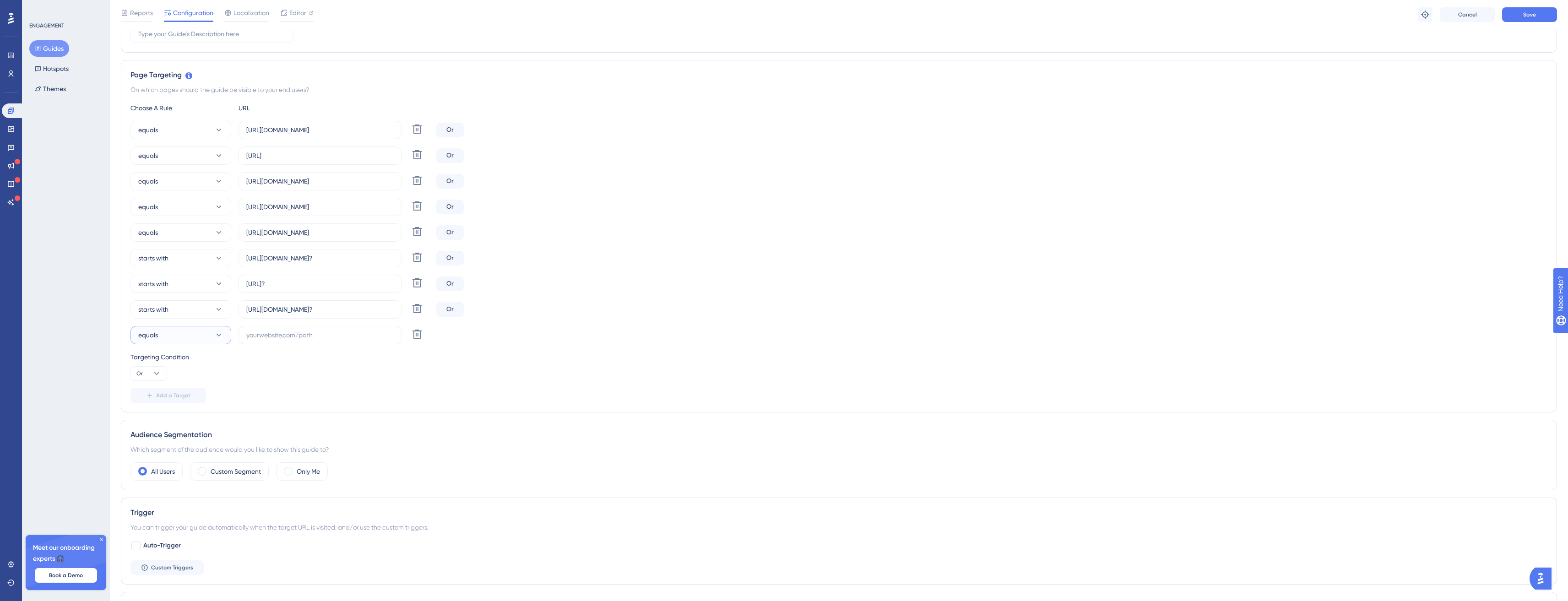
click at [174, 334] on button "equals" at bounding box center [181, 335] width 101 height 18
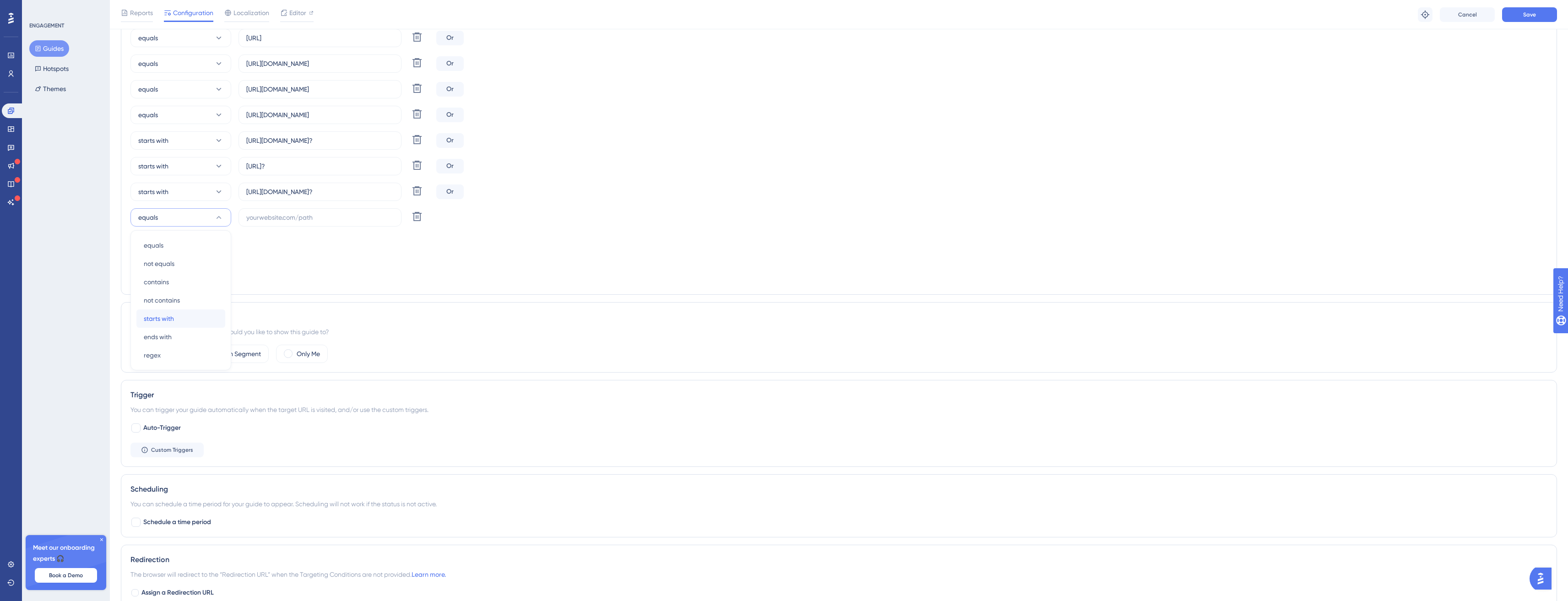
click at [181, 325] on div "starts with starts with" at bounding box center [181, 318] width 74 height 18
click at [306, 217] on input "text" at bounding box center [320, 217] width 148 height 10
paste input "https://app.easydmarc.dev/domains"
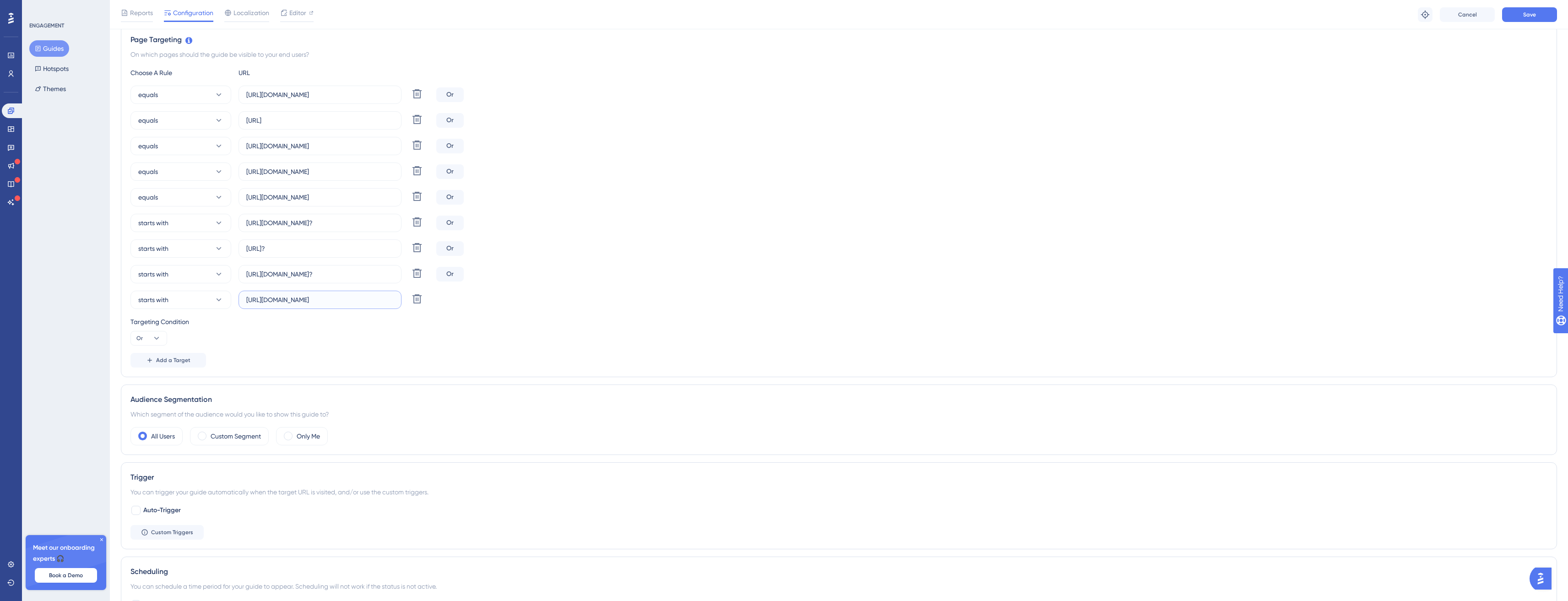
scroll to position [212, 0]
click at [363, 278] on input "https://app.easydmarc.dev/domains?" at bounding box center [320, 275] width 148 height 10
click at [257, 278] on input "https://app.easydmarc.dev/domains?" at bounding box center [320, 275] width 148 height 10
drag, startPoint x: 257, startPoint y: 278, endPoint x: 338, endPoint y: 273, distance: 81.2
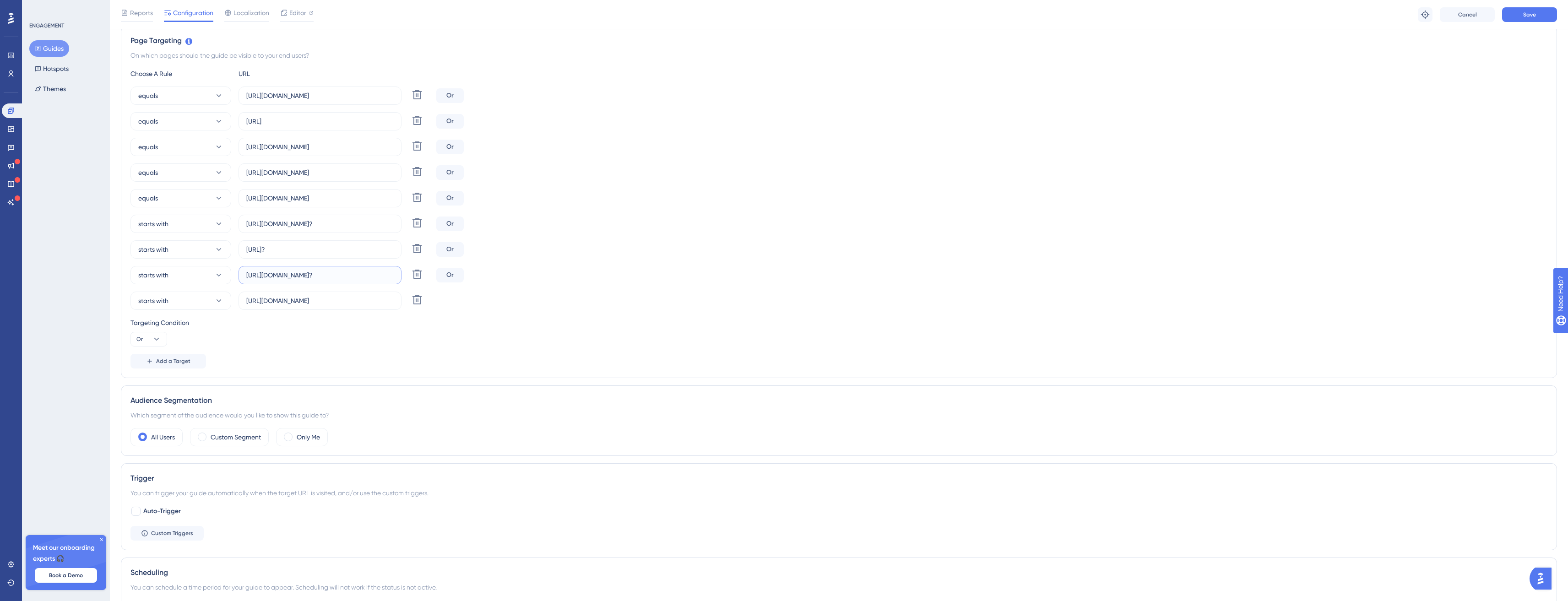
click at [338, 273] on input "https://app.easydmarc.dev/domains?" at bounding box center [320, 275] width 148 height 10
click at [364, 176] on input "https://app.easydmarc.in/domains" at bounding box center [320, 172] width 148 height 10
click at [343, 303] on input "https://app.easydmarc.dev/domains" at bounding box center [320, 300] width 148 height 10
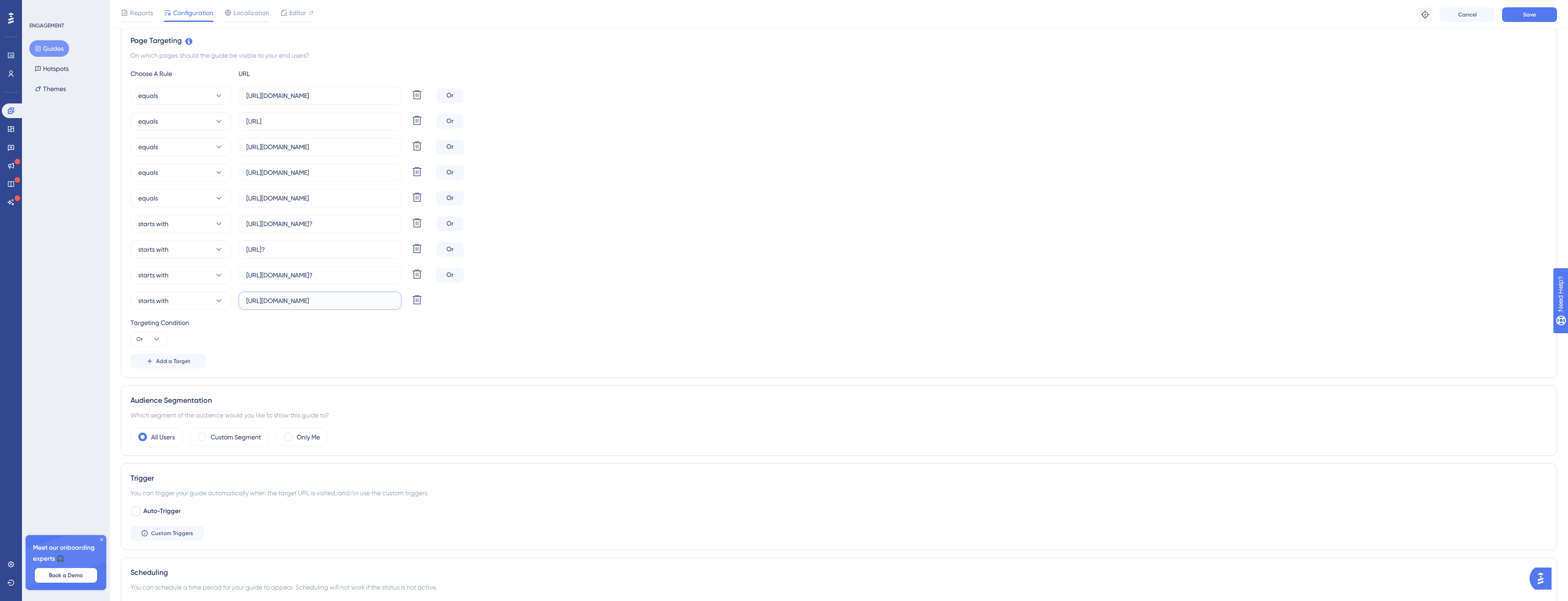
click at [343, 302] on input "https://app.easydmarc.dev/domains" at bounding box center [320, 300] width 148 height 10
paste input "in"
click at [316, 300] on input "https://app.easydmarc.in/domains?" at bounding box center [320, 300] width 148 height 10
drag, startPoint x: 316, startPoint y: 300, endPoint x: 273, endPoint y: 300, distance: 43.0
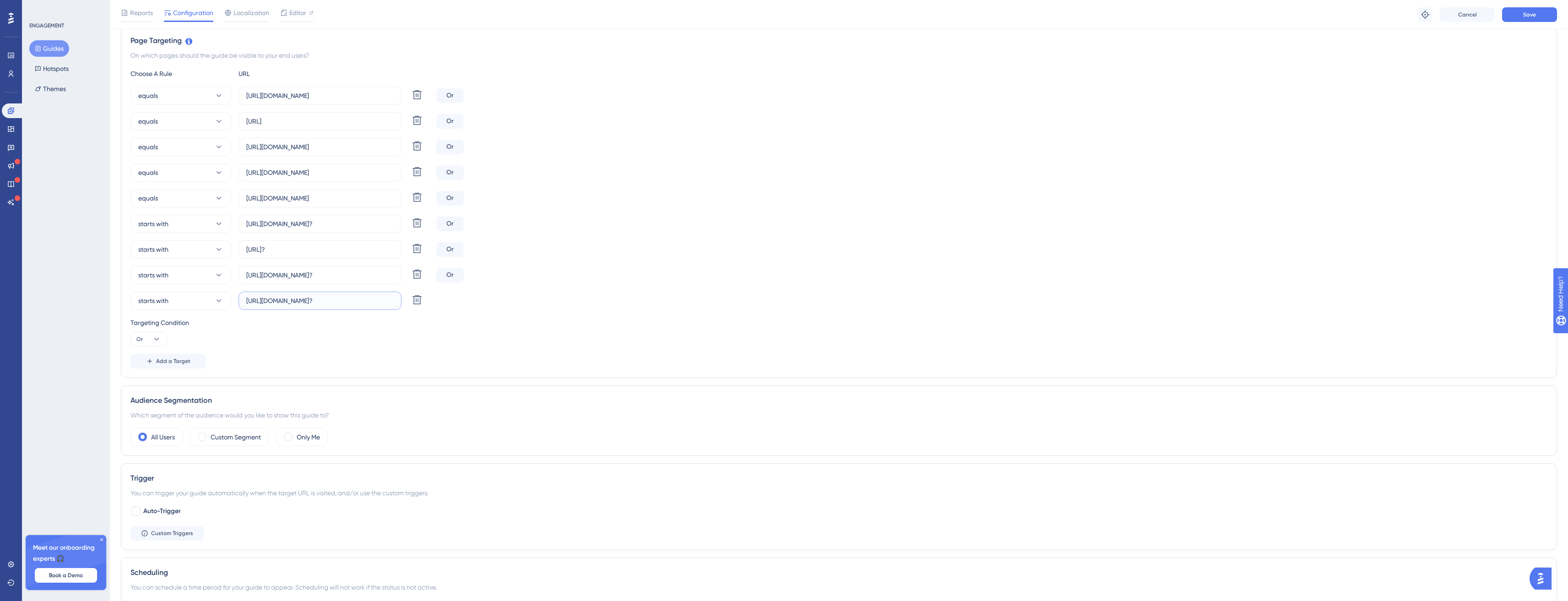
click at [273, 299] on input "https://app.easydmarc.in/domains?" at bounding box center [320, 300] width 148 height 10
type input "https://app.easydmarc.in/domains?"
click at [251, 306] on label "https://app.easydmarc.in/domains?" at bounding box center [320, 300] width 163 height 18
click at [251, 306] on input "https://app.easydmarc.in/domains?" at bounding box center [320, 300] width 148 height 10
drag, startPoint x: 251, startPoint y: 306, endPoint x: 255, endPoint y: 304, distance: 4.5
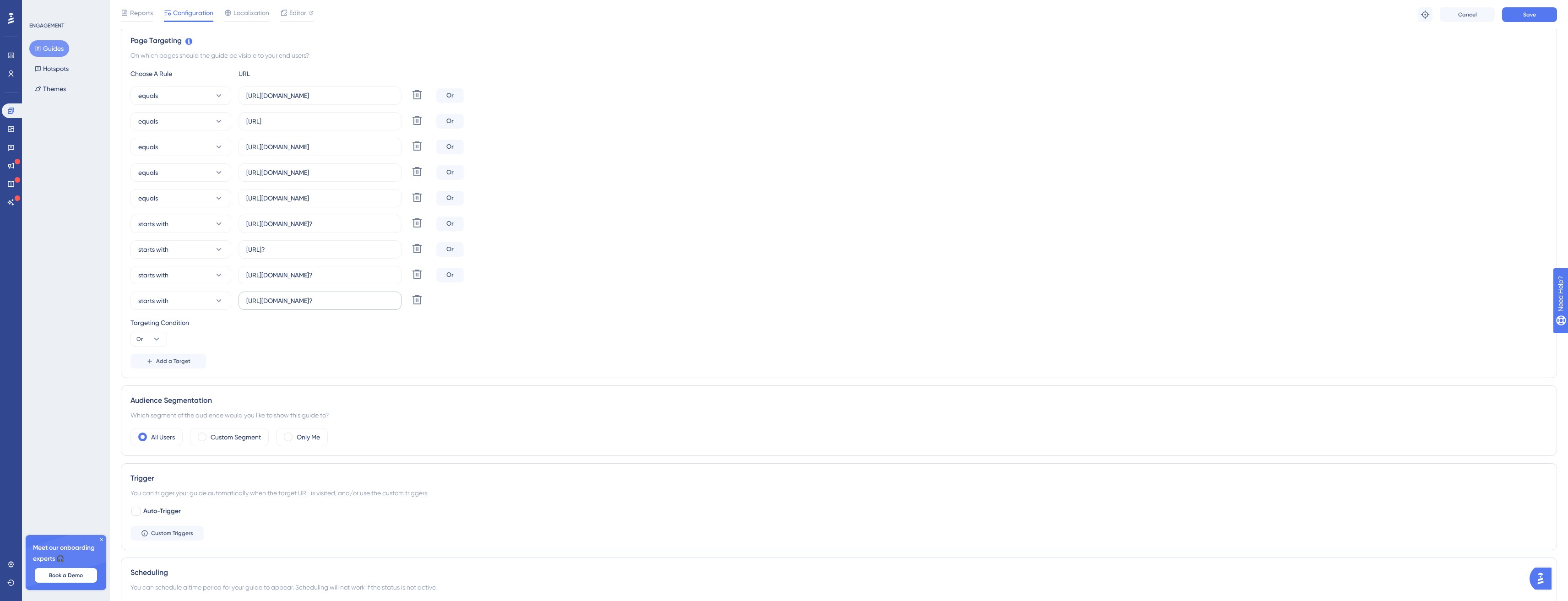
click at [255, 304] on label "https://app.easydmarc.in/domains?" at bounding box center [320, 300] width 163 height 18
click at [255, 304] on input "https://app.easydmarc.in/domains?" at bounding box center [320, 300] width 148 height 10
click at [255, 298] on input "https://app.easydmarc.in/domains?" at bounding box center [320, 300] width 148 height 10
drag, startPoint x: 255, startPoint y: 298, endPoint x: 333, endPoint y: 303, distance: 78.2
click at [333, 303] on input "https://app.easydmarc.in/domains?" at bounding box center [320, 300] width 148 height 10
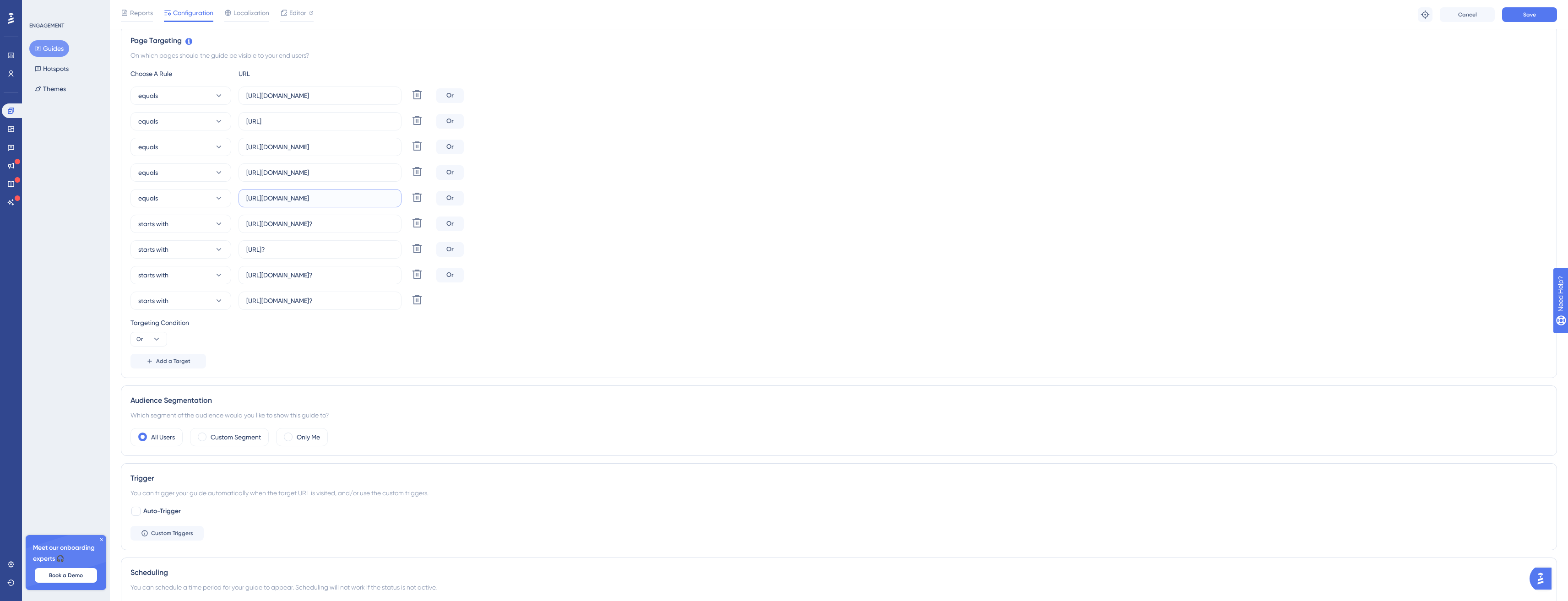
click at [381, 201] on input "https://app.easydmarc.com/domains" at bounding box center [320, 198] width 148 height 10
click at [152, 360] on icon at bounding box center [150, 361] width 7 height 7
click at [181, 328] on button "equals" at bounding box center [181, 326] width 101 height 18
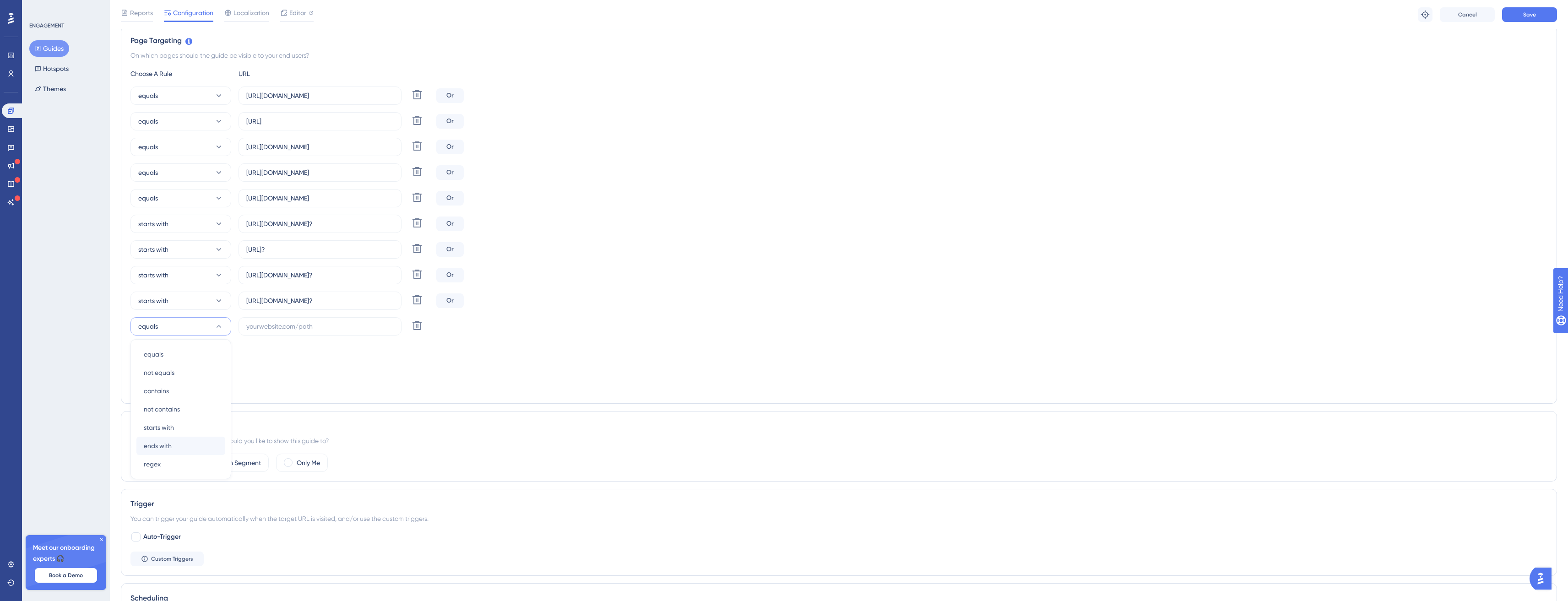
scroll to position [321, 0]
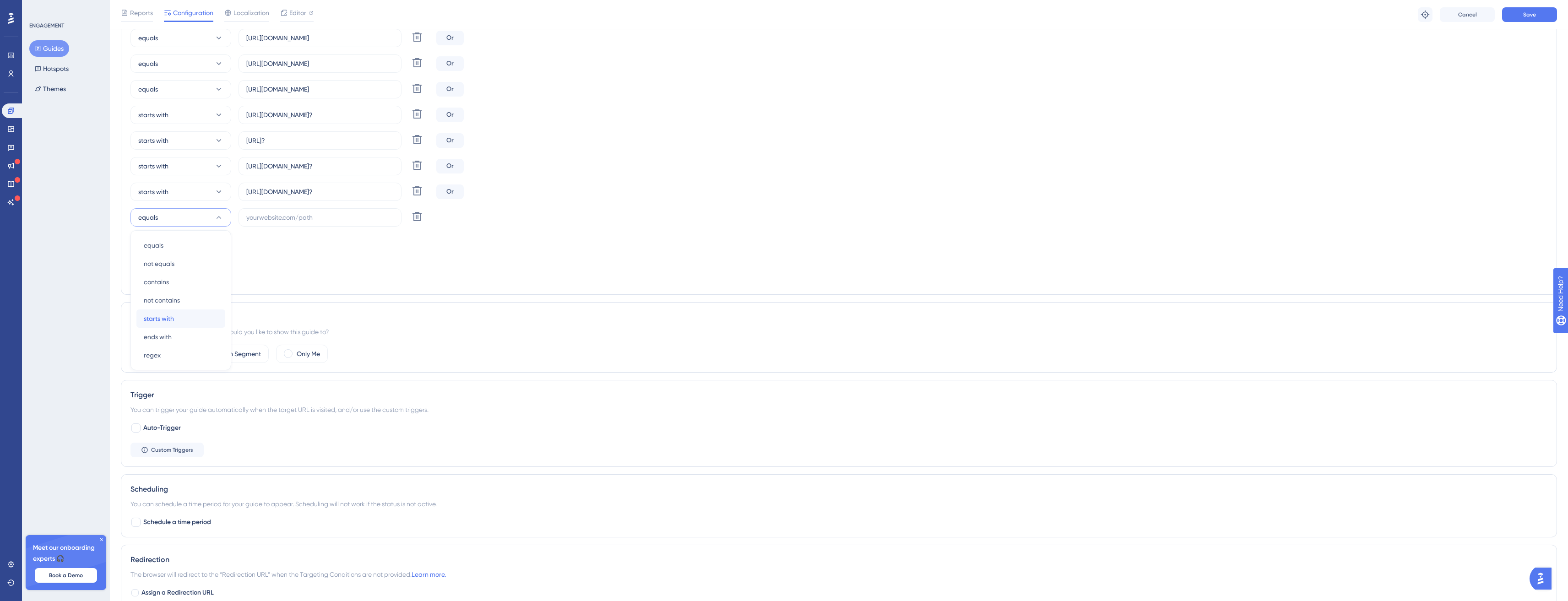
click at [172, 314] on span "starts with" at bounding box center [158, 319] width 30 height 11
click at [302, 218] on input "text" at bounding box center [320, 217] width 148 height 10
paste input "https://app.easydmarc.com/domains"
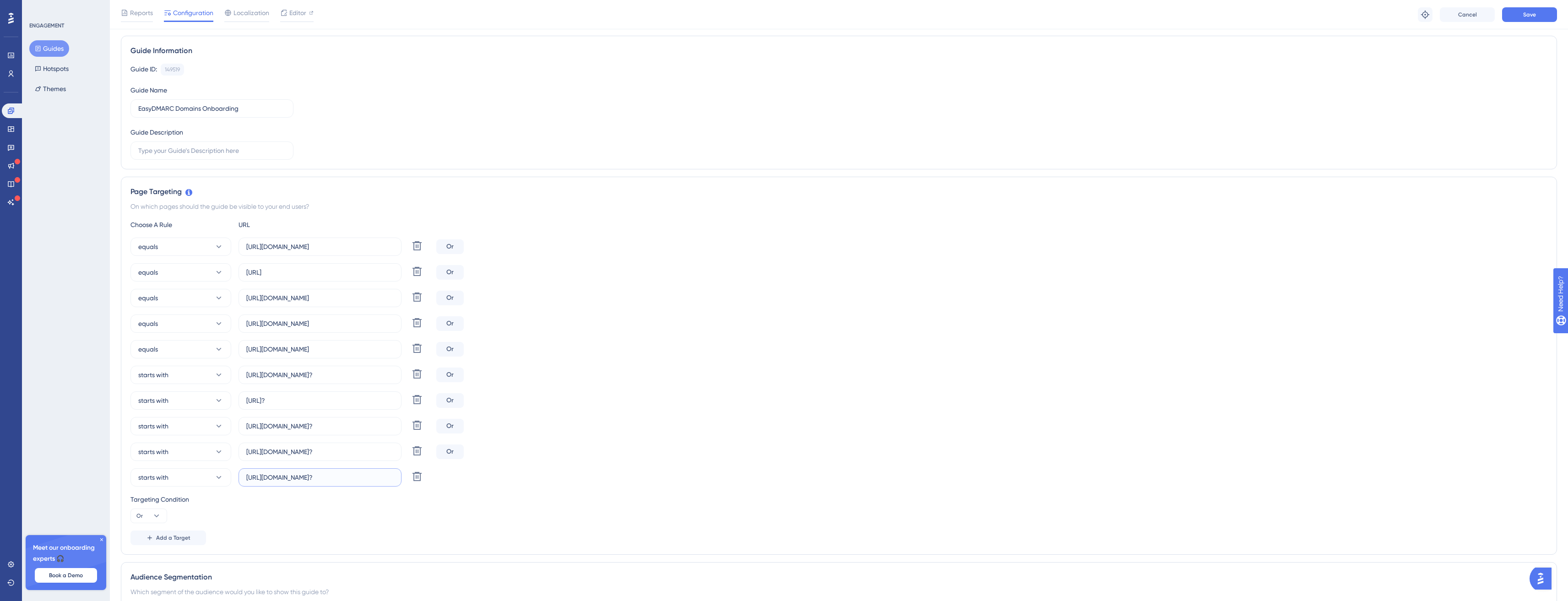
scroll to position [55, 0]
type input "https://app.easydmarc.com/domains?"
click at [335, 379] on input "https://app.easydmarc.am/domains?" at bounding box center [320, 381] width 148 height 10
drag, startPoint x: 335, startPoint y: 379, endPoint x: 257, endPoint y: 383, distance: 78.1
click at [258, 383] on input "https://app.easydmarc.am/domains?" at bounding box center [320, 381] width 148 height 10
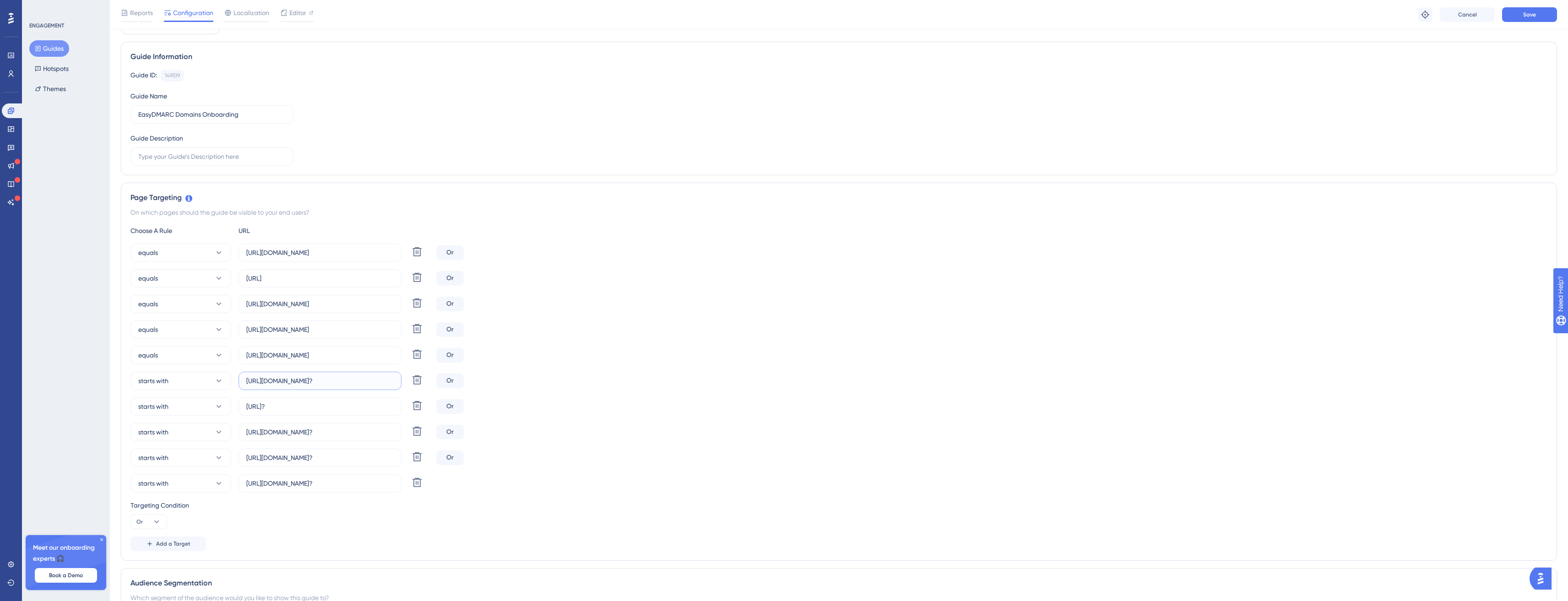
scroll to position [0, 0]
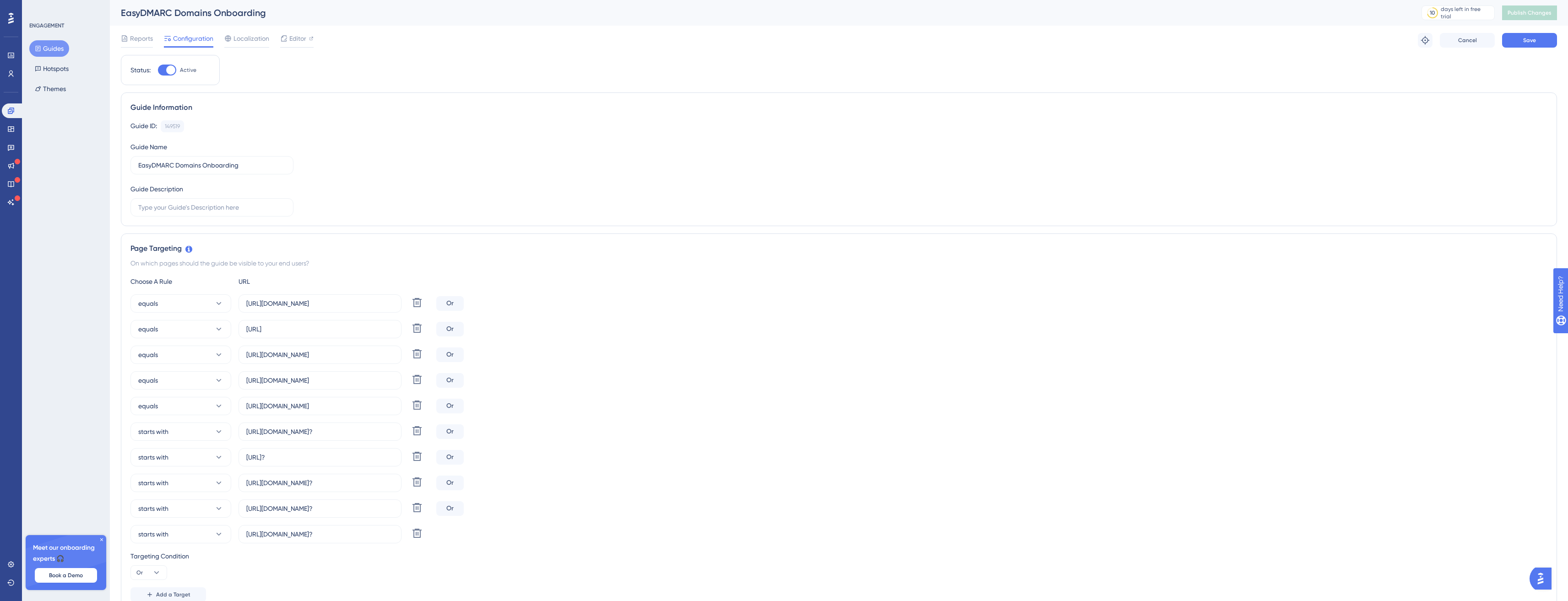
click at [1536, 51] on div "Reports Configuration Localization Editor Troubleshoot Cancel Save" at bounding box center [839, 40] width 1436 height 29
click at [1539, 40] on button "Save" at bounding box center [1530, 40] width 55 height 15
click at [1528, 2] on div "EasyDMARC Domains Onboarding 10 days left in free trial Click to see upgrade op…" at bounding box center [839, 13] width 1458 height 26
click at [1544, 17] on button "Publish Changes" at bounding box center [1530, 13] width 55 height 15
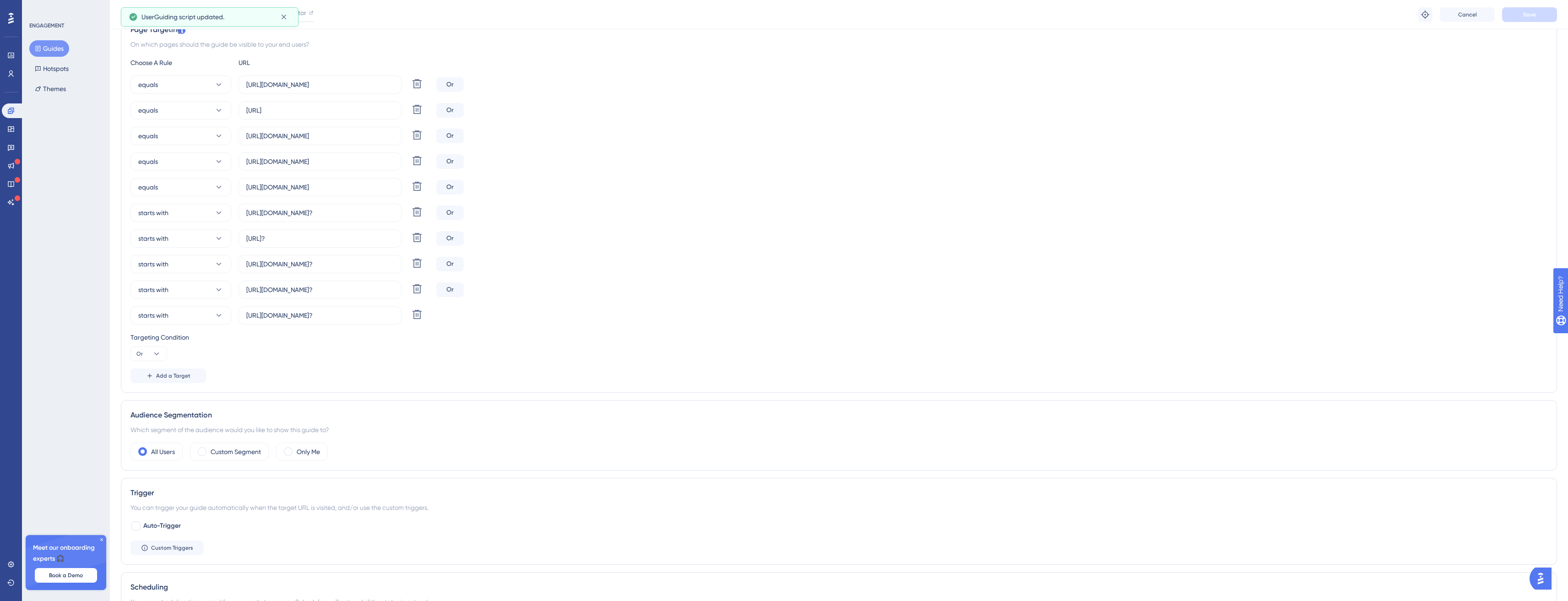
scroll to position [216, 7]
